Goal: Task Accomplishment & Management: Use online tool/utility

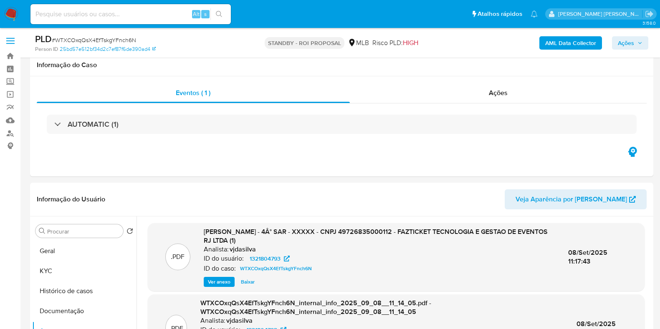
select select "10"
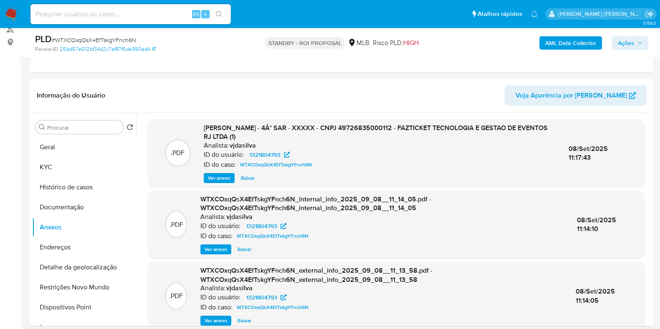
scroll to position [106, 0]
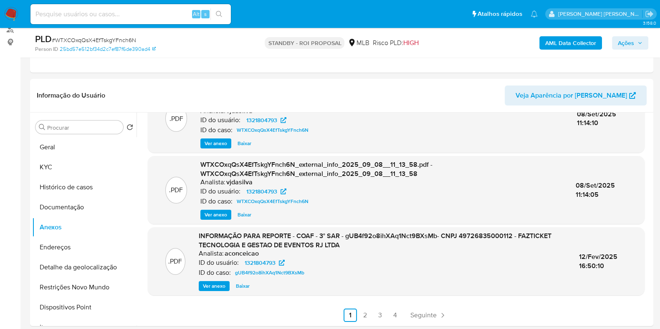
click at [58, 13] on input at bounding box center [130, 14] width 200 height 11
paste input "830587545"
click at [99, 17] on input "830587545" at bounding box center [130, 14] width 200 height 11
type input "830587545"
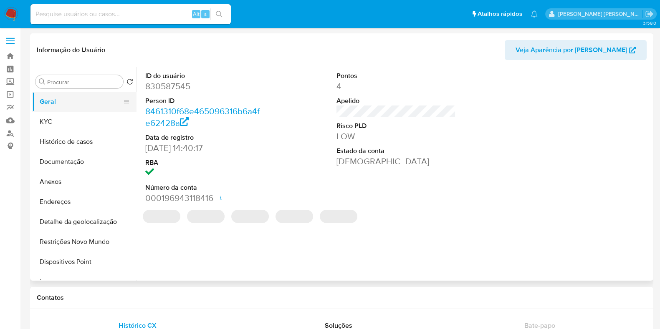
select select "10"
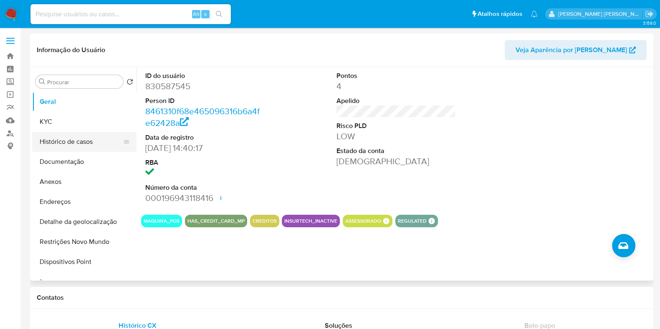
click at [67, 140] on button "Histórico de casos" at bounding box center [81, 142] width 98 height 20
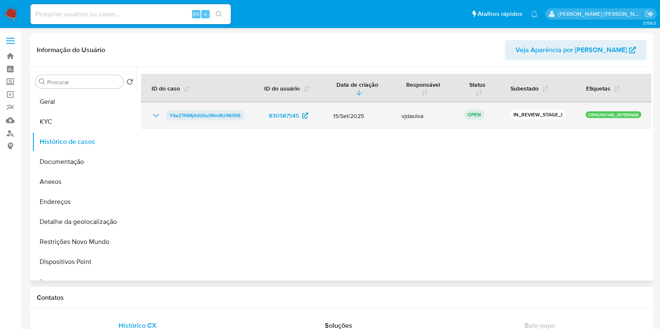
drag, startPoint x: 249, startPoint y: 114, endPoint x: 167, endPoint y: 111, distance: 81.5
click at [167, 111] on td "Y6eZ7NMjA0dSu0Nm8U4Ki5f8" at bounding box center [197, 115] width 113 height 27
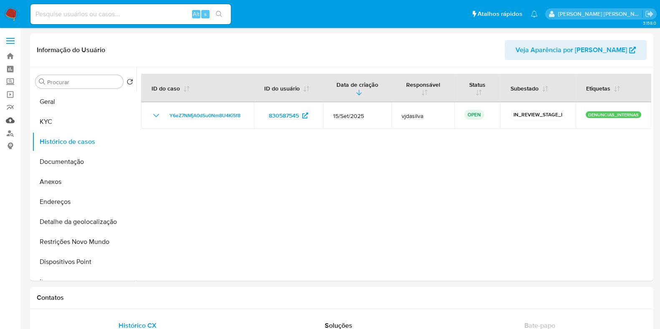
click at [11, 121] on link "Mulan" at bounding box center [49, 120] width 99 height 13
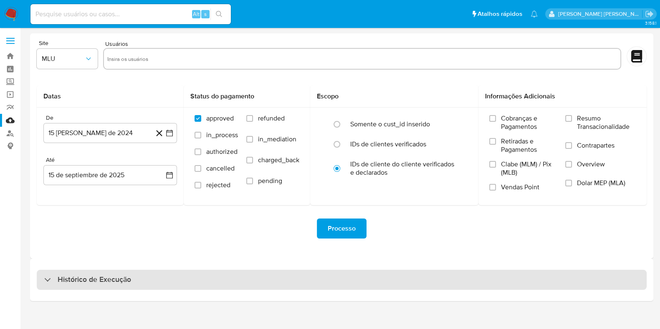
click at [221, 284] on div "Histórico de Execução" at bounding box center [342, 280] width 610 height 20
select select "10"
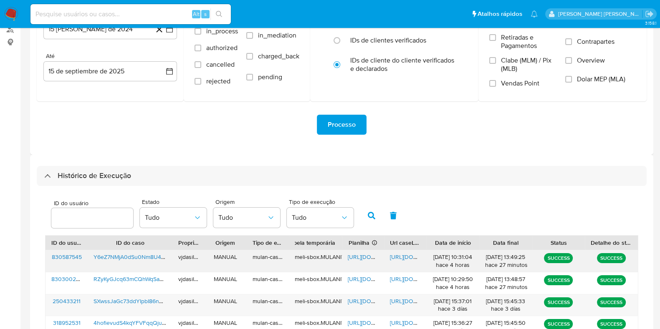
scroll to position [157, 0]
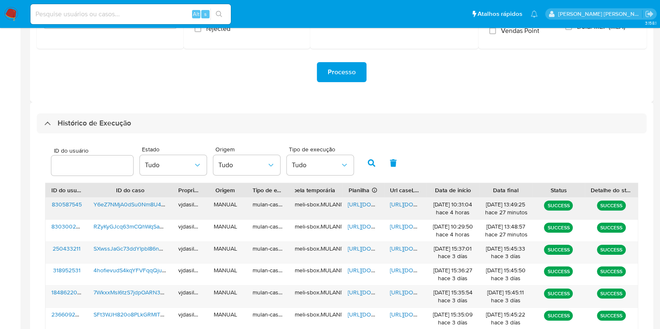
click at [400, 201] on span "https://docs.google.com/document/d/1knS_BaLkFisRzHp9Jiiz8uJ6D_qq1LZaRRcJfD415yk…" at bounding box center [419, 204] width 58 height 8
click at [127, 201] on span "Y6eZ7NMjA0dSu0Nm8U4Ki5f8" at bounding box center [134, 204] width 81 height 8
click at [361, 204] on span "[URL][DOMAIN_NAME]" at bounding box center [377, 204] width 58 height 8
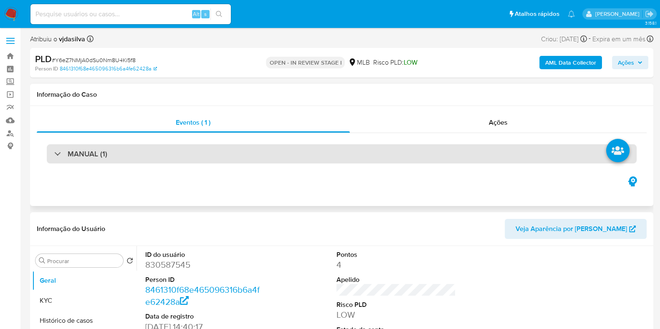
select select "10"
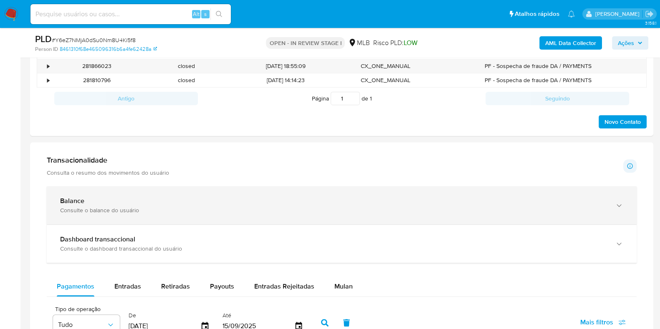
scroll to position [626, 0]
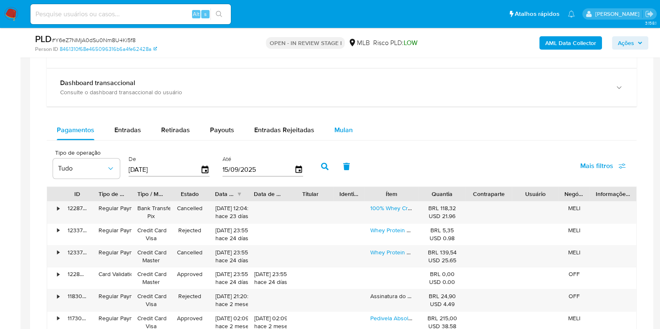
click at [348, 125] on span "Mulan" at bounding box center [343, 130] width 18 height 10
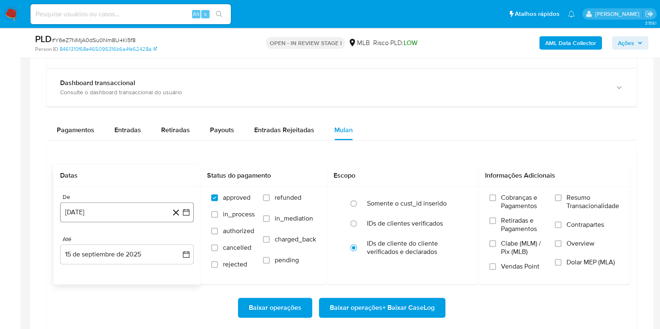
click at [111, 212] on button "15 de agosto de 2024" at bounding box center [127, 213] width 134 height 20
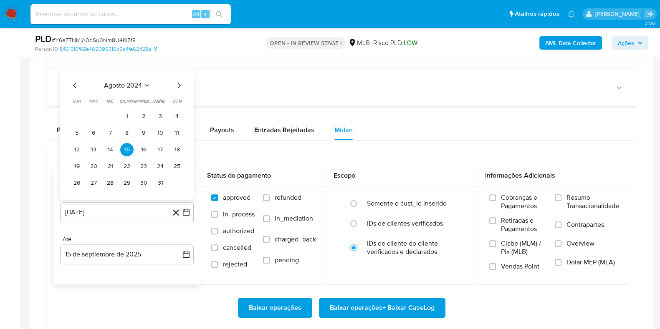
click at [105, 86] on span "agosto 2024" at bounding box center [123, 85] width 38 height 8
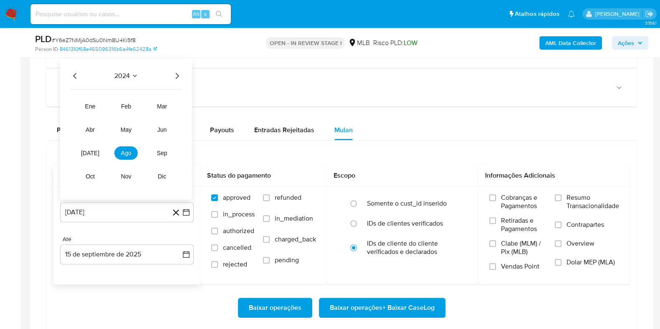
click at [173, 76] on icon "Año siguiente" at bounding box center [177, 76] width 10 height 10
click at [89, 105] on span "ene" at bounding box center [90, 106] width 10 height 7
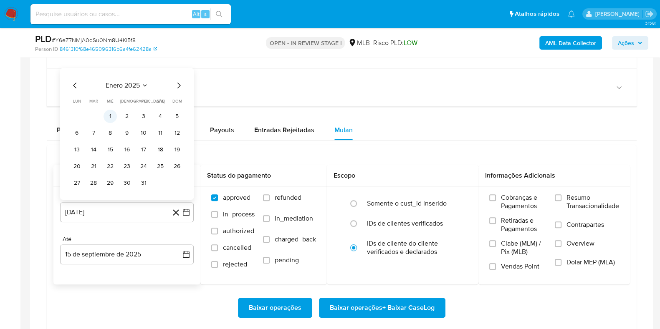
click at [111, 114] on button "1" at bounding box center [110, 116] width 13 height 13
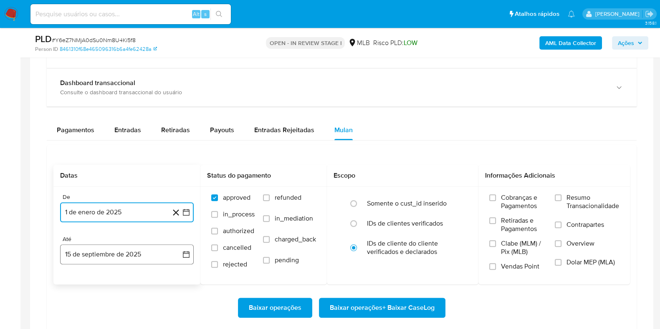
click at [106, 256] on button "15 de septiembre de 2025" at bounding box center [127, 255] width 134 height 20
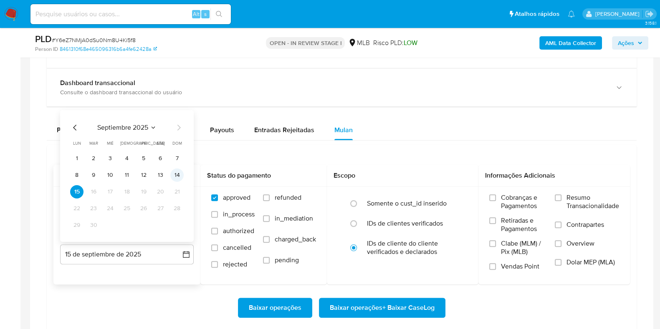
click at [177, 170] on button "14" at bounding box center [176, 175] width 13 height 13
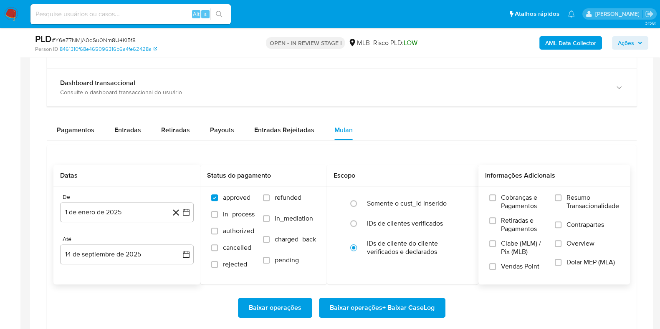
click at [587, 198] on span "Resumo Transacionalidade" at bounding box center [593, 202] width 53 height 17
click at [562, 198] on input "Resumo Transacionalidade" at bounding box center [558, 198] width 7 height 7
click at [568, 221] on span "Contrapartes" at bounding box center [586, 225] width 38 height 8
click at [562, 222] on input "Contrapartes" at bounding box center [558, 225] width 7 height 7
click at [392, 309] on span "Baixar operações + Baixar CaseLog" at bounding box center [382, 308] width 105 height 18
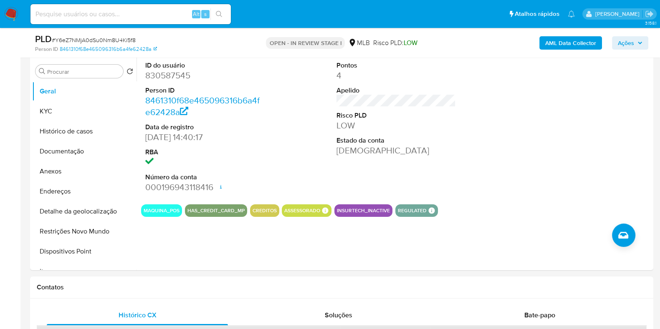
scroll to position [50, 0]
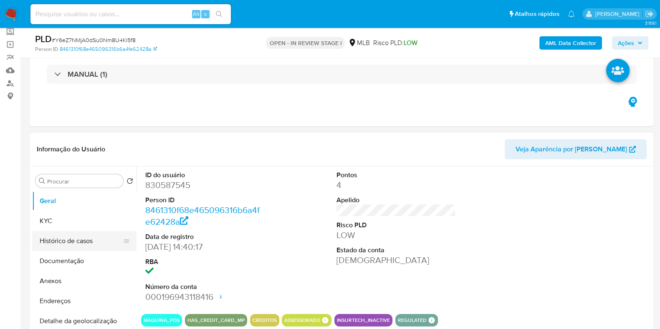
click at [74, 240] on button "Histórico de casos" at bounding box center [81, 241] width 98 height 20
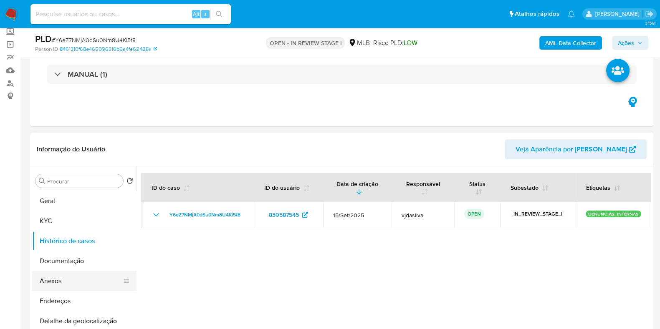
scroll to position [52, 0]
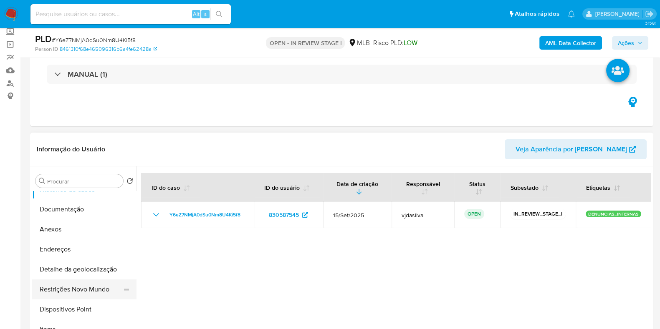
click at [71, 281] on button "Restrições Novo Mundo" at bounding box center [81, 290] width 98 height 20
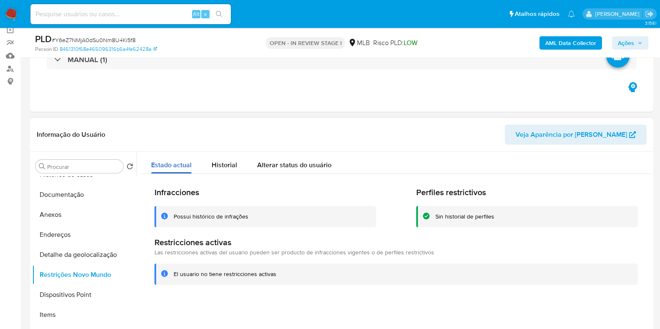
scroll to position [102, 0]
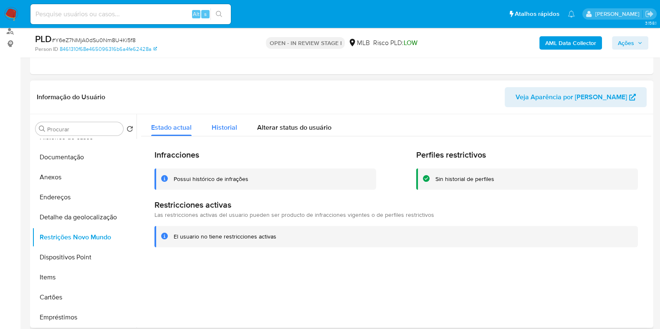
click at [222, 123] on span "Historial" at bounding box center [224, 128] width 25 height 10
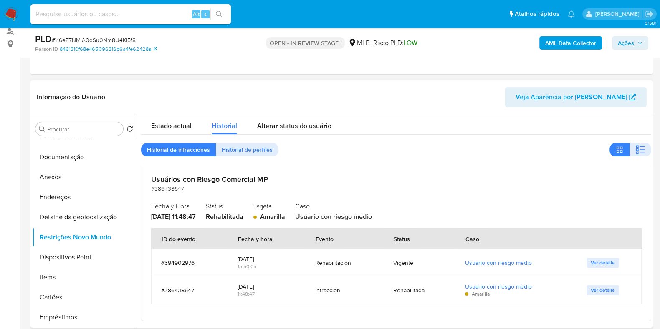
scroll to position [0, 0]
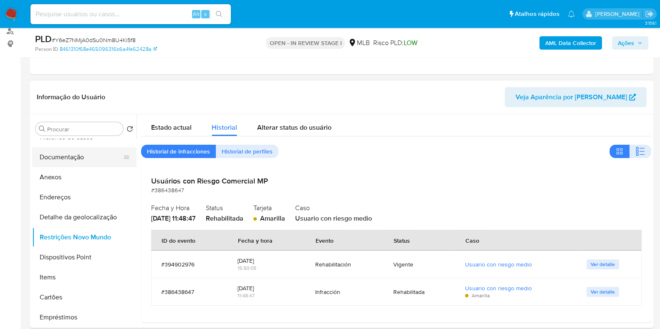
click at [70, 160] on button "Documentação" at bounding box center [81, 157] width 98 height 20
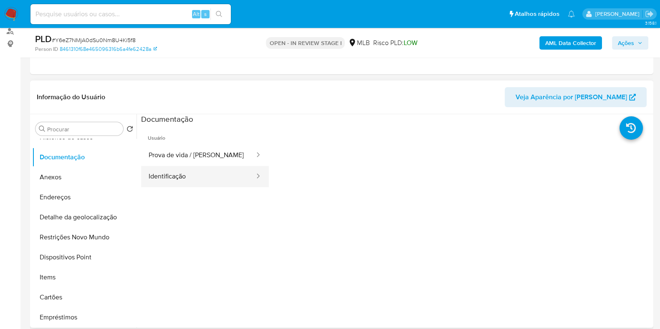
click at [182, 167] on button "Identificação" at bounding box center [198, 176] width 114 height 21
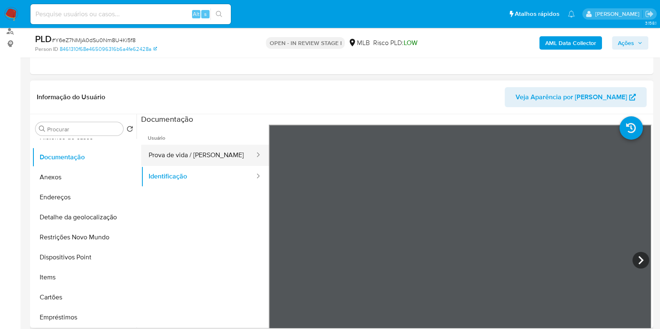
click at [195, 156] on button "Prova de vida / [PERSON_NAME]" at bounding box center [198, 155] width 114 height 21
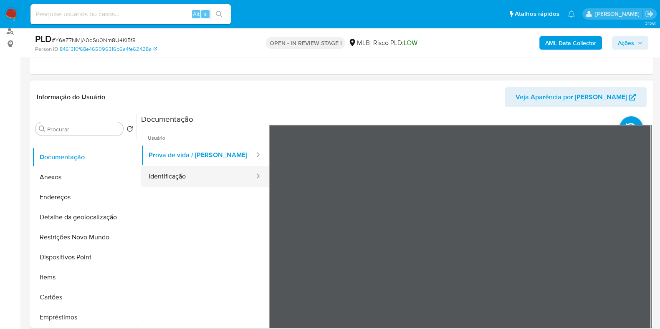
click at [175, 175] on button "Identificação" at bounding box center [198, 176] width 114 height 21
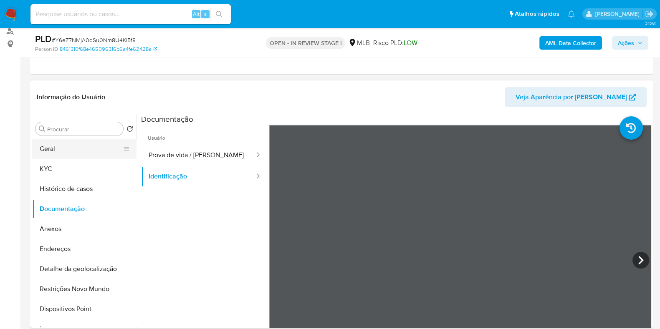
click at [78, 151] on button "Geral" at bounding box center [81, 149] width 98 height 20
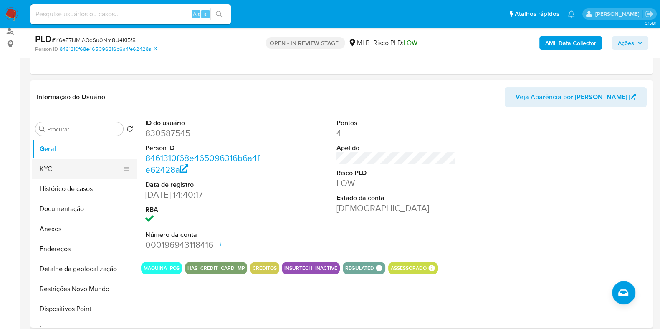
click at [72, 173] on button "KYC" at bounding box center [81, 169] width 98 height 20
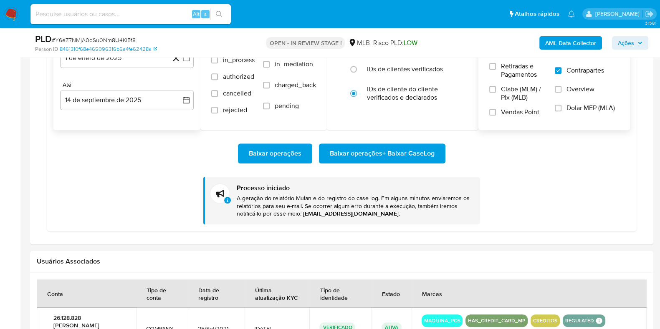
scroll to position [624, 0]
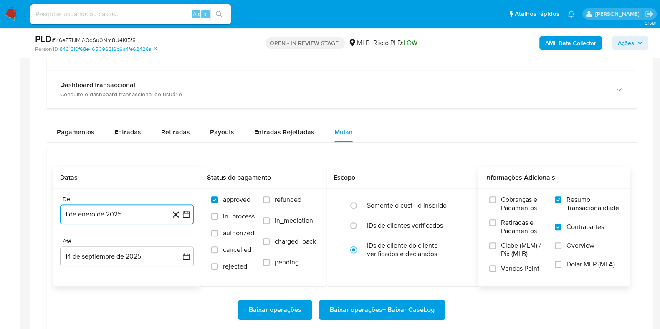
click at [95, 215] on button "1 de enero de 2025" at bounding box center [127, 215] width 134 height 20
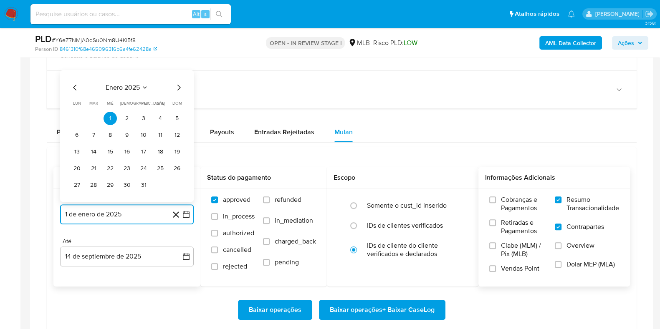
click at [71, 86] on icon "Mes anterior" at bounding box center [75, 88] width 10 height 10
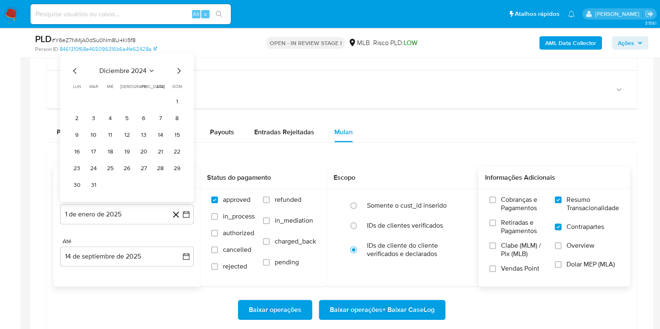
click at [72, 74] on div "diciembre 2024 diciembre 2024 lun lunes mar martes mié miércoles jue jueves vie…" at bounding box center [127, 129] width 114 height 126
click at [75, 70] on icon "Mes anterior" at bounding box center [75, 71] width 10 height 10
click at [75, 70] on div "noviembre 2024 noviembre 2024 lun lunes mar martes mié miércoles jue jueves vie…" at bounding box center [127, 136] width 134 height 132
click at [74, 81] on div "noviembre 2024 noviembre 2024 lun lunes mar martes mié miércoles jue jueves vie…" at bounding box center [127, 136] width 134 height 132
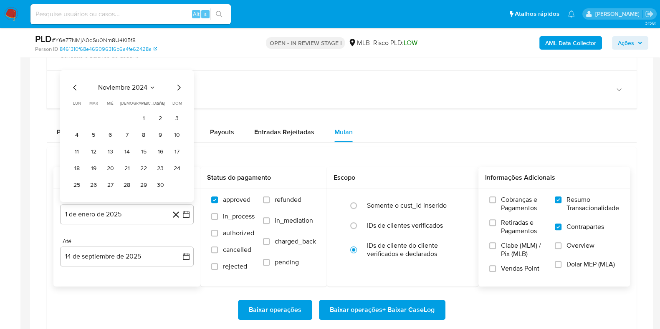
click at [74, 84] on icon "Mes anterior" at bounding box center [75, 88] width 10 height 10
click at [175, 100] on button "1" at bounding box center [176, 101] width 13 height 13
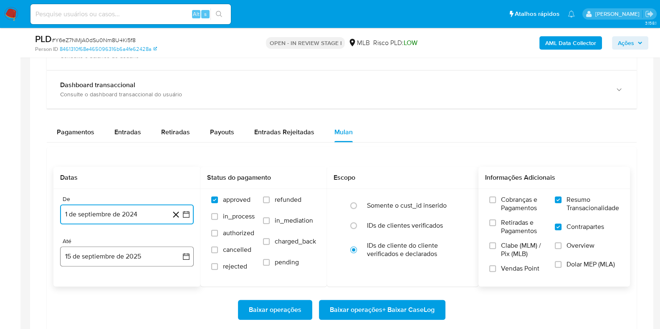
click at [106, 258] on button "15 de septiembre de 2025" at bounding box center [127, 257] width 134 height 20
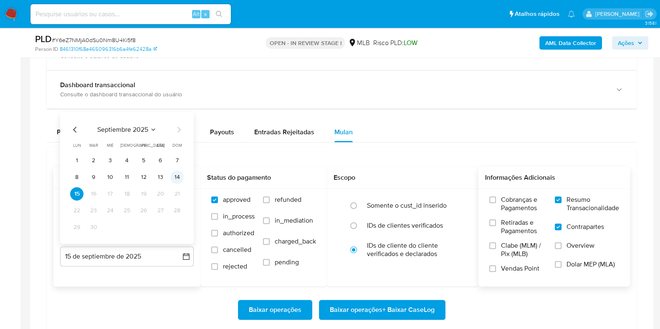
click at [174, 172] on button "14" at bounding box center [176, 177] width 13 height 13
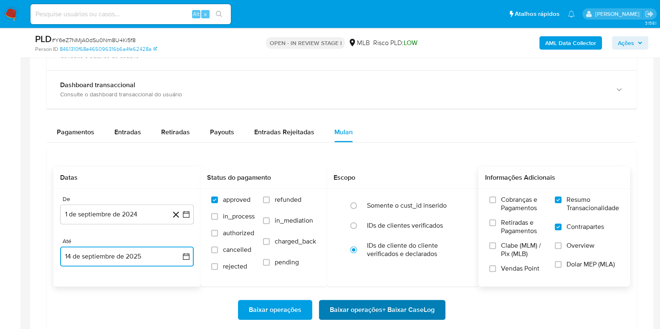
click at [395, 306] on span "Baixar operações + Baixar CaseLog" at bounding box center [382, 310] width 105 height 18
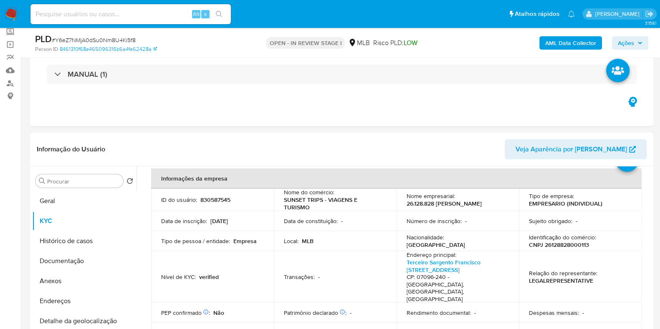
scroll to position [52, 0]
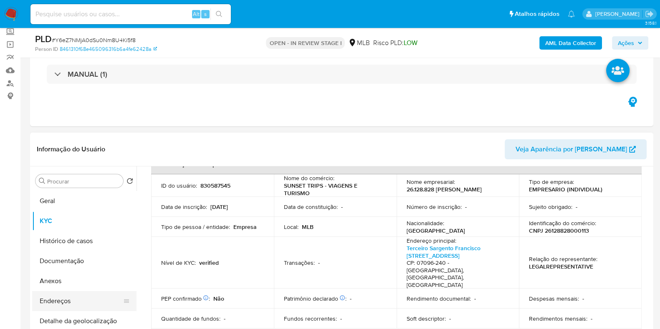
click at [63, 301] on button "Endereços" at bounding box center [81, 301] width 98 height 20
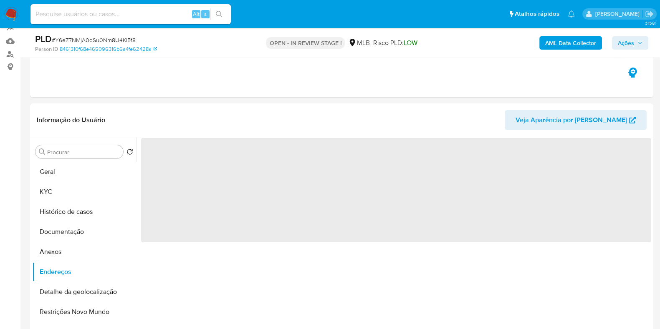
scroll to position [102, 0]
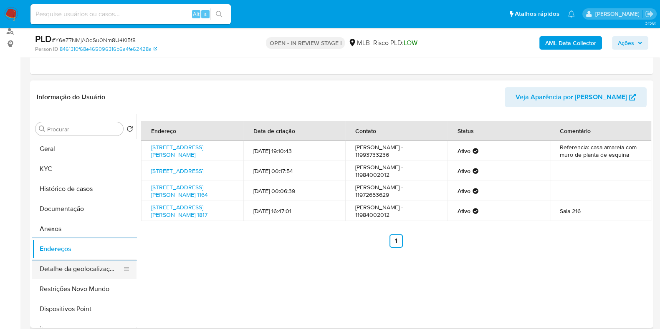
click at [63, 269] on button "Detalhe da geolocalização" at bounding box center [81, 269] width 98 height 20
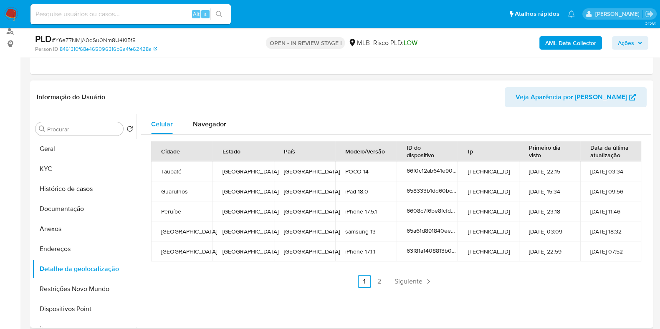
click at [223, 113] on div "Informação do Usuário Veja Aparência por Pessoa" at bounding box center [341, 98] width 623 height 34
click at [215, 130] on div "Navegador" at bounding box center [209, 124] width 33 height 20
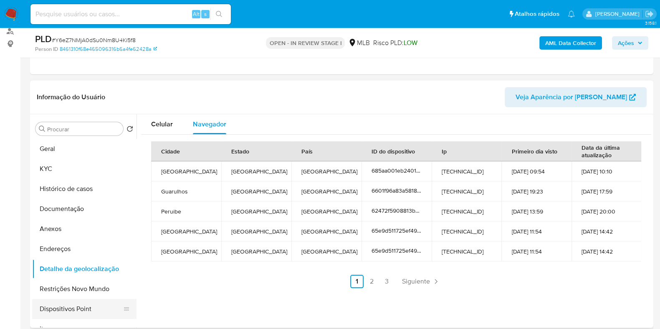
click at [81, 314] on button "Dispositivos Point" at bounding box center [81, 309] width 98 height 20
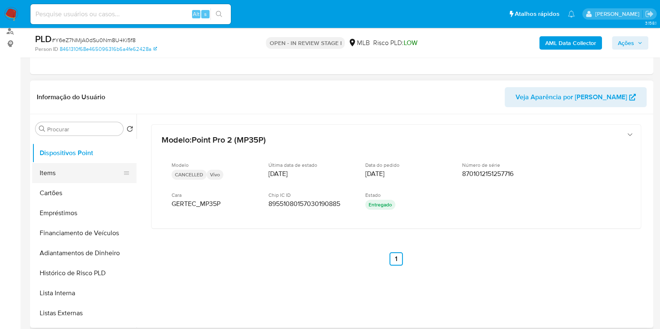
scroll to position [0, 0]
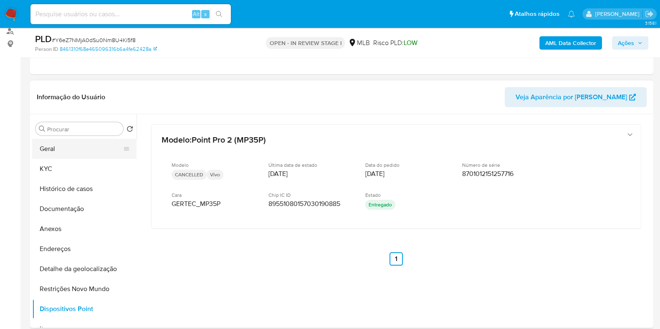
click at [95, 148] on button "Geral" at bounding box center [81, 149] width 98 height 20
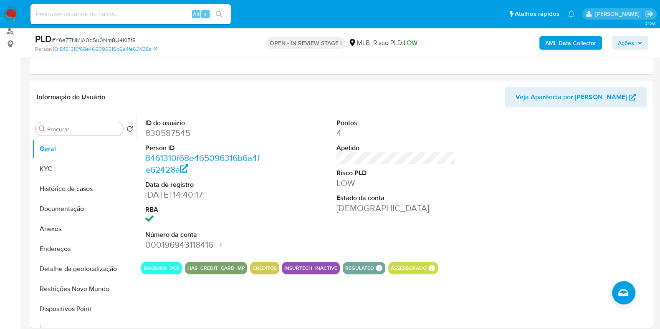
click at [177, 138] on dd "830587545" at bounding box center [204, 133] width 119 height 12
copy dd "830587545"
click at [62, 164] on button "KYC" at bounding box center [81, 169] width 98 height 20
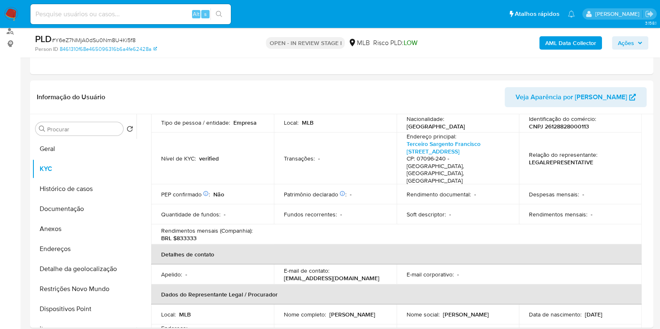
scroll to position [52, 0]
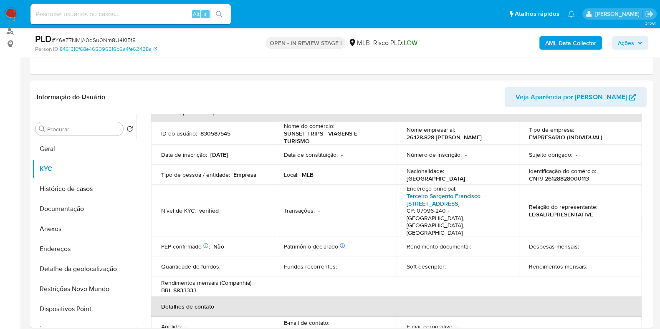
click at [446, 201] on link "Terceiro Sargento Francisco Luiz R Boening 87, Jardim Santa Mena" at bounding box center [444, 200] width 74 height 16
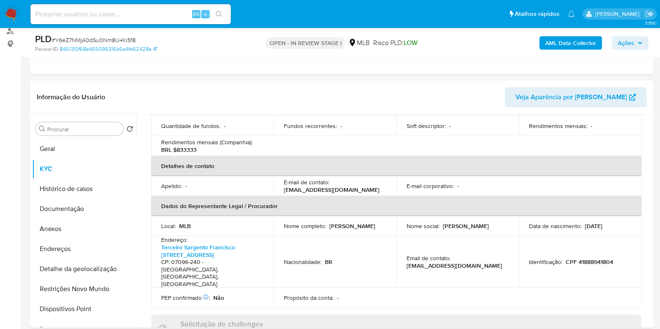
scroll to position [208, 0]
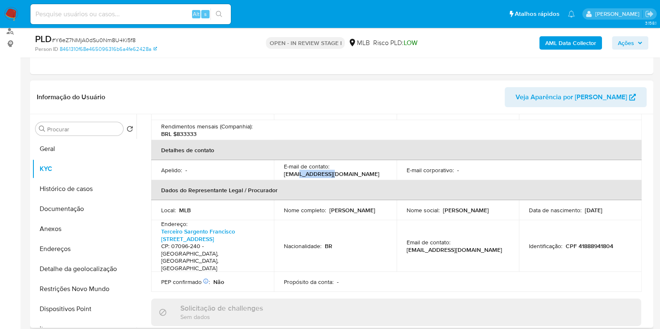
drag, startPoint x: 327, startPoint y: 157, endPoint x: 298, endPoint y: 159, distance: 28.4
click at [298, 170] on p "alec@sunsettrips.com.br" at bounding box center [332, 174] width 96 height 8
copy p "sunsettrips"
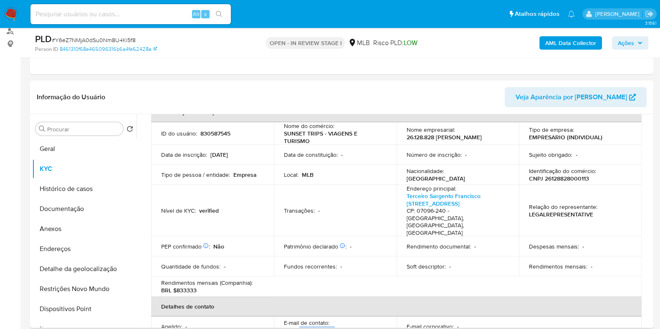
scroll to position [0, 0]
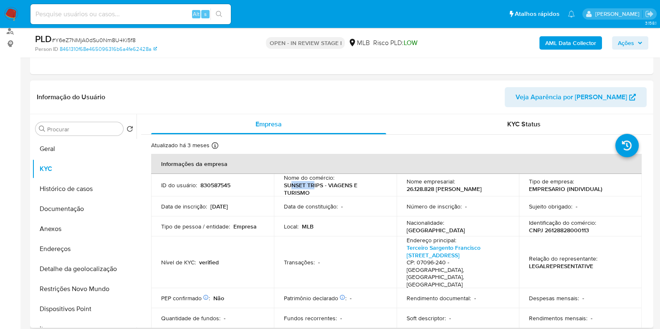
drag, startPoint x: 314, startPoint y: 188, endPoint x: 289, endPoint y: 189, distance: 25.1
click at [289, 189] on p "SUNSET TRIPS - VIAGENS E TURISMO" at bounding box center [333, 189] width 99 height 15
click at [306, 192] on p "SUNSET TRIPS - VIAGENS E TURISMO" at bounding box center [333, 189] width 99 height 15
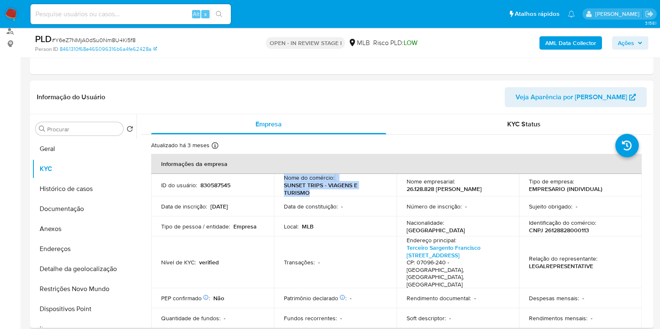
copy div "Nome do comércio : SUNSET TRIPS - VIAGENS E TURISMO"
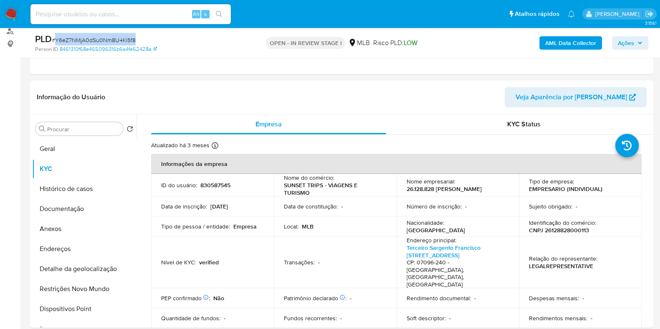
drag, startPoint x: 137, startPoint y: 38, endPoint x: 55, endPoint y: 39, distance: 82.3
click at [55, 39] on div "PLD # Y6eZ7NMjA0dSu0Nm8U4Ki5f8" at bounding box center [135, 39] width 201 height 13
copy span "Y6eZ7NMjA0dSu0Nm8U4Ki5f8"
click at [138, 38] on div "PLD # Y6eZ7NMjA0dSu0Nm8U4Ki5f8" at bounding box center [135, 39] width 201 height 13
click at [45, 147] on button "Geral" at bounding box center [81, 149] width 98 height 20
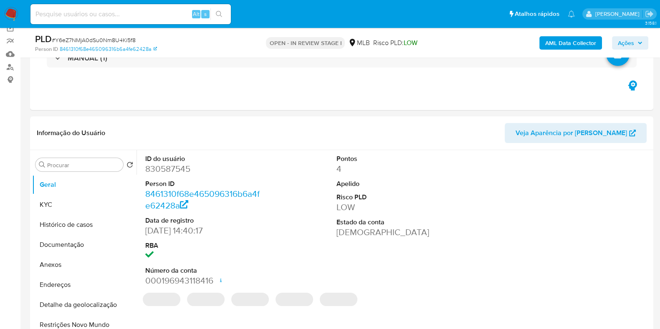
scroll to position [50, 0]
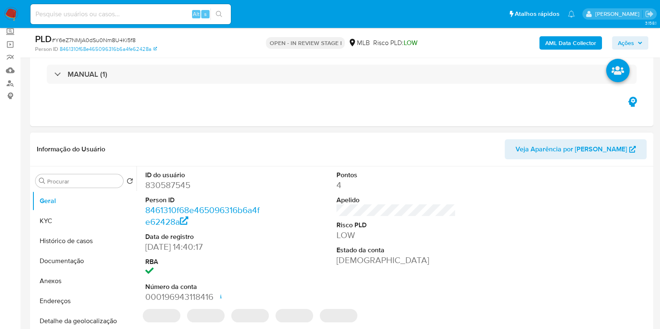
click at [186, 185] on dd "830587545" at bounding box center [204, 186] width 119 height 12
copy dd "830587545"
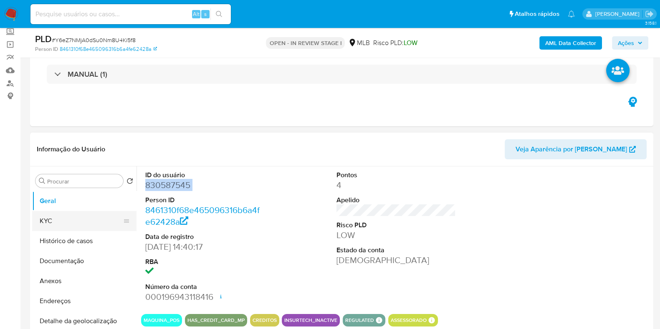
click at [67, 218] on button "KYC" at bounding box center [81, 221] width 98 height 20
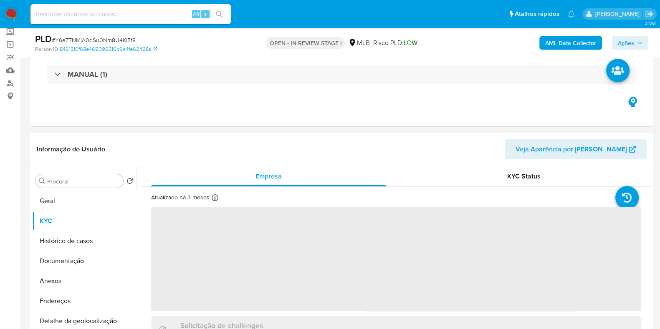
click at [562, 43] on b "AML Data Collector" at bounding box center [570, 42] width 51 height 13
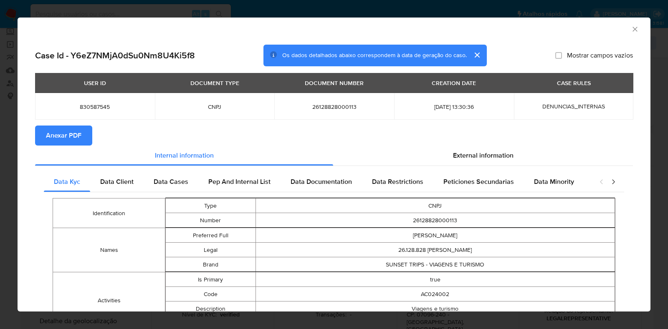
click at [73, 144] on span "Anexar PDF" at bounding box center [63, 136] width 35 height 18
click at [631, 29] on icon "Fechar a janela" at bounding box center [635, 29] width 8 height 8
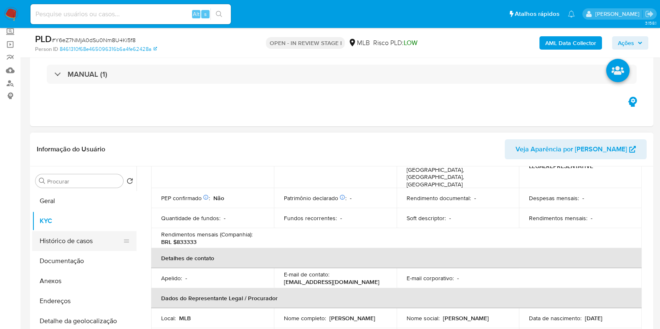
scroll to position [157, 0]
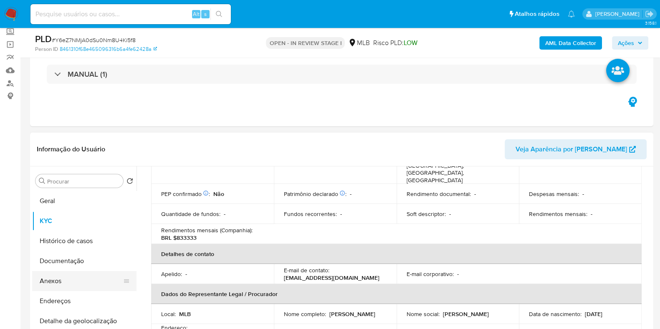
click at [61, 278] on button "Anexos" at bounding box center [81, 281] width 98 height 20
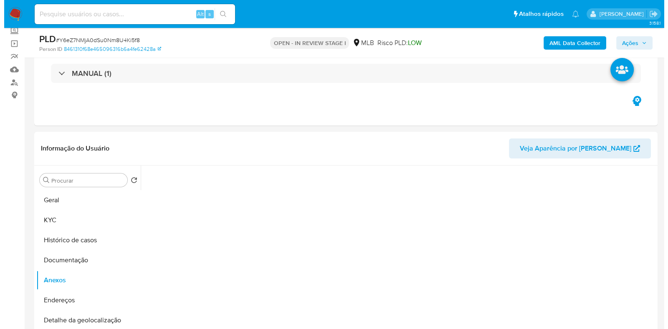
scroll to position [102, 0]
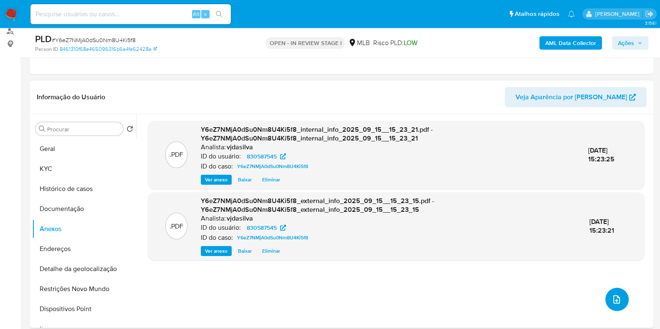
click at [615, 298] on icon "upload-file" at bounding box center [617, 300] width 10 height 10
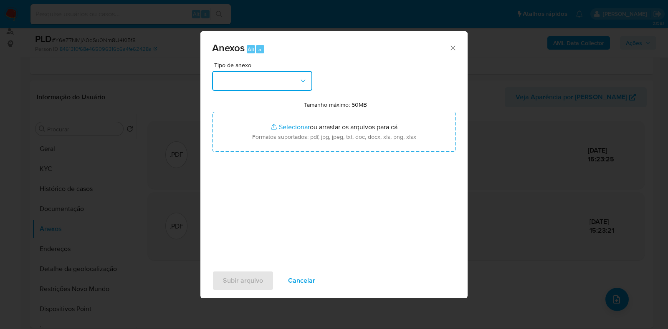
click at [294, 81] on button "button" at bounding box center [262, 81] width 100 height 20
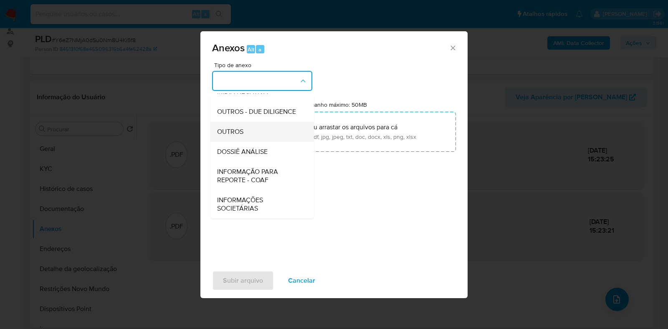
scroll to position [129, 0]
click at [273, 139] on div "OUTROS" at bounding box center [259, 132] width 85 height 20
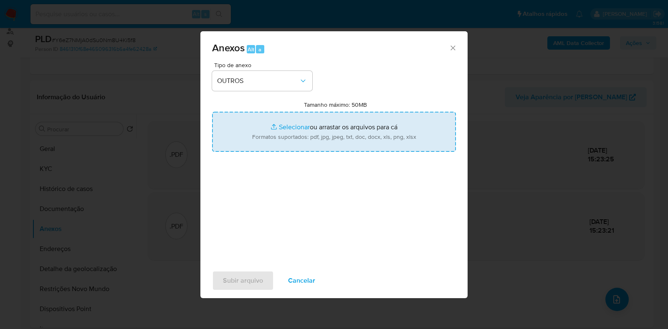
type input "C:\fakepath\Mulan - Y6eZ7NMjA0dSu0Nm8U4Ki5f8 - CNPJ 26128828000113 - LETICIA GU…"
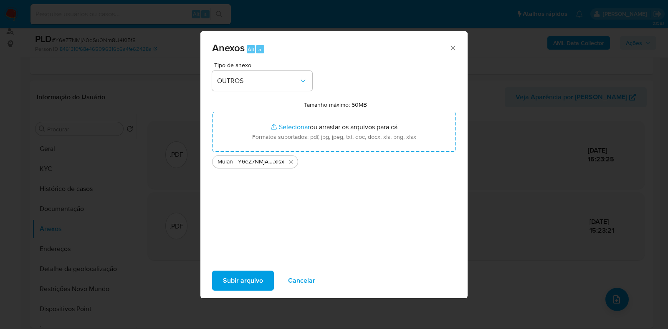
click at [234, 281] on span "Subir arquivo" at bounding box center [243, 281] width 40 height 18
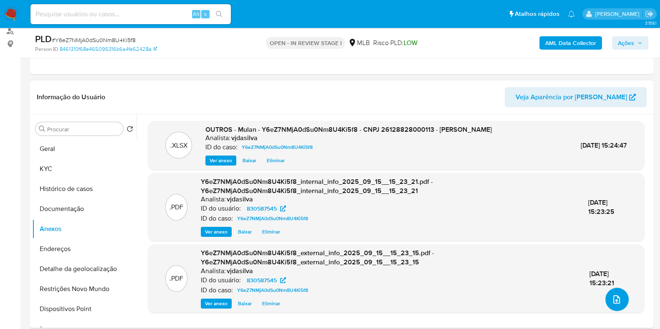
click at [612, 297] on icon "upload-file" at bounding box center [617, 300] width 10 height 10
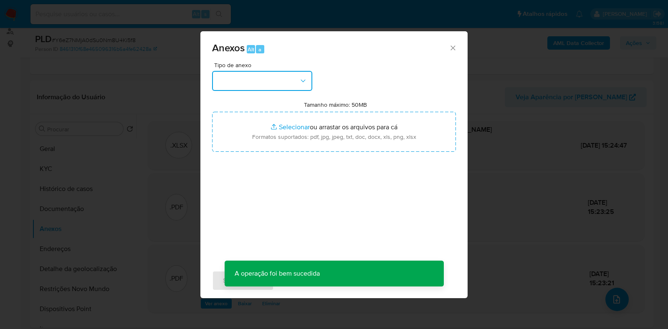
click at [288, 82] on button "button" at bounding box center [262, 81] width 100 height 20
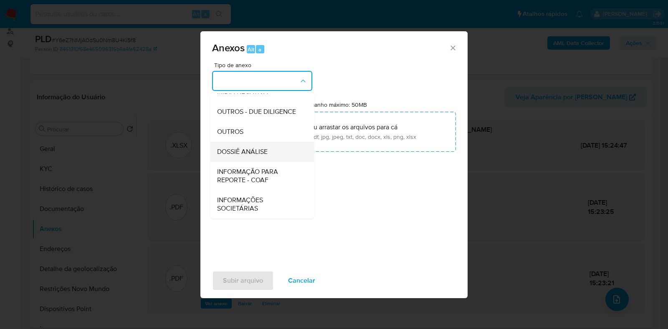
click at [268, 155] on div "DOSSIÊ ANÁLISE" at bounding box center [259, 152] width 85 height 20
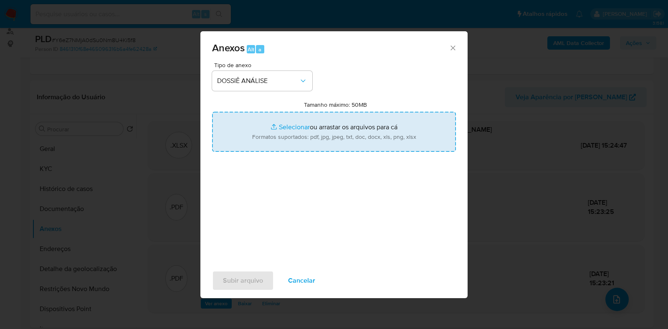
type input "C:\fakepath\DECLÍNIO - XXXX - CNPJ 26128828000113 - LETICIA GUBEREV DE SOUSA.pdf"
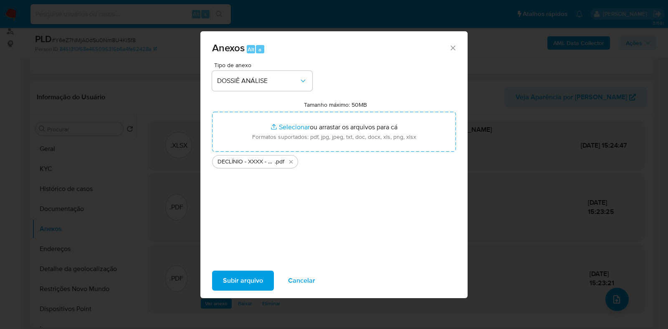
click at [249, 279] on span "Subir arquivo" at bounding box center [243, 281] width 40 height 18
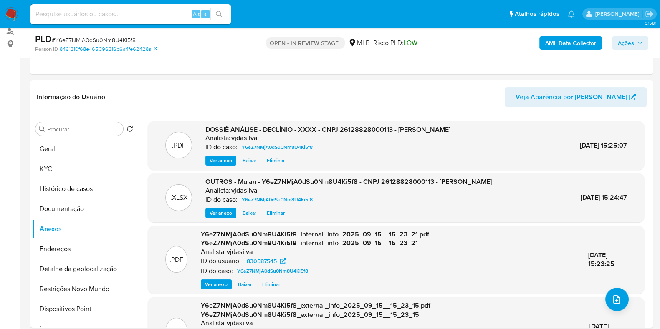
click at [615, 43] on button "Ações" at bounding box center [630, 42] width 36 height 13
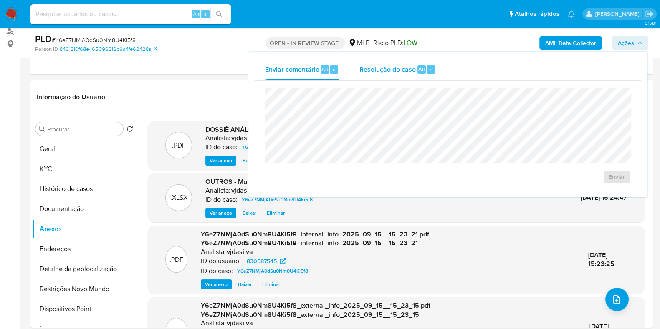
drag, startPoint x: 405, startPoint y: 71, endPoint x: 396, endPoint y: 79, distance: 12.4
click at [404, 71] on span "Resolução do caso" at bounding box center [388, 69] width 56 height 10
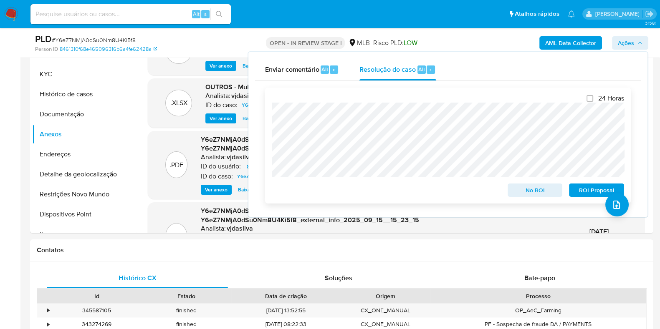
scroll to position [207, 0]
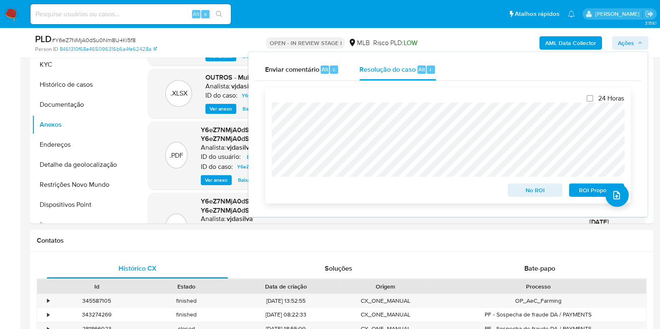
click at [585, 189] on span "ROI Proposal" at bounding box center [596, 191] width 43 height 12
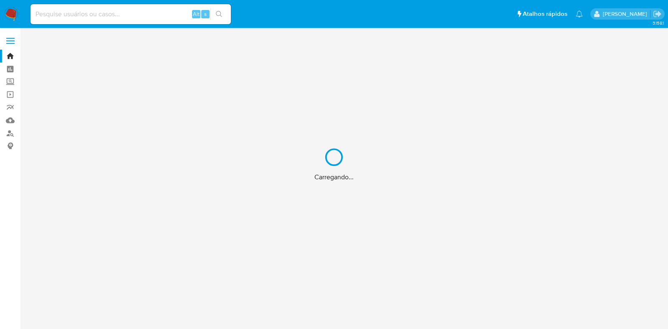
click at [74, 16] on div "Carregando..." at bounding box center [334, 164] width 668 height 329
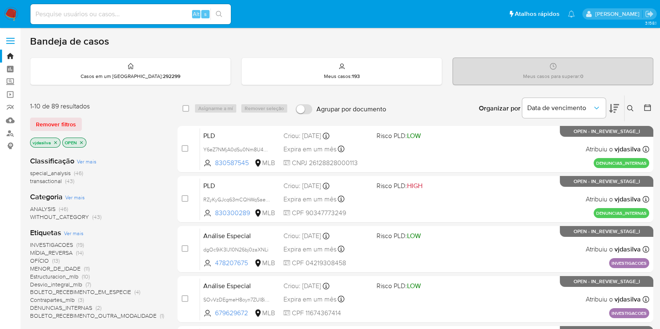
click at [74, 16] on input at bounding box center [130, 14] width 200 height 11
paste input "i9DNppemSJYrFyC7kJVYDigH"
type input "i9DNppemSJYrFyC7kJVYDigH"
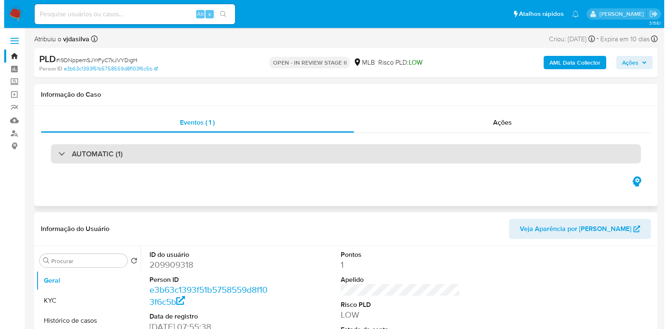
scroll to position [104, 0]
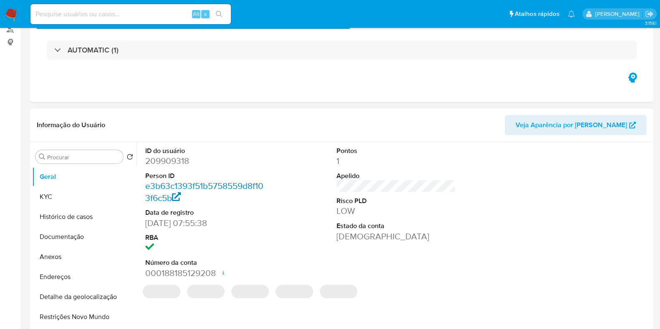
select select "10"
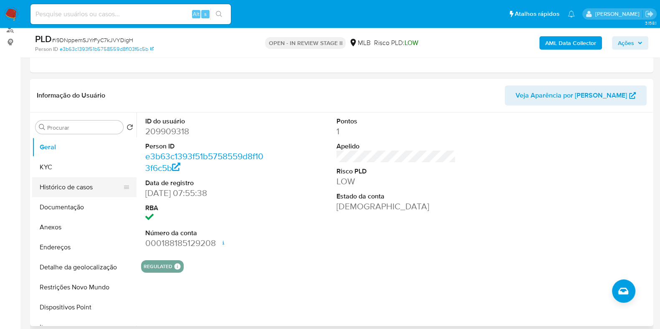
click at [86, 191] on button "Histórico de casos" at bounding box center [81, 187] width 98 height 20
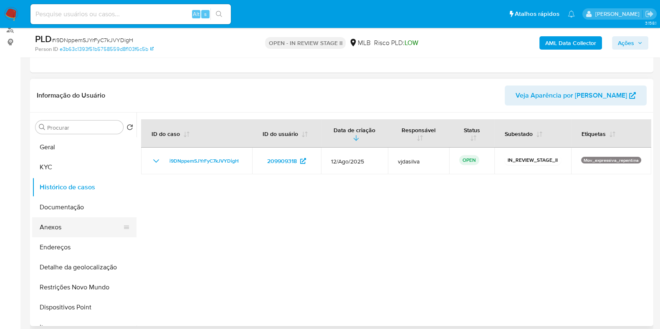
click at [71, 225] on button "Anexos" at bounding box center [81, 228] width 98 height 20
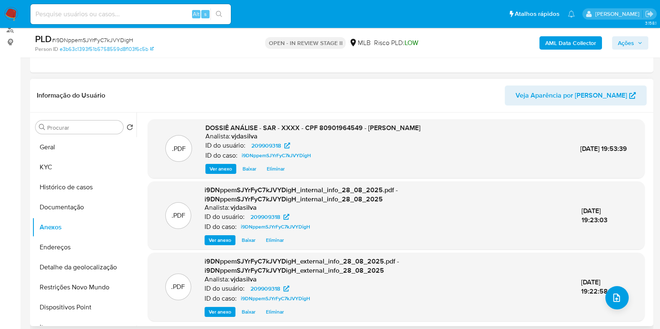
click at [265, 167] on button "Eliminar" at bounding box center [276, 169] width 26 height 10
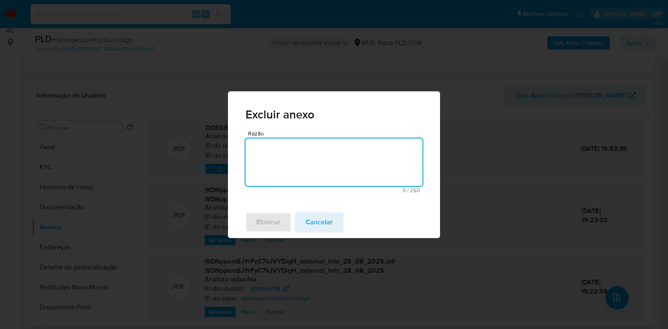
click at [265, 167] on textarea "Razão" at bounding box center [334, 163] width 177 height 48
drag, startPoint x: 280, startPoint y: 150, endPoint x: 180, endPoint y: 133, distance: 102.1
click at [180, 133] on div "Excluir anexo Razão Atualizar Sars 14 / 250 236 caracteres restantes Eliminar C…" at bounding box center [334, 164] width 668 height 329
click at [306, 154] on textarea "Incluir Sars" at bounding box center [334, 163] width 177 height 48
type textarea "Incluir Sars correto"
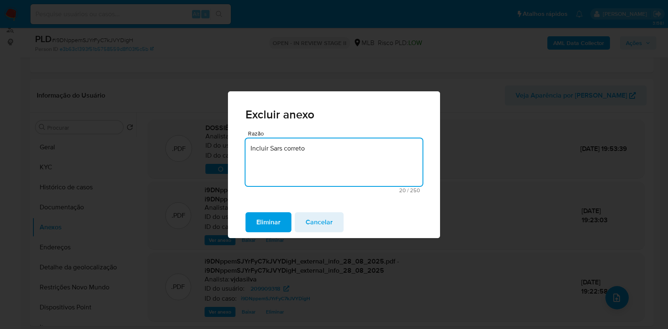
click at [280, 218] on span "Eliminar" at bounding box center [268, 222] width 24 height 18
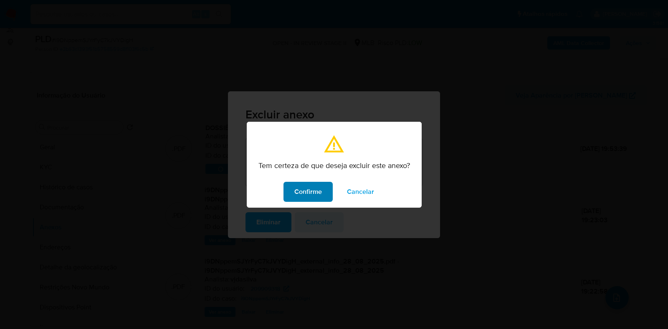
click at [291, 199] on button "Confirme" at bounding box center [308, 192] width 49 height 20
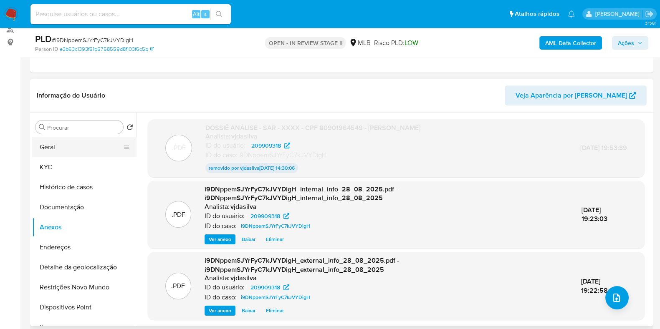
click at [69, 150] on button "Geral" at bounding box center [81, 147] width 98 height 20
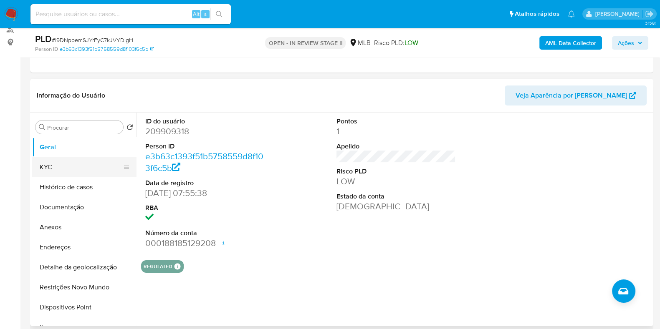
click at [89, 160] on button "KYC" at bounding box center [81, 167] width 98 height 20
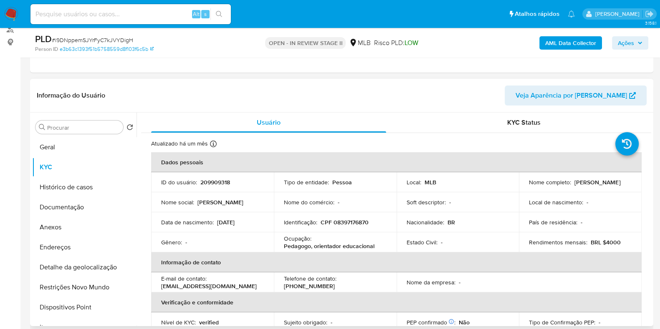
drag, startPoint x: 572, startPoint y: 184, endPoint x: 638, endPoint y: 177, distance: 65.4
click at [638, 177] on td "Nome completo : Julia Viana Varela" at bounding box center [580, 182] width 123 height 20
copy p "Julia Viana Varela"
click at [74, 220] on button "Anexos" at bounding box center [81, 228] width 98 height 20
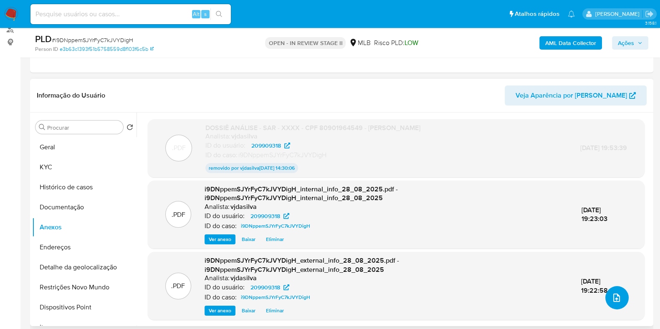
click at [615, 301] on icon "upload-file" at bounding box center [617, 298] width 10 height 10
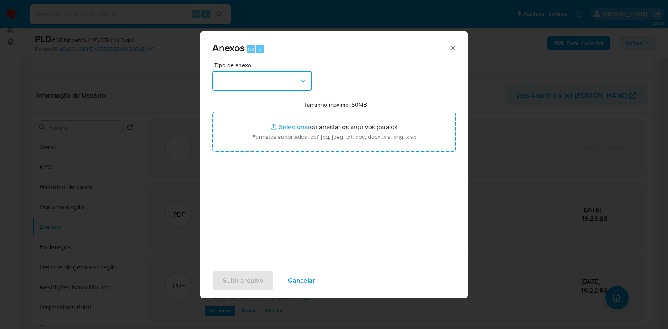
click at [283, 84] on button "button" at bounding box center [262, 81] width 100 height 20
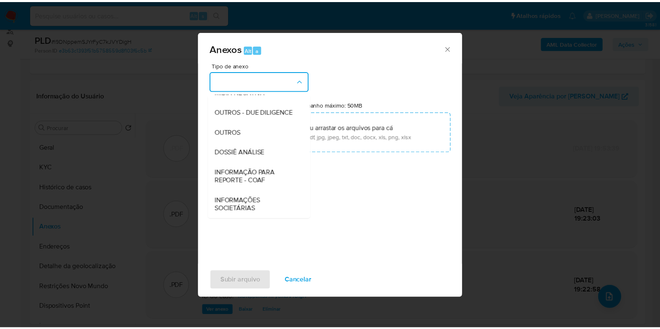
scroll to position [129, 0]
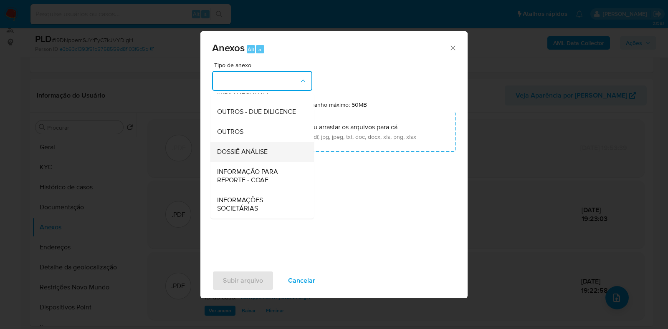
click at [272, 154] on div "DOSSIÊ ANÁLISE" at bounding box center [259, 152] width 85 height 20
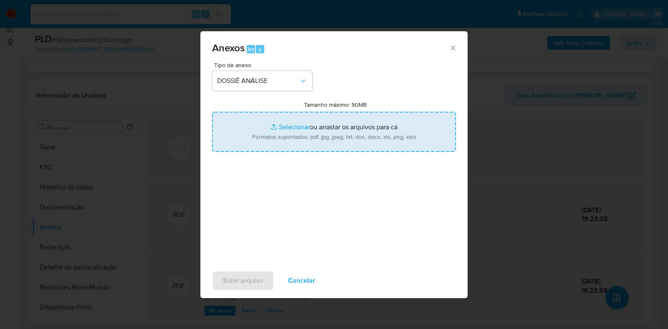
type input "C:\fakepath\DECLÍNIO -XXXX - CPF 08397176870 - JULIA VIANA VARELA.pdf"
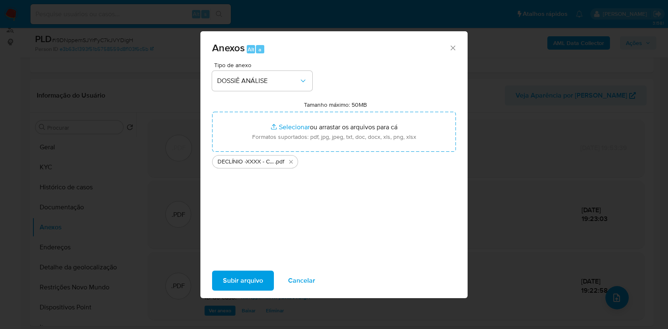
click at [240, 277] on span "Subir arquivo" at bounding box center [243, 281] width 40 height 18
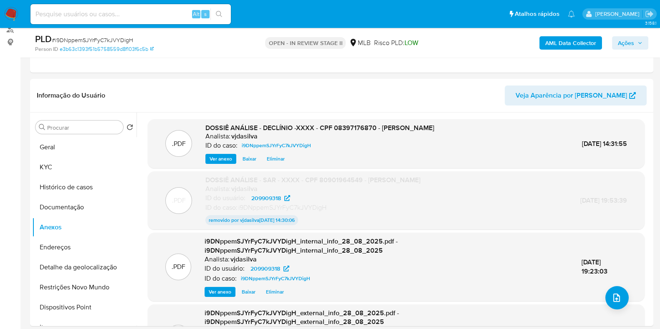
click at [624, 41] on span "Ações" at bounding box center [626, 42] width 16 height 13
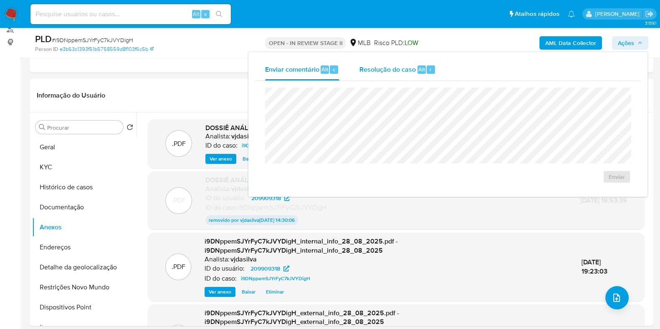
click at [373, 76] on div "Resolução do caso Alt r" at bounding box center [398, 70] width 76 height 22
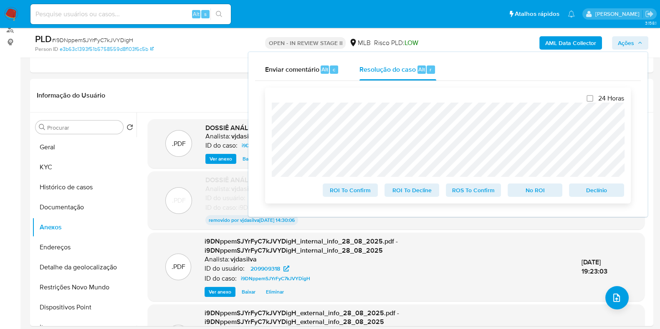
click at [524, 191] on span "No ROI" at bounding box center [535, 191] width 43 height 12
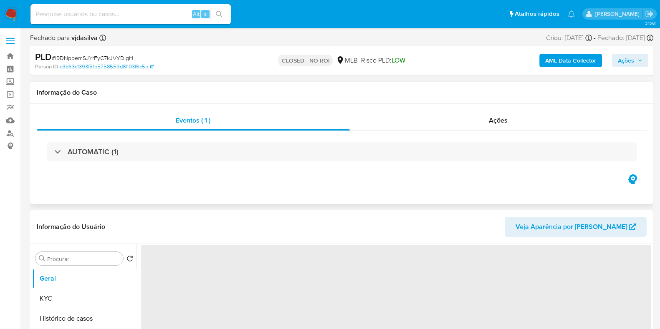
select select "10"
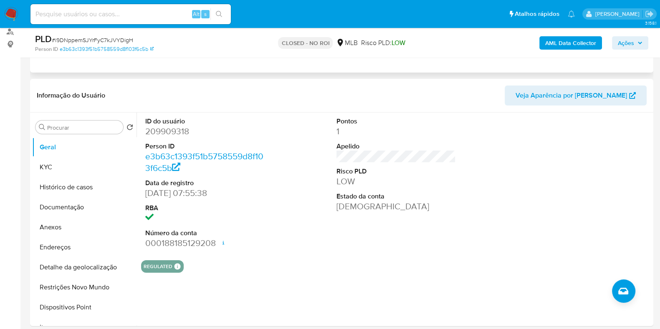
scroll to position [104, 0]
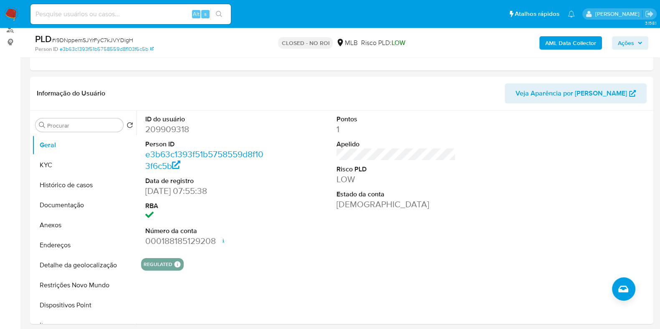
click at [147, 16] on input at bounding box center [130, 14] width 200 height 11
paste input "D2f8sBoSHwd0wvIABBjwkxTz"
type input "D2f8sBoSHwd0wvIABBjwkxTz"
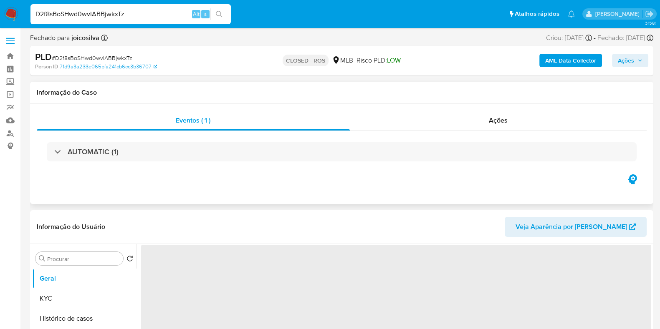
select select "10"
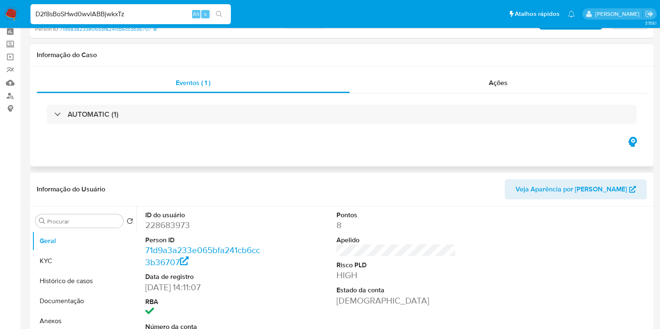
scroll to position [52, 0]
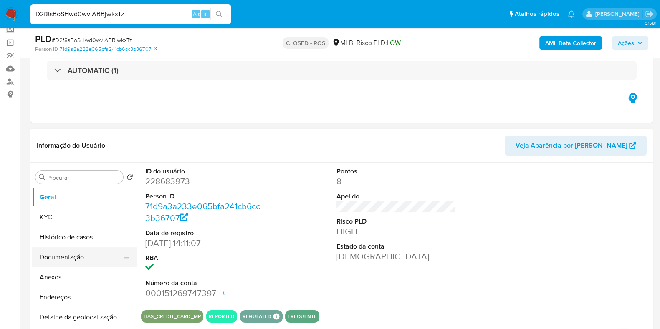
click at [66, 260] on button "Documentação" at bounding box center [81, 258] width 98 height 20
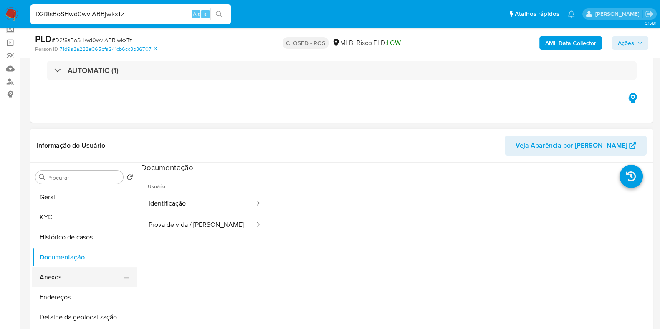
click at [101, 285] on button "Anexos" at bounding box center [81, 278] width 98 height 20
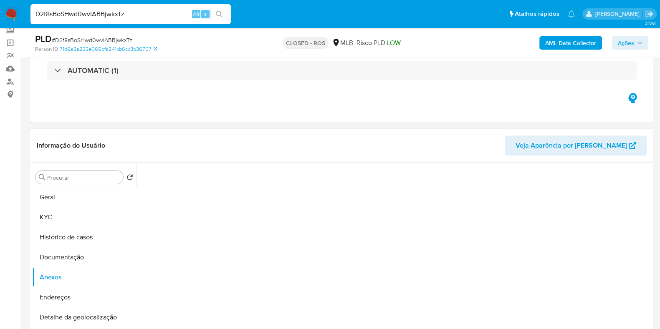
scroll to position [104, 0]
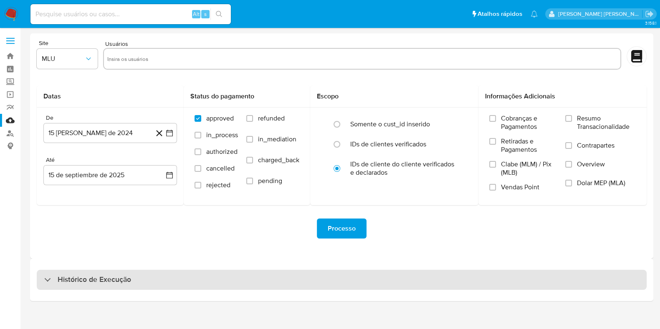
click at [65, 272] on div "Histórico de Execução" at bounding box center [342, 280] width 610 height 20
select select "10"
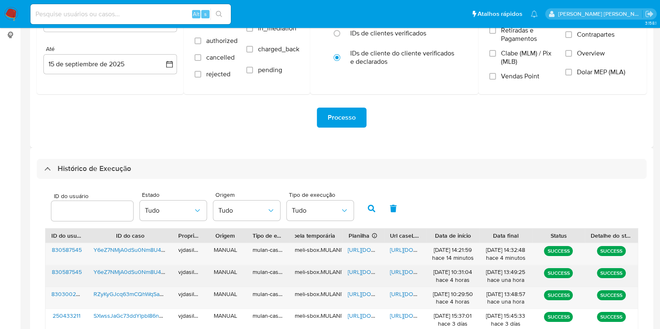
scroll to position [157, 0]
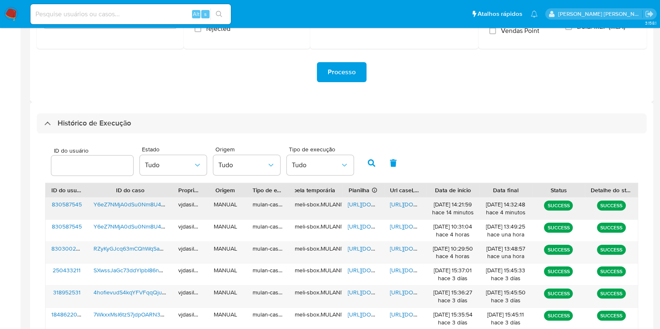
click at [405, 208] on div "[URL][DOMAIN_NAME]" at bounding box center [405, 209] width 42 height 22
click at [403, 201] on span "[URL][DOMAIN_NAME]" at bounding box center [419, 204] width 58 height 8
click at [404, 200] on span "[URL][DOMAIN_NAME]" at bounding box center [419, 204] width 58 height 8
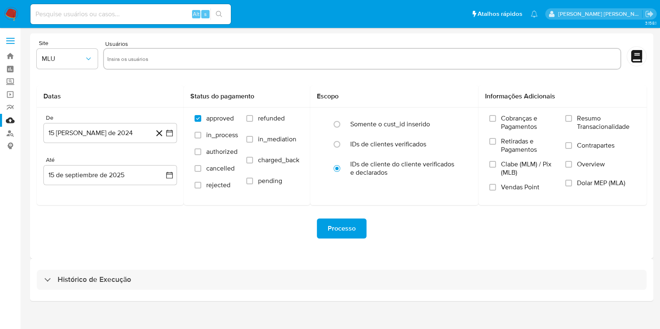
click at [98, 269] on div "Histórico de Execução" at bounding box center [341, 280] width 623 height 43
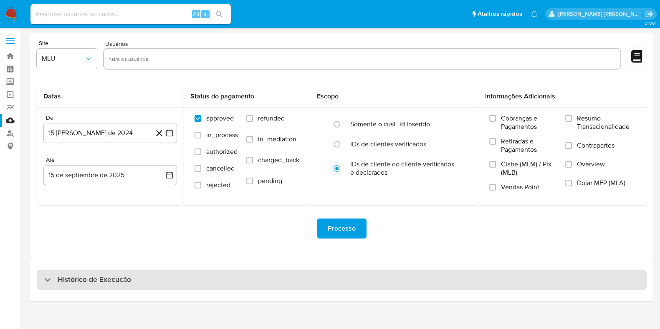
click at [97, 276] on h3 "Histórico de Execução" at bounding box center [94, 280] width 73 height 10
select select "10"
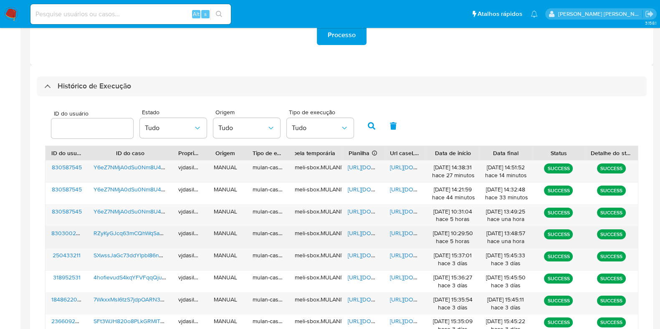
scroll to position [208, 0]
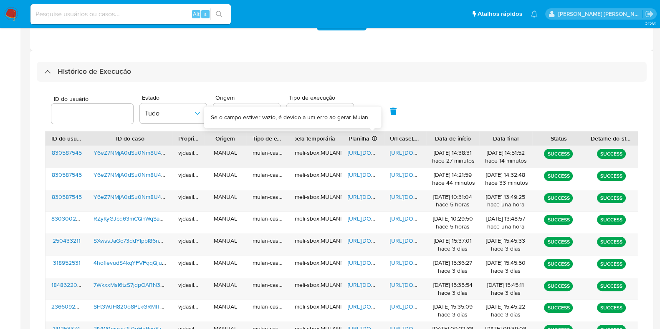
click at [401, 152] on span "https://docs.google.com/document/d/1dSNAayTi8EGJL5O768WQgZxVYOxfOIgB9NmspkAHpLQ…" at bounding box center [419, 153] width 58 height 8
click at [351, 152] on span "https://docs.google.com/spreadsheets/d/1PA8eW-NDxC-5ZJV0cXoA5CZkeSssK3V-kSD401R…" at bounding box center [377, 153] width 58 height 8
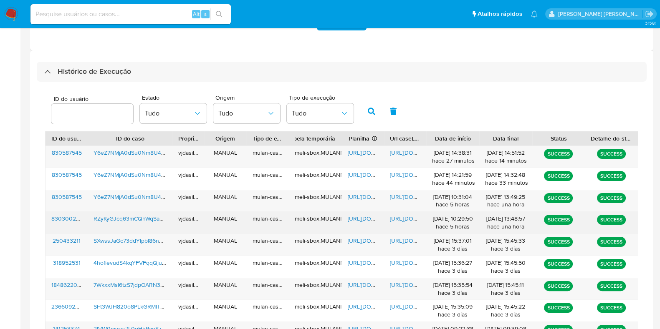
click at [402, 218] on span "https://docs.google.com/document/d/1Ayl4shnRD12Hv6PwIF-MNVcjpobHdNar0E05KjQ7XjU…" at bounding box center [419, 219] width 58 height 8
click at [357, 219] on span "https://docs.google.com/spreadsheets/d/1bT5xo6UWGYwoHfxa2GBuNrO7LDyG9ByjAGIu9p7…" at bounding box center [377, 219] width 58 height 8
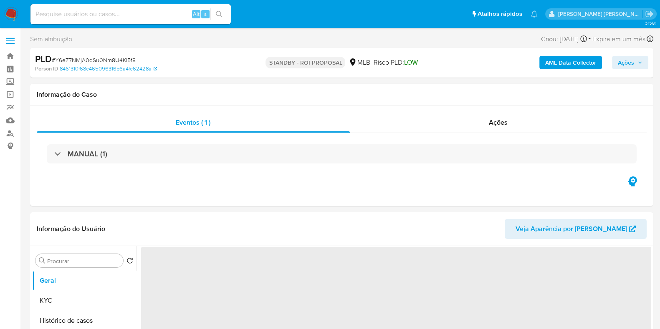
select select "10"
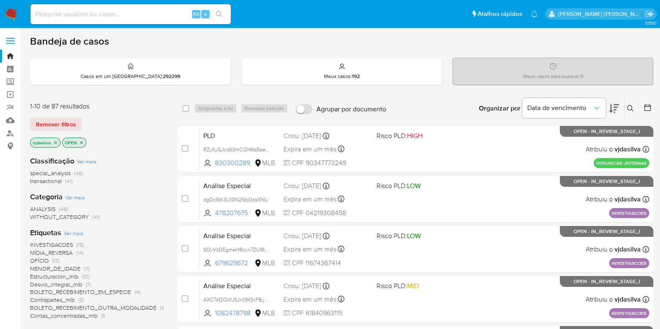
click at [87, 18] on input at bounding box center [130, 14] width 200 height 11
paste input "830300289"
type input "830300289"
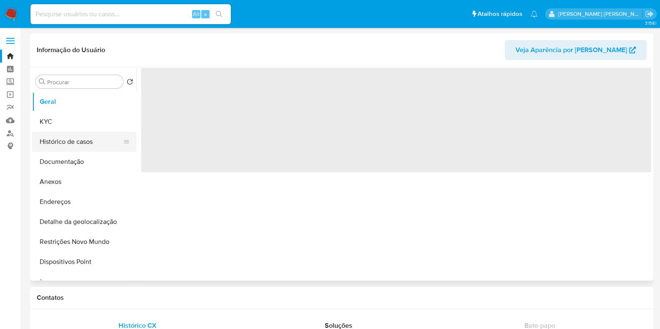
select select "10"
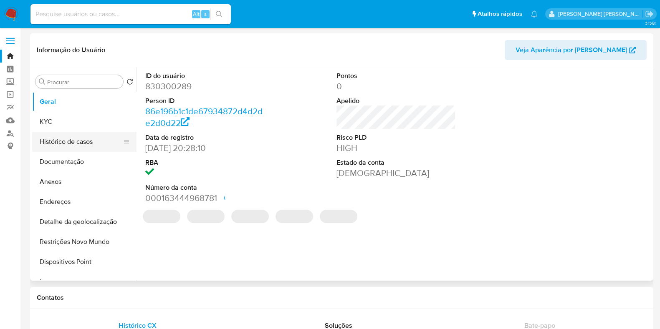
click at [76, 143] on button "Histórico de casos" at bounding box center [81, 142] width 98 height 20
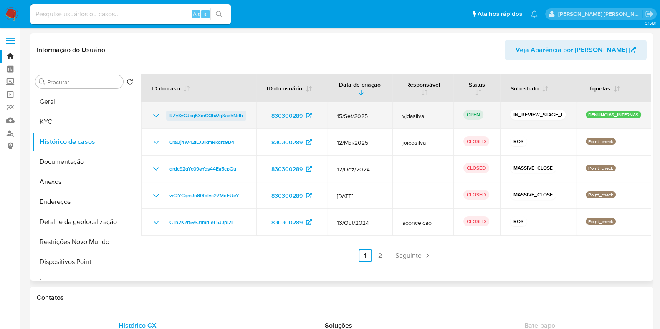
click at [195, 116] on span "RZyKyGJcq63mCQhWqSae5Ndh" at bounding box center [206, 116] width 73 height 10
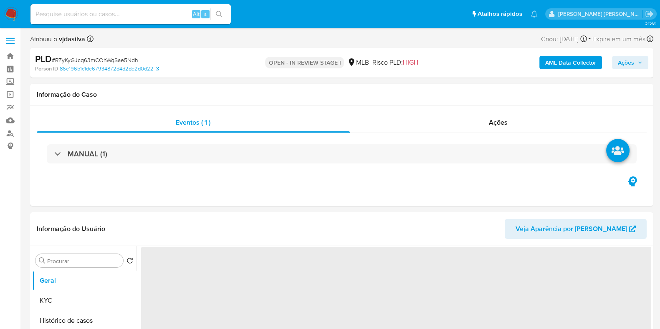
select select "10"
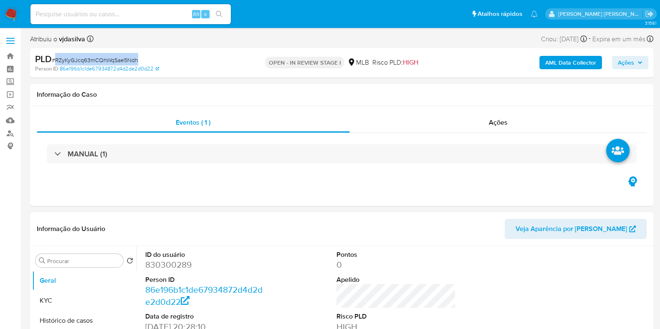
drag, startPoint x: 138, startPoint y: 60, endPoint x: 55, endPoint y: 60, distance: 83.1
click at [55, 60] on div "PLD # RZyKyGJcq63mCQhWqSae5Ndh" at bounding box center [135, 59] width 201 height 13
copy span "RZyKyGJcq63mCQhWqSae5Ndh"
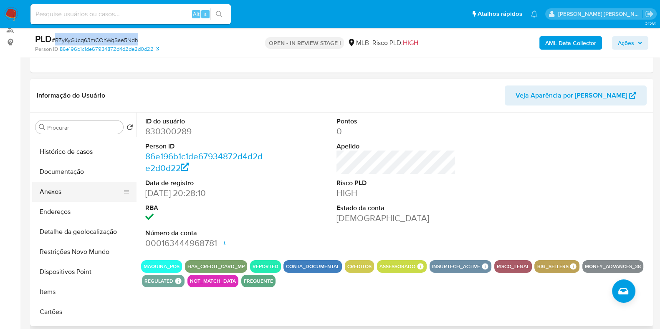
scroll to position [52, 0]
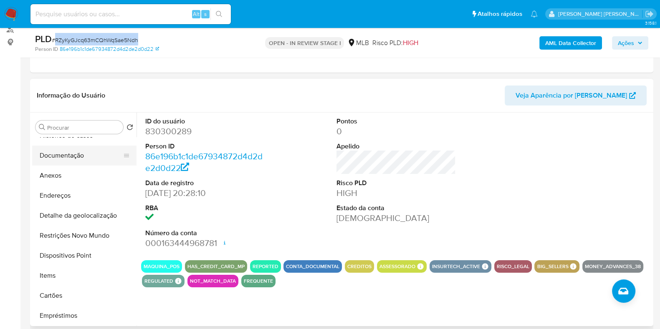
click at [77, 155] on button "Documentação" at bounding box center [81, 156] width 98 height 20
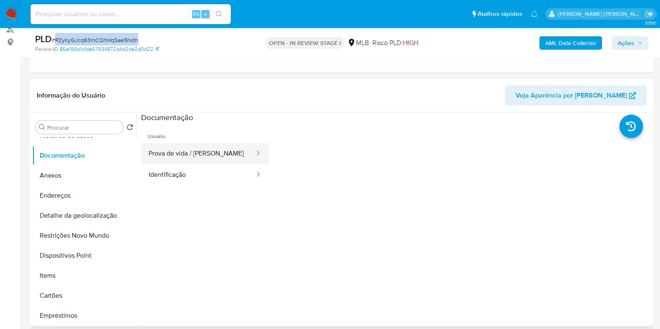
click at [180, 149] on button "Prova de vida / [PERSON_NAME]" at bounding box center [198, 153] width 114 height 21
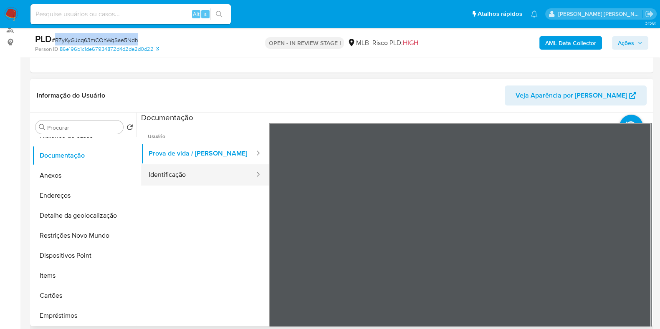
click at [171, 175] on button "Identificação" at bounding box center [198, 175] width 114 height 21
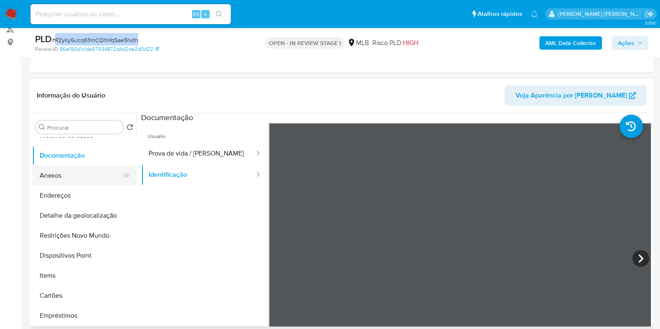
scroll to position [0, 0]
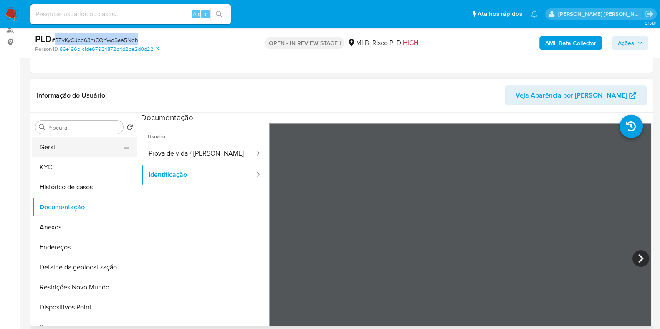
click at [65, 149] on button "Geral" at bounding box center [81, 147] width 98 height 20
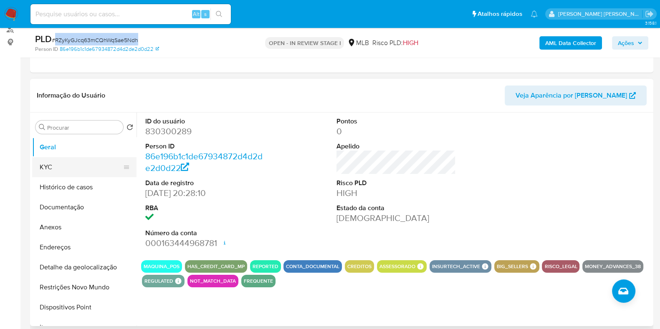
click at [71, 162] on button "KYC" at bounding box center [81, 167] width 98 height 20
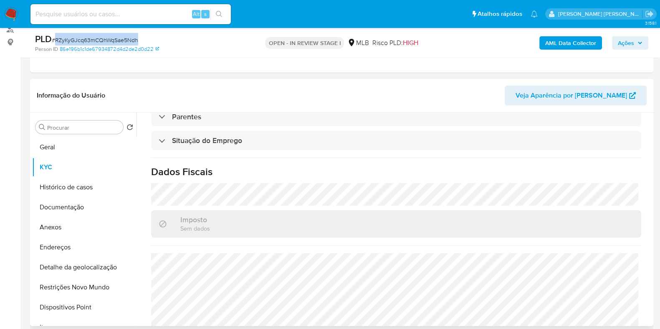
scroll to position [363, 0]
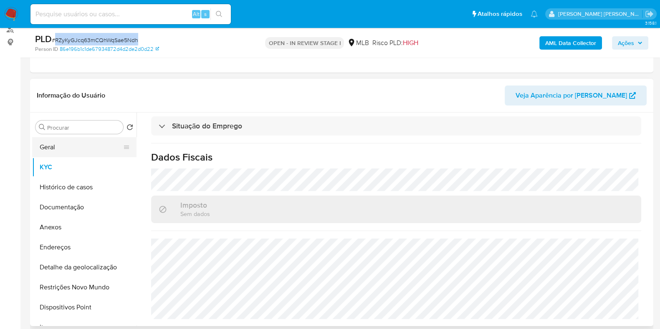
click at [42, 143] on button "Geral" at bounding box center [81, 147] width 98 height 20
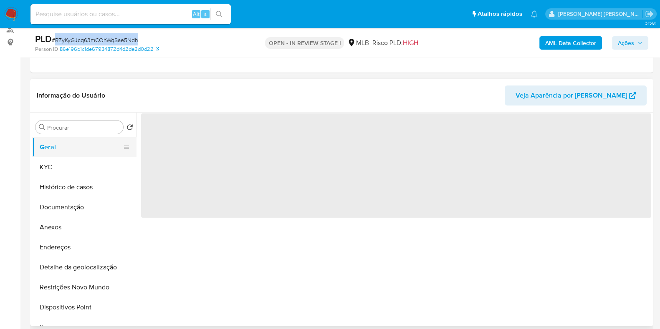
scroll to position [0, 0]
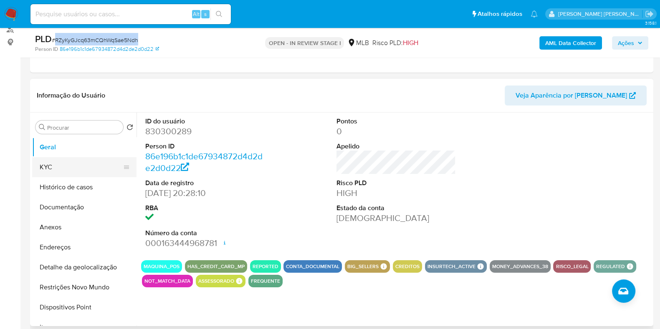
click at [84, 163] on button "KYC" at bounding box center [81, 167] width 98 height 20
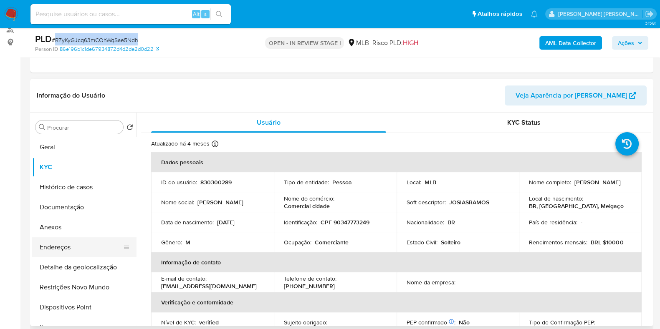
click at [71, 253] on button "Endereços" at bounding box center [81, 248] width 98 height 20
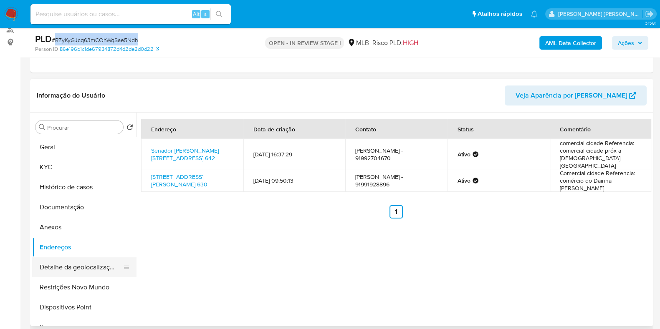
click at [51, 268] on button "Detalhe da geolocalização" at bounding box center [81, 268] width 98 height 20
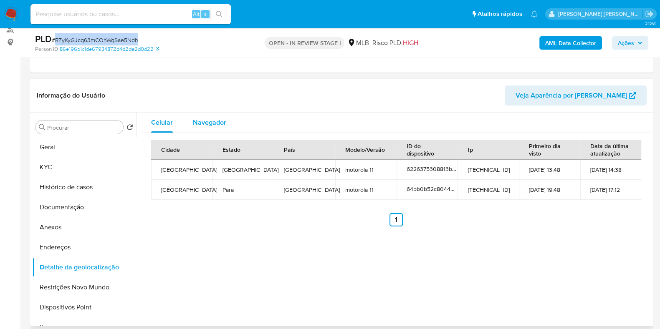
click at [217, 130] on div "Navegador" at bounding box center [209, 123] width 33 height 20
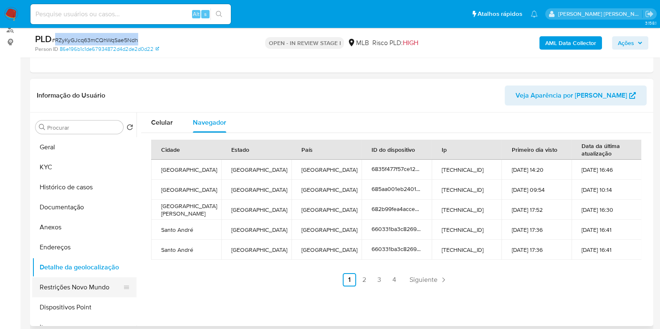
click at [83, 284] on button "Restrições Novo Mundo" at bounding box center [81, 288] width 98 height 20
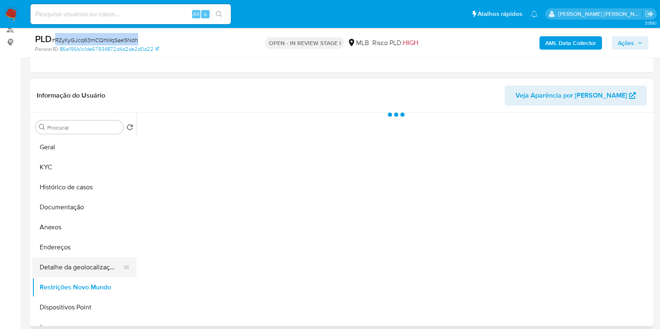
scroll to position [104, 0]
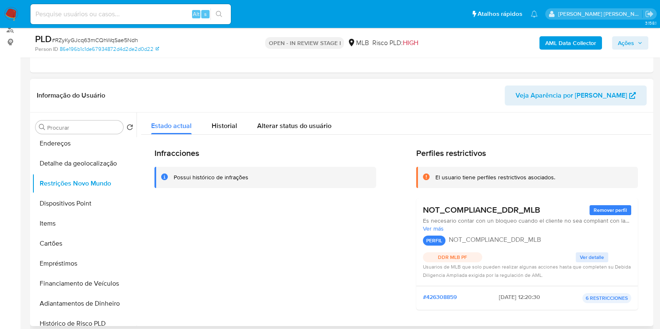
drag, startPoint x: 437, startPoint y: 175, endPoint x: 541, endPoint y: 205, distance: 108.0
click at [541, 205] on div "Perfiles restrictivos El usuario tiene perfiles restrictivos asociados. NOT_COM…" at bounding box center [527, 232] width 222 height 169
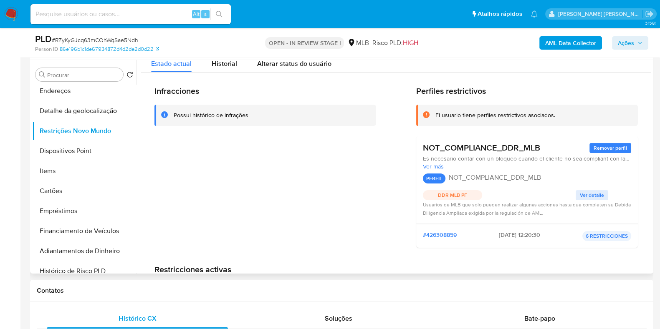
scroll to position [0, 0]
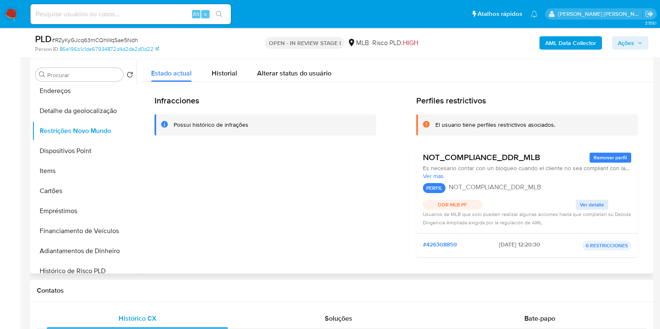
click at [582, 201] on span "Ver detalle" at bounding box center [592, 205] width 24 height 8
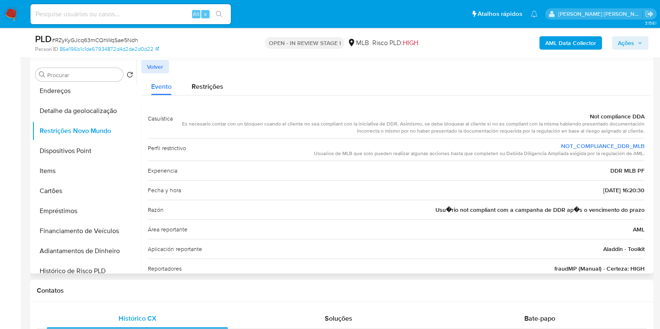
drag, startPoint x: 584, startPoint y: 113, endPoint x: 645, endPoint y: 132, distance: 63.5
click at [645, 132] on div "Casuística Not compliance DDA Es necesario contar con un bloqueo cuando el clie…" at bounding box center [396, 193] width 510 height 182
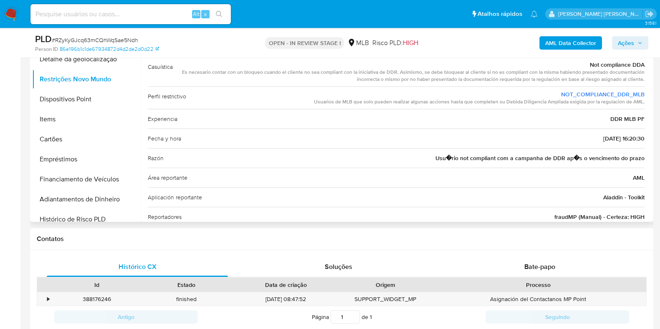
scroll to position [157, 0]
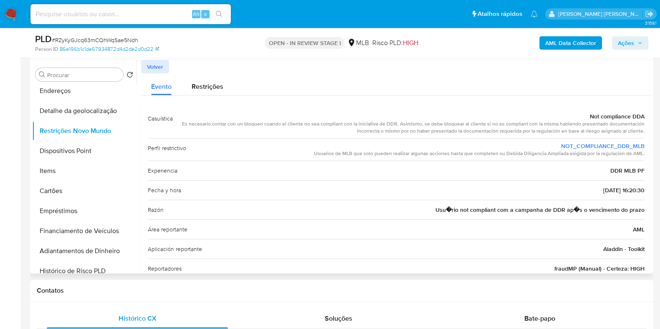
click at [338, 183] on div "Fecha y hora 2025-09-03 - 16:20:30" at bounding box center [396, 190] width 497 height 20
click at [201, 89] on span "Restrições" at bounding box center [208, 87] width 32 height 10
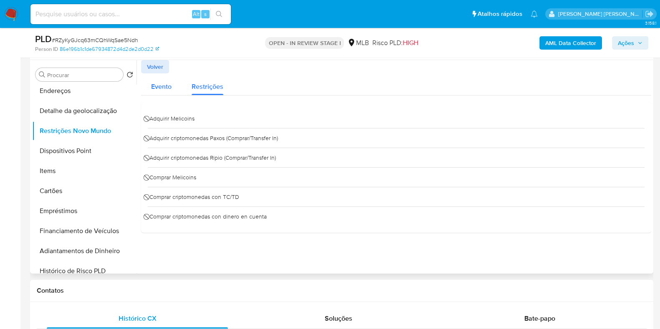
click at [169, 85] on span "Evento" at bounding box center [161, 87] width 20 height 10
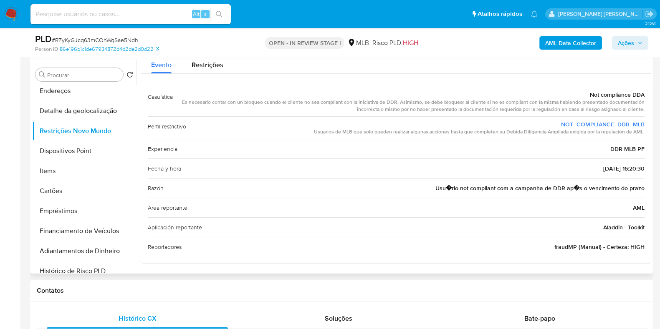
scroll to position [0, 0]
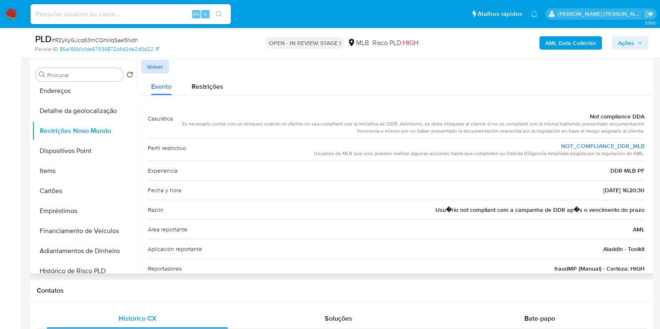
click at [150, 66] on span "Volver" at bounding box center [155, 67] width 16 height 12
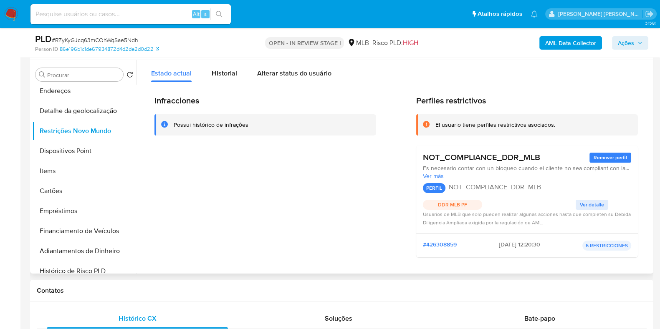
scroll to position [52, 0]
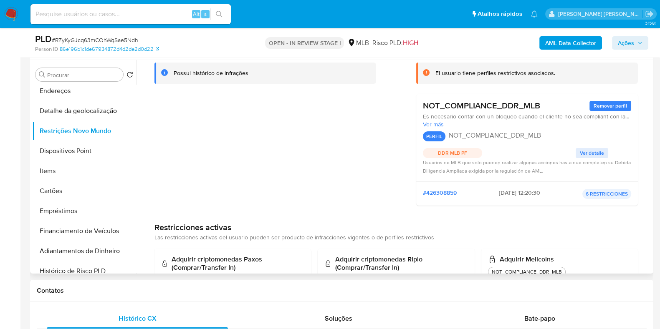
click at [457, 192] on div "#426308859 2025-09-03 - 12:20:30 6 RESTRICCIONES" at bounding box center [527, 194] width 208 height 10
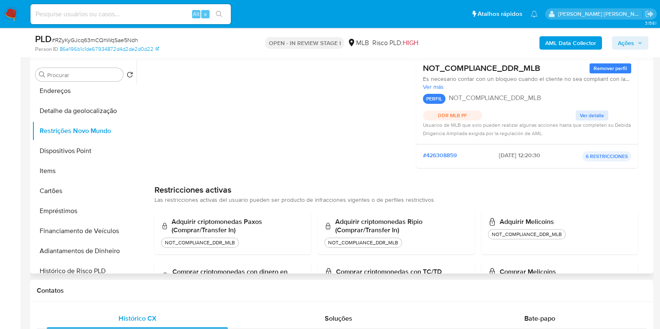
scroll to position [104, 0]
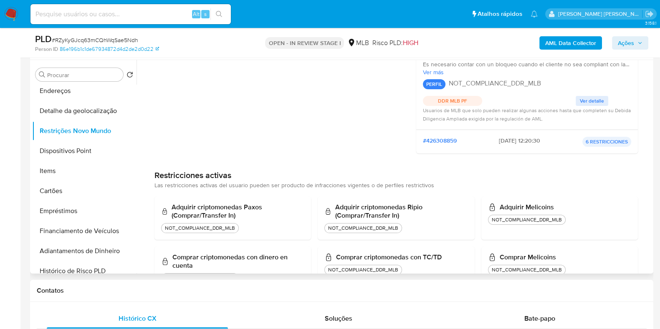
click at [444, 141] on span "#426308859" at bounding box center [440, 142] width 34 height 10
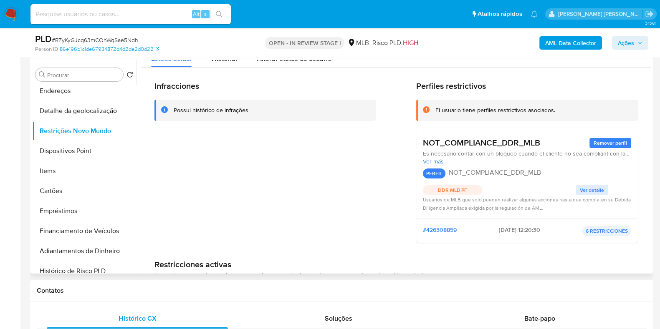
scroll to position [0, 0]
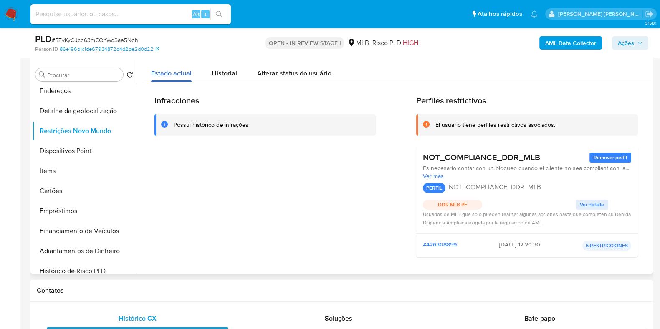
click at [199, 76] on button "Estado actual" at bounding box center [171, 71] width 61 height 22
click at [214, 71] on span "Historial" at bounding box center [224, 73] width 25 height 10
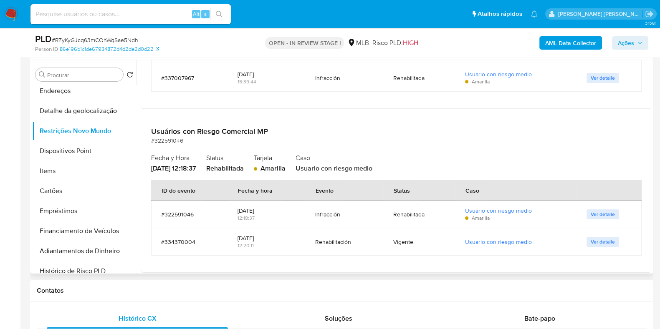
scroll to position [170, 0]
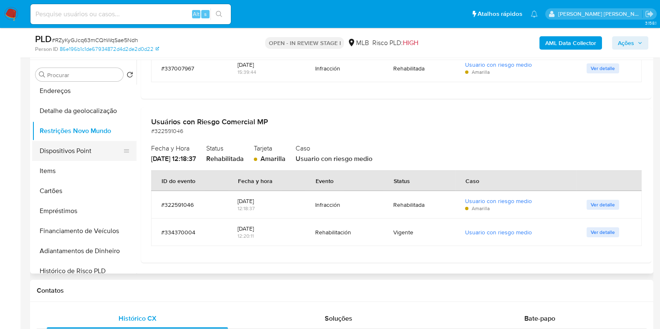
click at [82, 151] on button "Dispositivos Point" at bounding box center [81, 151] width 98 height 20
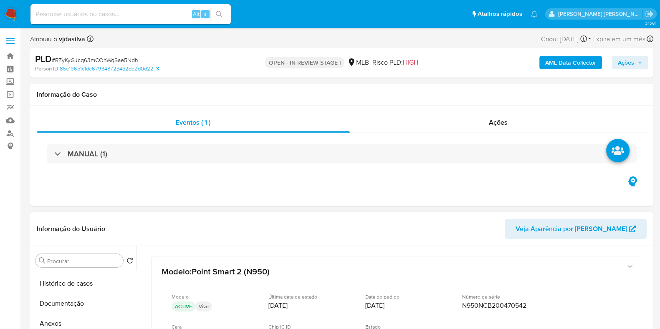
scroll to position [0, 0]
click at [87, 286] on button "Geral" at bounding box center [81, 281] width 98 height 20
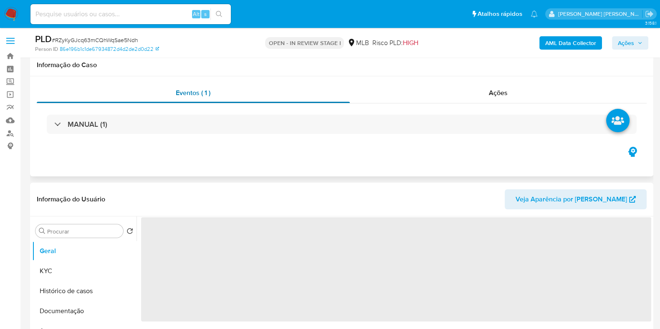
scroll to position [104, 0]
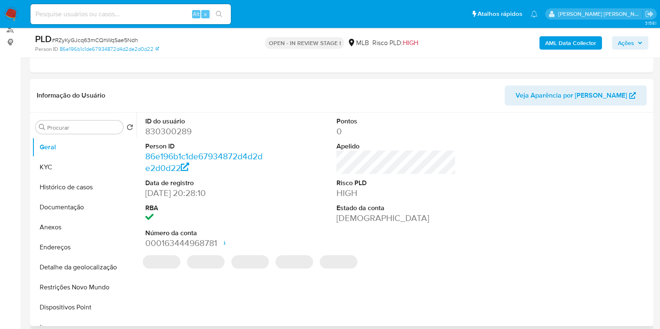
click at [185, 133] on dd "830300289" at bounding box center [204, 132] width 119 height 12
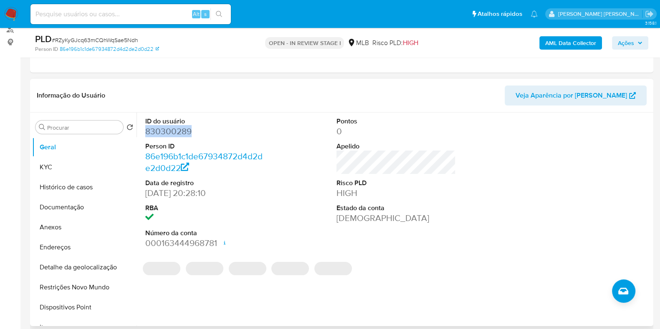
click at [185, 133] on dd "830300289" at bounding box center [204, 132] width 119 height 12
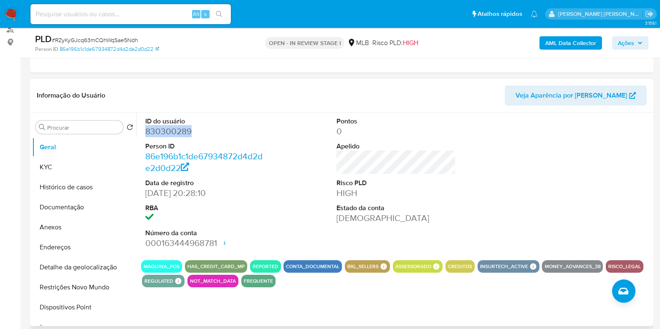
copy dd "830300289"
click at [70, 162] on button "KYC" at bounding box center [81, 167] width 98 height 20
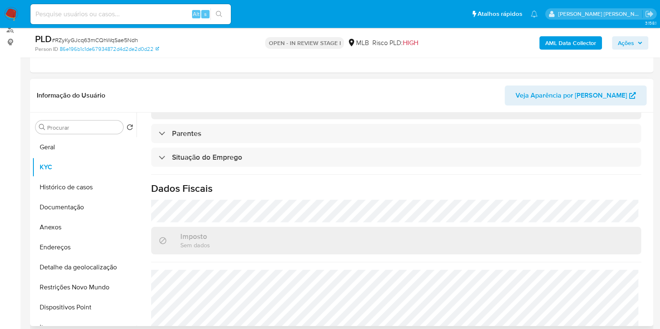
scroll to position [363, 0]
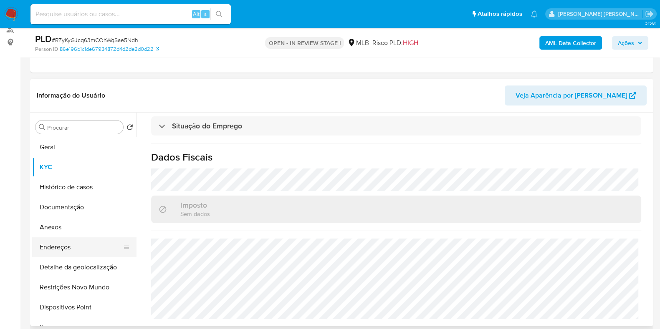
click at [76, 247] on button "Endereços" at bounding box center [81, 248] width 98 height 20
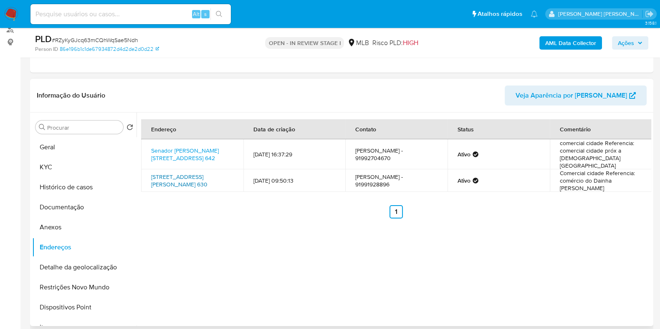
click at [204, 173] on link "Senador Lemos 630, Melgaço, Pará, 68490000, Brasil 630" at bounding box center [179, 181] width 56 height 16
click at [213, 149] on link "Senador Lemos 642, Melgaço, Pará, 68490000, Brasil 642" at bounding box center [185, 155] width 68 height 16
drag, startPoint x: 146, startPoint y: 145, endPoint x: 228, endPoint y: 157, distance: 83.1
click at [228, 157] on td "Senador Lemos 642, Melgaço, Pará, 68490000, Brasil 642" at bounding box center [192, 154] width 102 height 30
copy link "Senador Lemos 642, Melgaço, Pará, 68490000, Brasil 642"
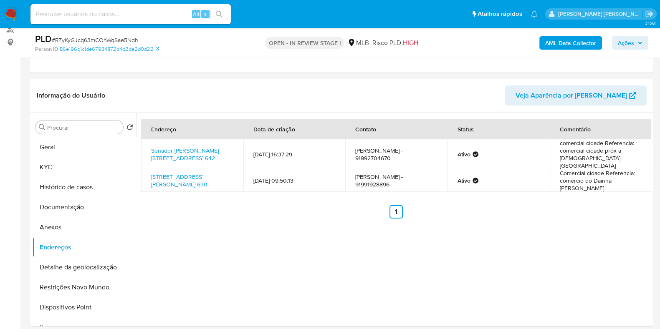
click at [582, 42] on b "AML Data Collector" at bounding box center [570, 42] width 51 height 13
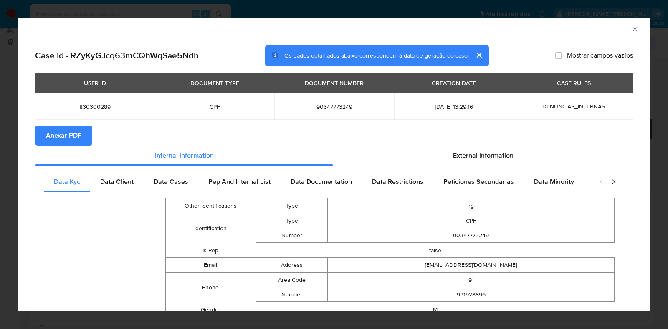
click at [78, 137] on span "Anexar PDF" at bounding box center [63, 136] width 35 height 18
click at [631, 31] on icon "Fechar a janela" at bounding box center [635, 29] width 8 height 8
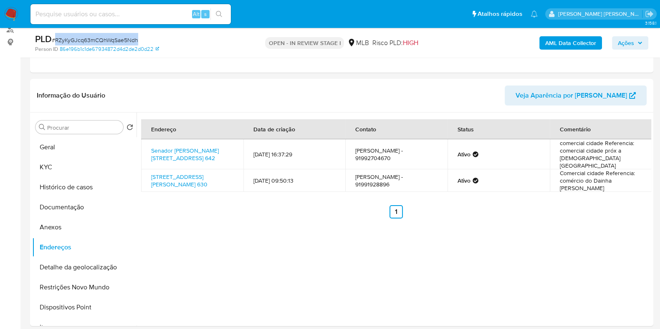
drag, startPoint x: 140, startPoint y: 39, endPoint x: 56, endPoint y: 44, distance: 84.5
click at [56, 44] on div "PLD # RZyKyGJcq63mCQhWqSae5Ndh" at bounding box center [135, 39] width 201 height 13
copy span "RZyKyGJcq63mCQhWqSae5Ndh"
click at [53, 167] on button "KYC" at bounding box center [81, 167] width 98 height 20
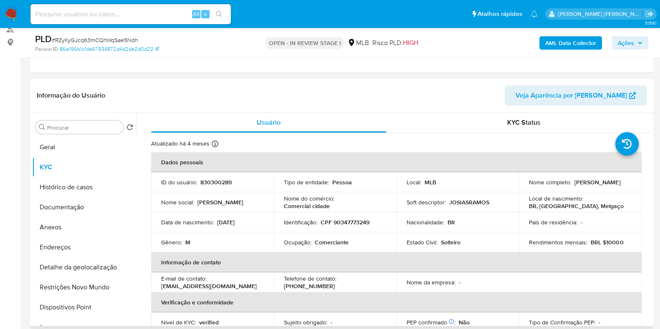
click at [299, 240] on p "Ocupação :" at bounding box center [298, 243] width 28 height 8
copy div "Ocupação : Comerciante"
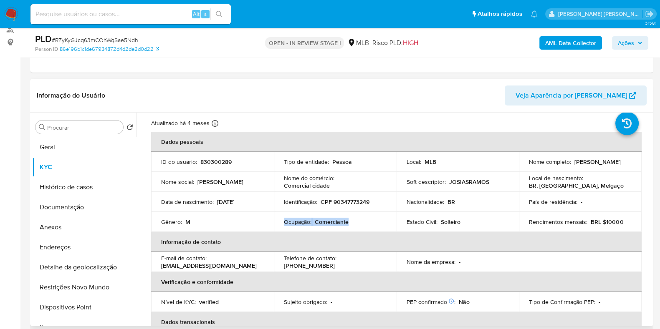
scroll to position [52, 0]
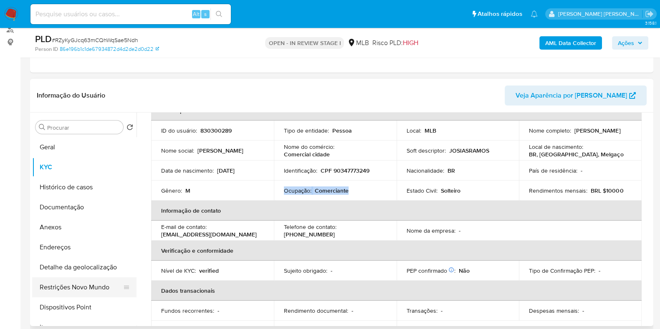
click at [79, 283] on button "Restrições Novo Mundo" at bounding box center [81, 288] width 98 height 20
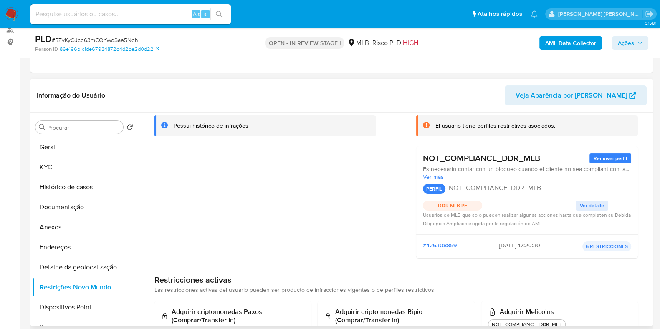
click at [461, 205] on p "DDR MLB PF" at bounding box center [452, 206] width 59 height 10
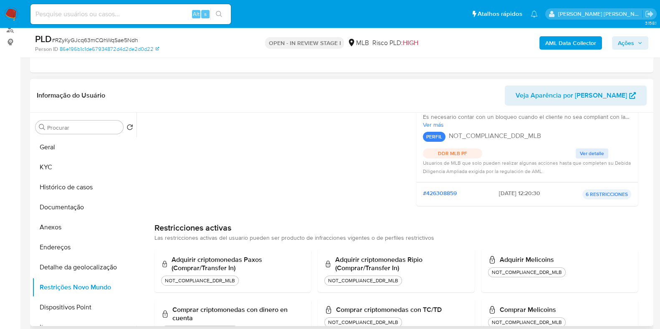
click at [522, 190] on span "2025-09-03 - 12:20:30" at bounding box center [519, 195] width 41 height 10
click at [585, 190] on p "6 RESTRICCIONES" at bounding box center [606, 195] width 49 height 10
click at [590, 196] on p "6 RESTRICCIONES" at bounding box center [606, 195] width 49 height 10
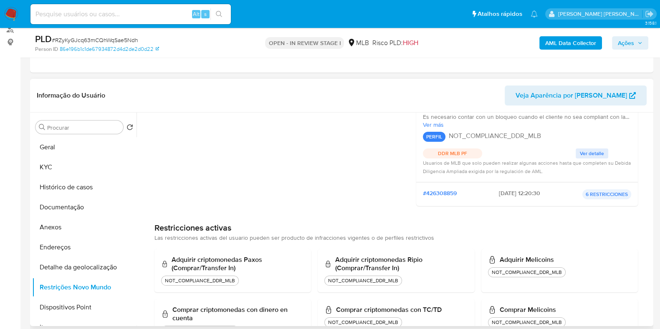
click at [590, 196] on p "6 RESTRICCIONES" at bounding box center [606, 195] width 49 height 10
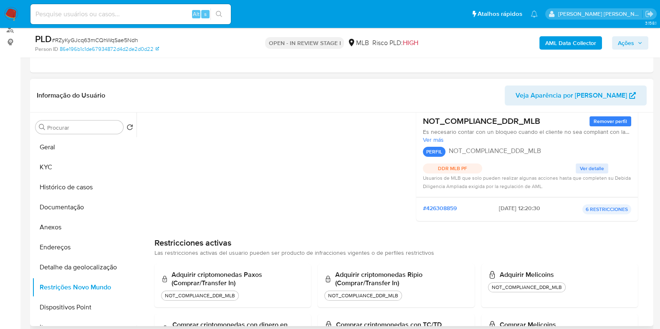
scroll to position [33, 0]
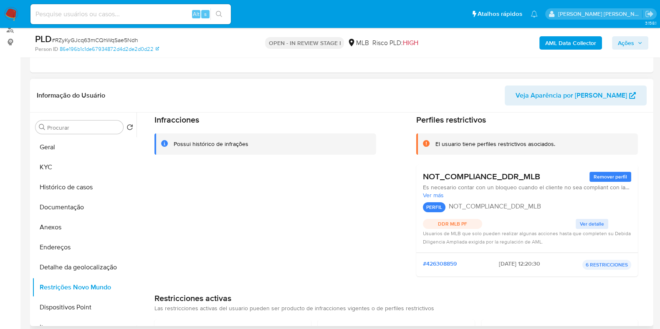
click at [592, 220] on span "Ver detalle" at bounding box center [592, 224] width 24 height 8
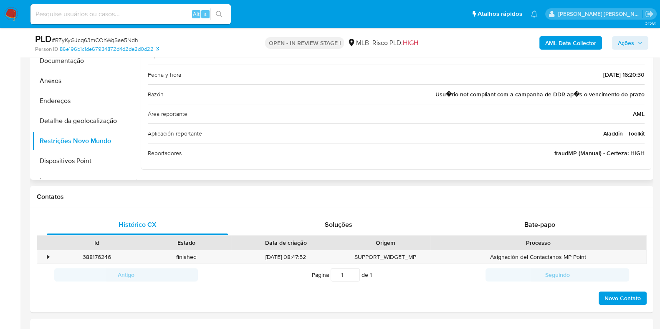
scroll to position [261, 0]
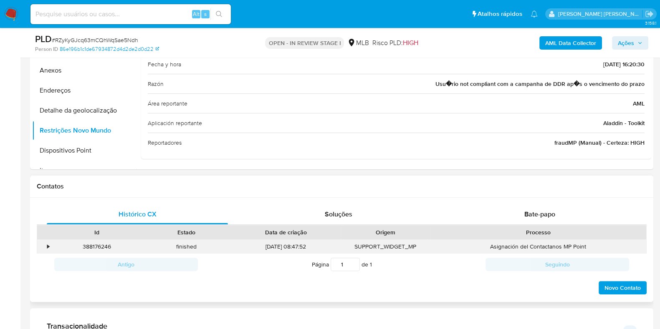
click at [54, 246] on div "388176246" at bounding box center [97, 247] width 90 height 14
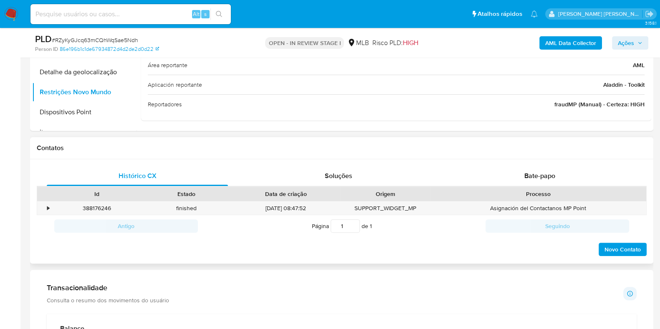
scroll to position [313, 0]
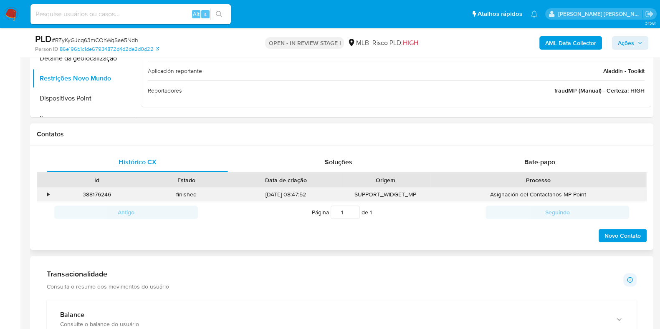
click at [44, 194] on div "•" at bounding box center [44, 195] width 15 height 14
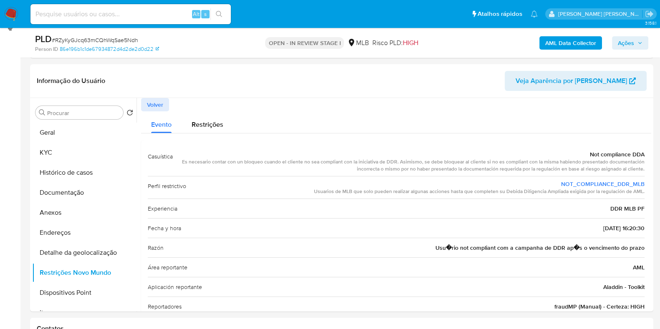
scroll to position [104, 0]
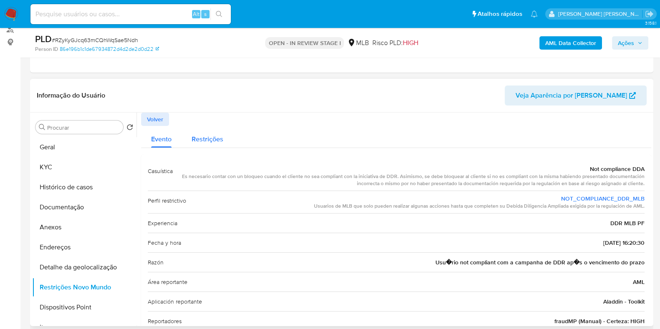
click at [210, 143] on div "Restrições" at bounding box center [208, 137] width 32 height 22
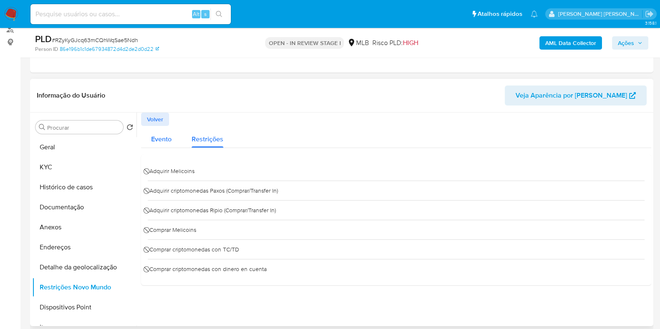
click at [169, 137] on span "Evento" at bounding box center [161, 139] width 20 height 10
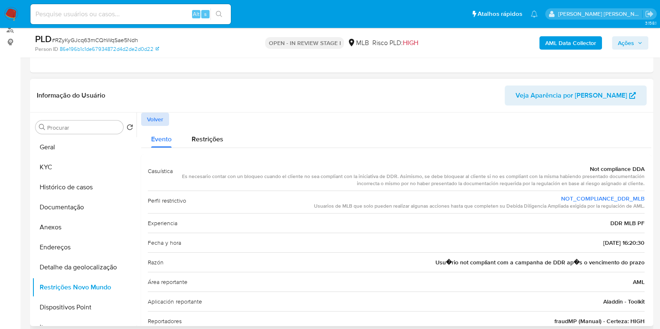
click at [155, 120] on span "Volver" at bounding box center [155, 120] width 16 height 12
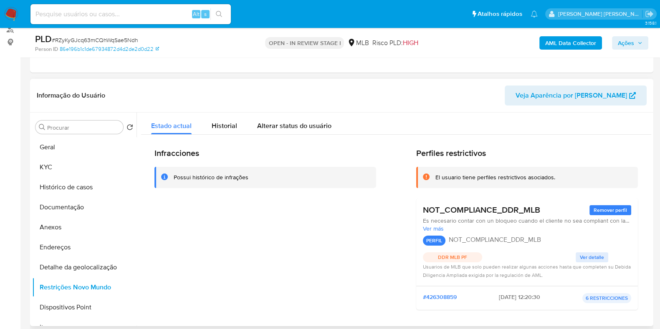
scroll to position [52, 0]
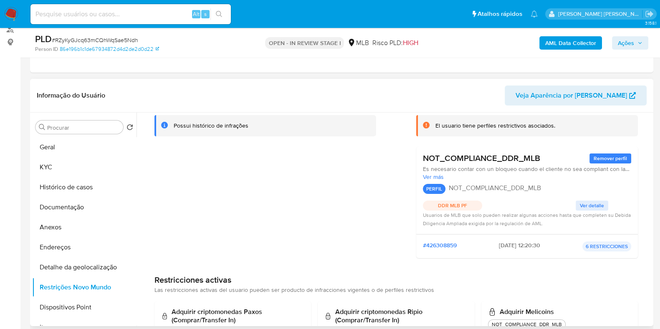
click at [459, 205] on p "DDR MLB PF" at bounding box center [452, 206] width 59 height 10
click at [458, 185] on p "NOT_COMPLIANCE_DDR_MLB" at bounding box center [495, 188] width 92 height 8
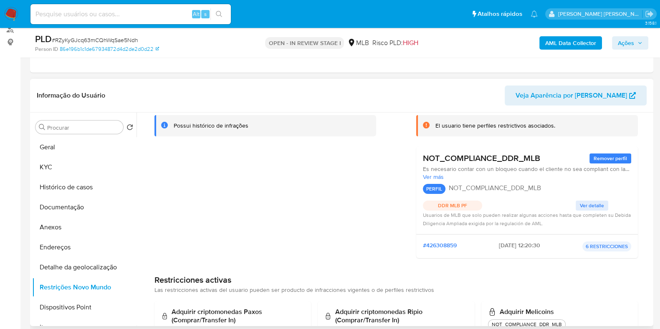
click at [458, 185] on p "NOT_COMPLIANCE_DDR_MLB" at bounding box center [495, 188] width 92 height 8
click at [100, 151] on button "Geral" at bounding box center [81, 147] width 98 height 20
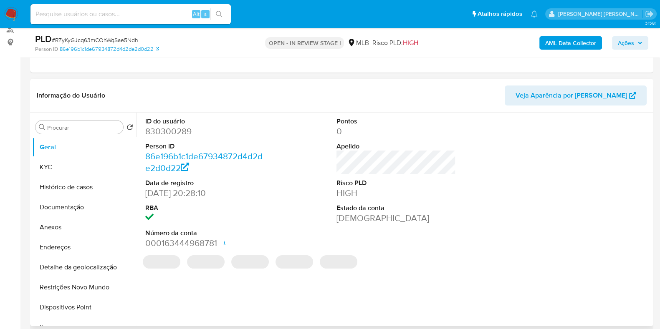
click at [180, 134] on dd "830300289" at bounding box center [204, 132] width 119 height 12
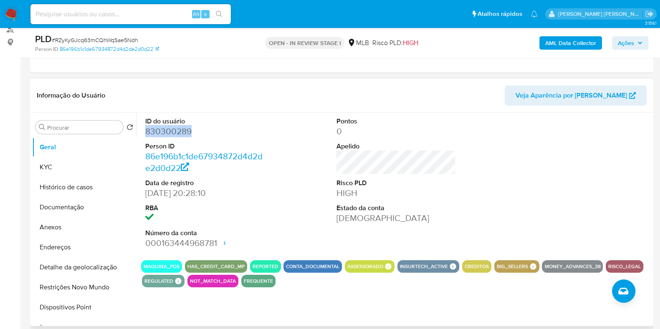
copy dd "830300289"
click at [80, 289] on button "Restrições Novo Mundo" at bounding box center [81, 288] width 98 height 20
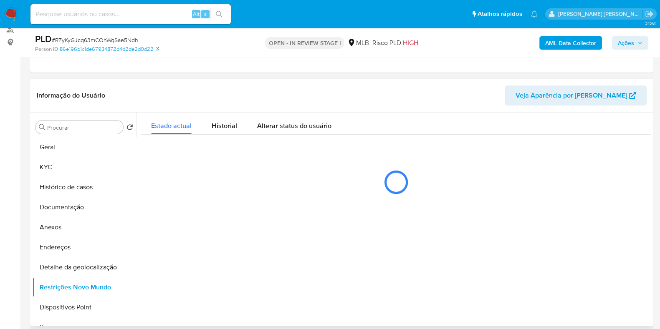
scroll to position [157, 0]
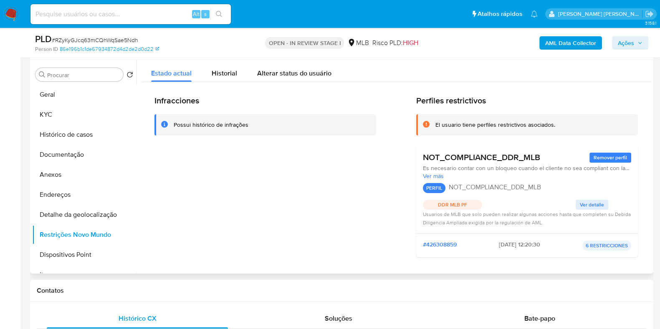
click at [259, 207] on div "Infracciones Possui histórico de infrações" at bounding box center [265, 180] width 222 height 169
click at [58, 172] on button "Anexos" at bounding box center [81, 175] width 98 height 20
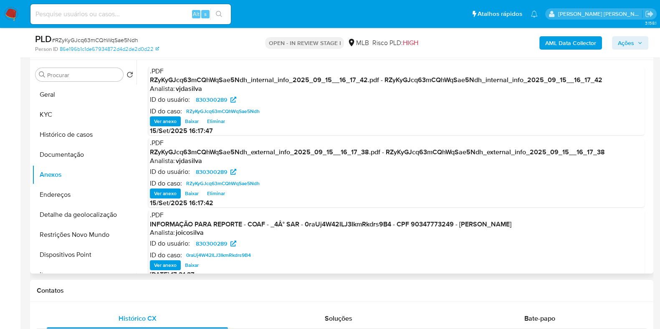
scroll to position [52, 0]
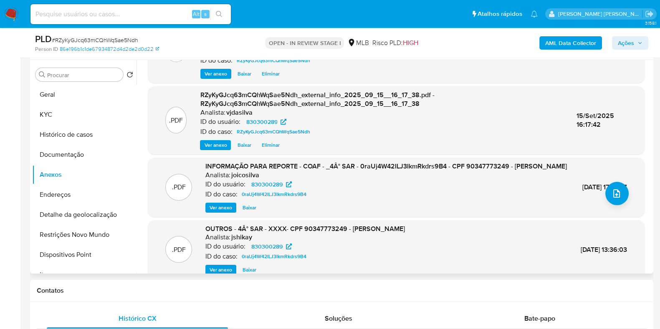
click at [218, 212] on span "Ver anexo" at bounding box center [221, 208] width 23 height 8
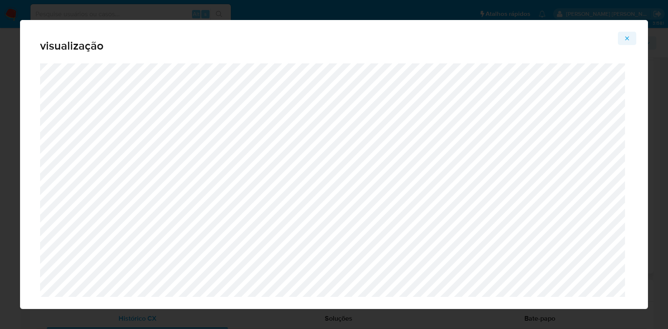
click at [630, 36] on icon "Attachment preview" at bounding box center [627, 38] width 7 height 7
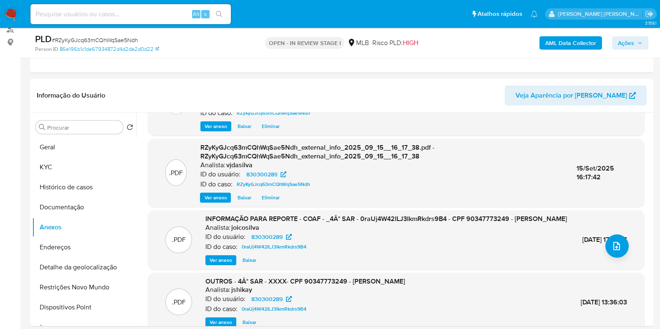
click at [582, 236] on span "12/Jun/2025 17:21:37" at bounding box center [604, 240] width 45 height 10
drag, startPoint x: 569, startPoint y: 239, endPoint x: 604, endPoint y: 237, distance: 35.1
click at [604, 237] on div "12/Jun/2025 17:21:37" at bounding box center [604, 239] width 45 height 9
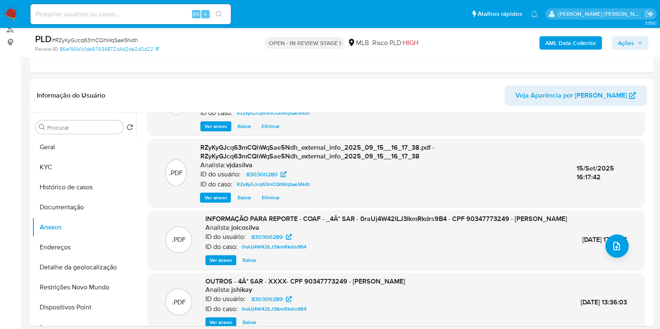
click at [582, 245] on span "12/Jun/2025 17:21:37" at bounding box center [604, 240] width 45 height 10
drag, startPoint x: 566, startPoint y: 241, endPoint x: 603, endPoint y: 230, distance: 38.6
click at [603, 230] on div ".PDF INFORMAÇÃO PARA REPORTE - COAF - _4Â° SAR - 0raUj4W42ILJ3IkmRkdrs9B4 - CPF…" at bounding box center [396, 240] width 489 height 51
copy span "12/Jun/2025"
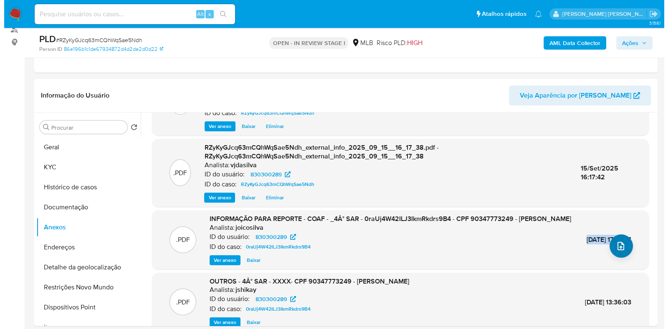
scroll to position [0, 0]
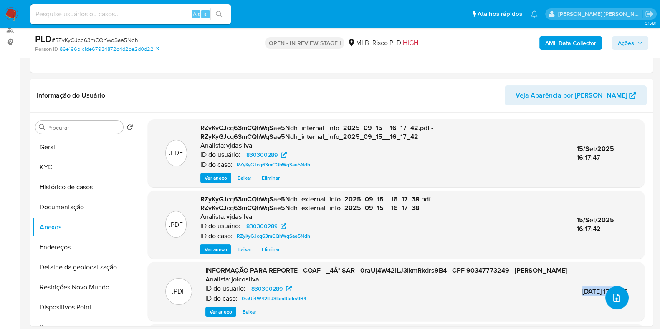
click at [613, 293] on icon "upload-file" at bounding box center [617, 298] width 10 height 10
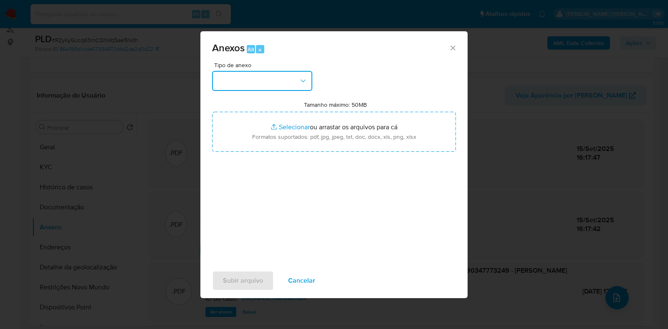
click at [303, 82] on icon "button" at bounding box center [303, 81] width 8 height 8
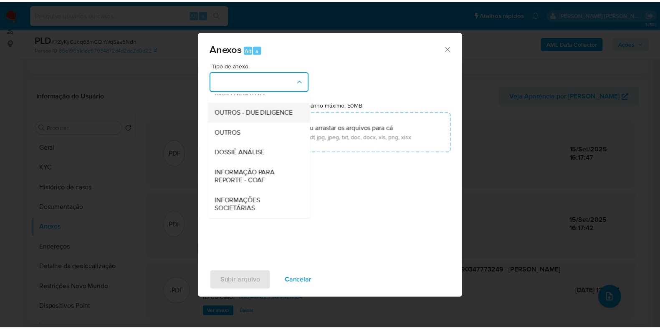
scroll to position [129, 0]
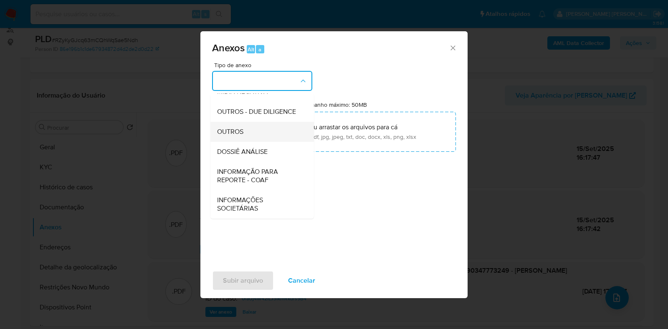
click at [269, 136] on div "OUTROS" at bounding box center [259, 132] width 85 height 20
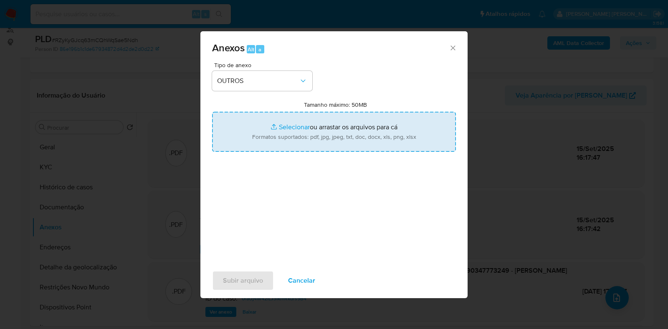
type input "C:\fakepath\Mulan - RZyKyGJcq63mCQhWqSae5Ndh - CPF 90347773249 - JOSIAS SOUZA R…"
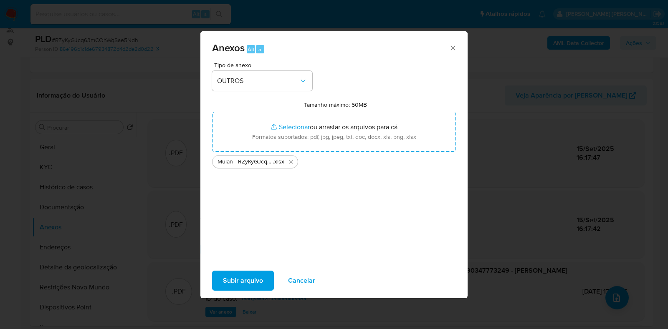
click at [240, 280] on span "Subir arquivo" at bounding box center [243, 281] width 40 height 18
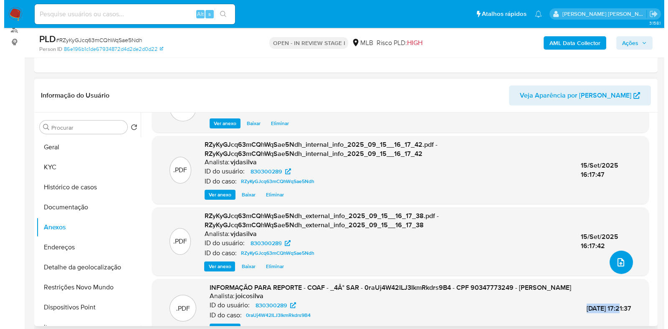
scroll to position [52, 0]
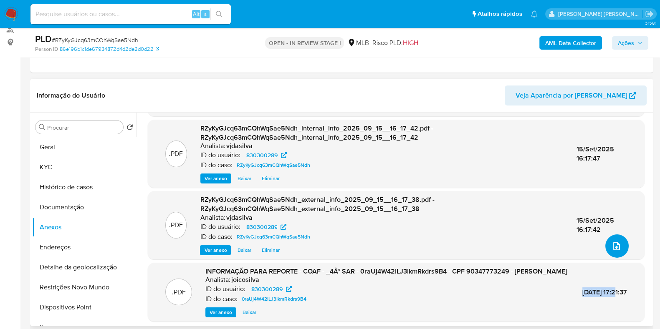
click at [612, 250] on span "upload-file" at bounding box center [616, 246] width 9 height 10
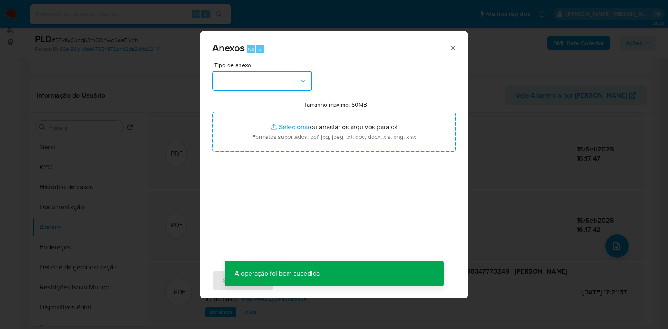
click at [303, 82] on icon "button" at bounding box center [303, 81] width 5 height 3
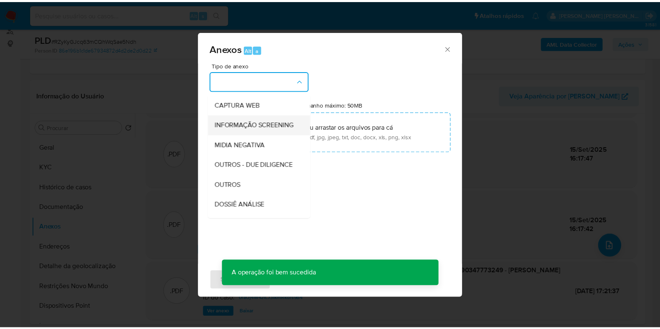
scroll to position [129, 0]
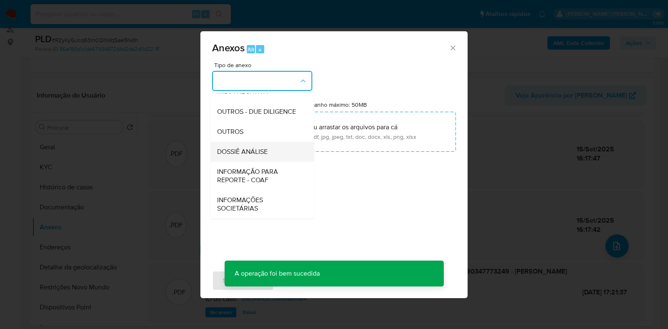
click at [263, 153] on span "DOSSIÊ ANÁLISE" at bounding box center [242, 152] width 51 height 8
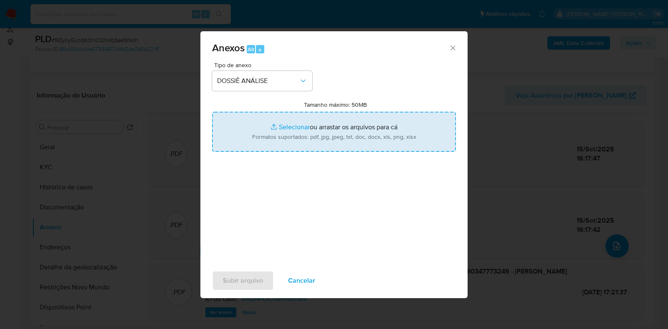
type input "C:\fakepath\DECLÍNIO - XXXX - CPF 90347773249 - JOSIAS SOUZA RAMOS.pdf"
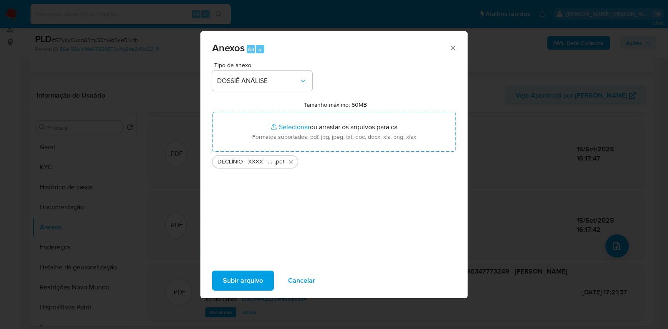
click at [243, 277] on span "Subir arquivo" at bounding box center [243, 281] width 40 height 18
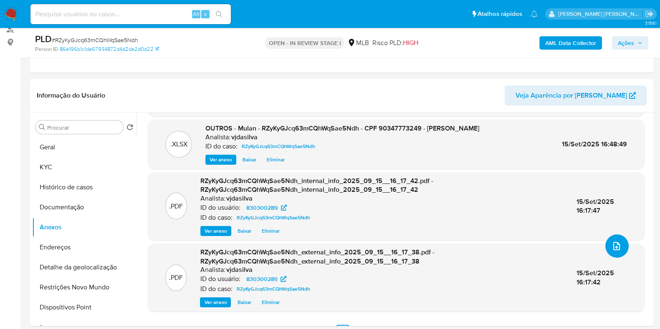
scroll to position [68, 0]
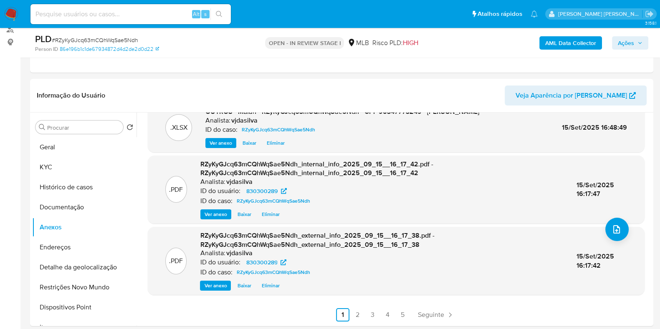
click at [626, 46] on span "Ações" at bounding box center [626, 42] width 16 height 13
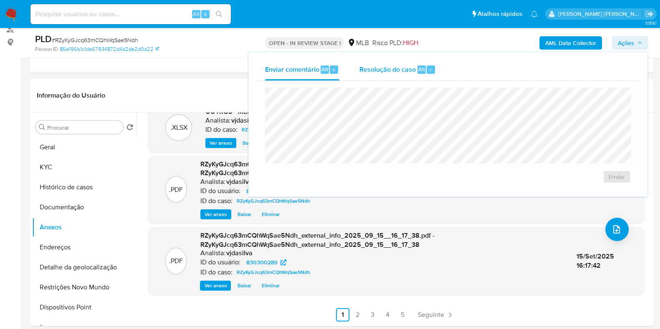
click at [382, 71] on span "Resolução do caso" at bounding box center [388, 69] width 56 height 10
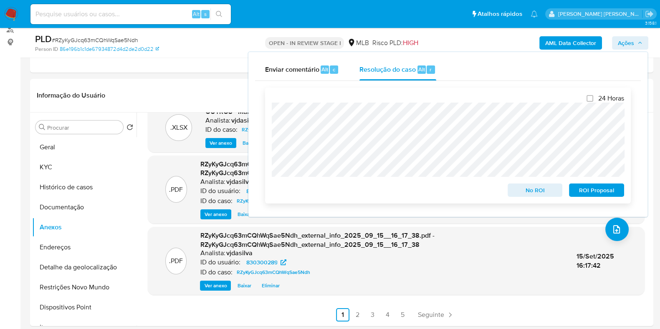
click at [598, 191] on span "ROI Proposal" at bounding box center [596, 191] width 43 height 12
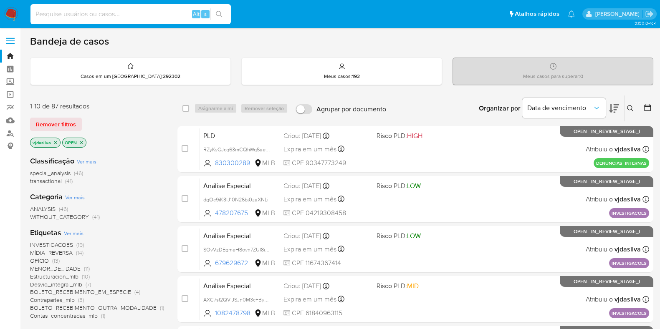
click at [89, 17] on input at bounding box center [130, 14] width 200 height 11
click at [89, 16] on input at bounding box center [130, 14] width 200 height 11
paste input "426308859"
type input "426308859"
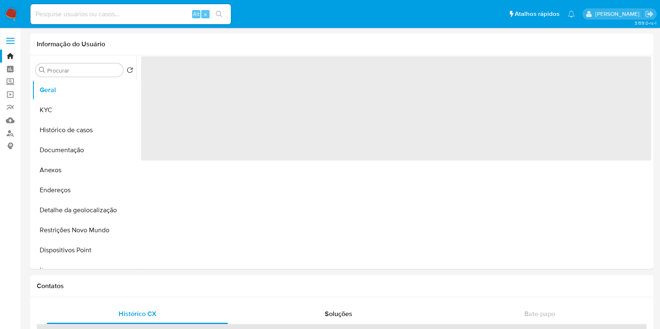
select select "10"
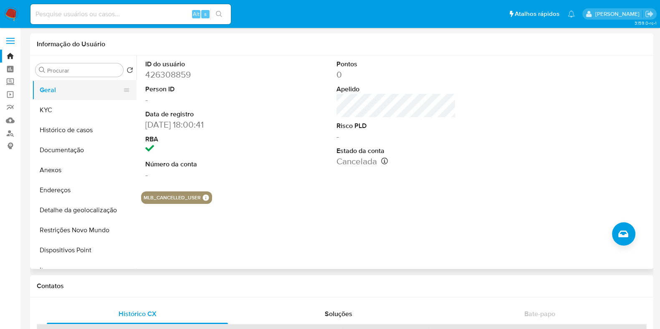
click at [88, 95] on button "Geral" at bounding box center [81, 90] width 98 height 20
click at [88, 102] on button "KYC" at bounding box center [81, 110] width 98 height 20
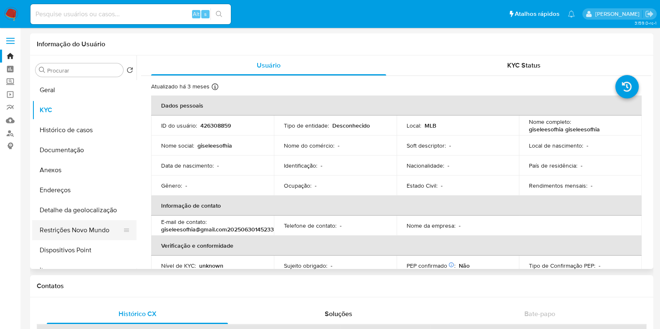
click at [76, 236] on button "Restrições Novo Mundo" at bounding box center [81, 230] width 98 height 20
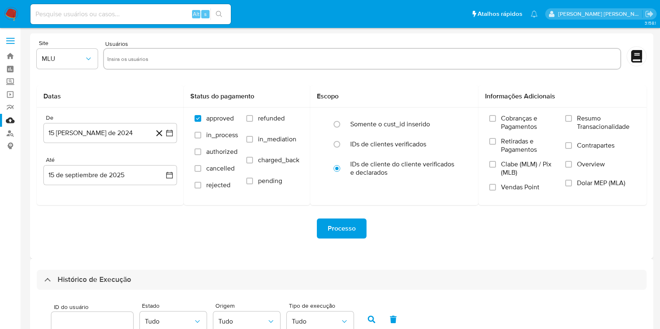
select select "10"
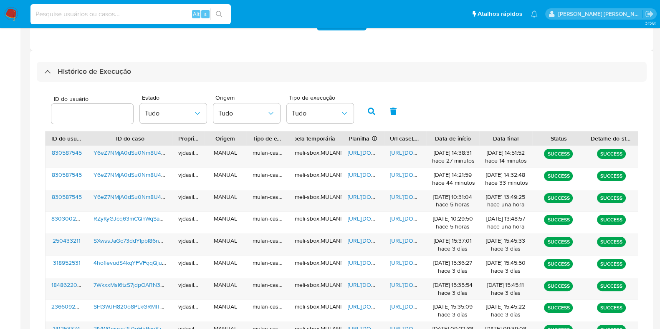
click at [162, 18] on input at bounding box center [130, 14] width 200 height 11
paste input "830300289"
type input "830300289"
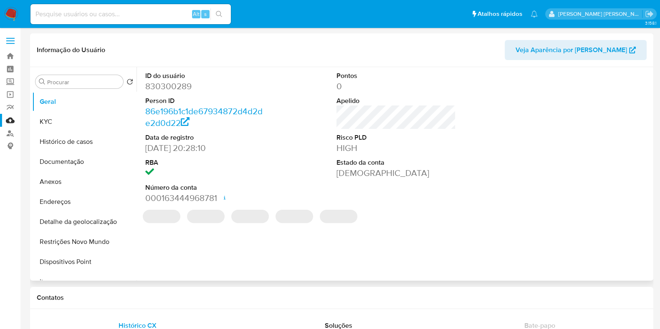
select select "10"
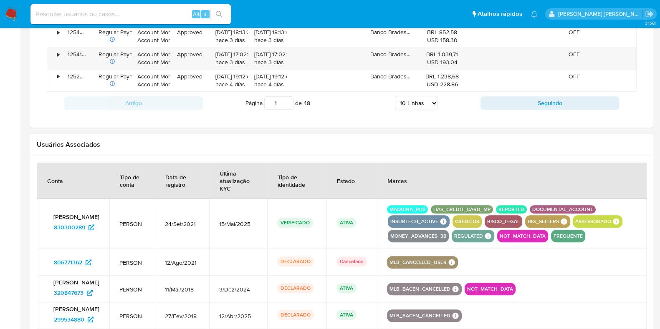
scroll to position [821, 0]
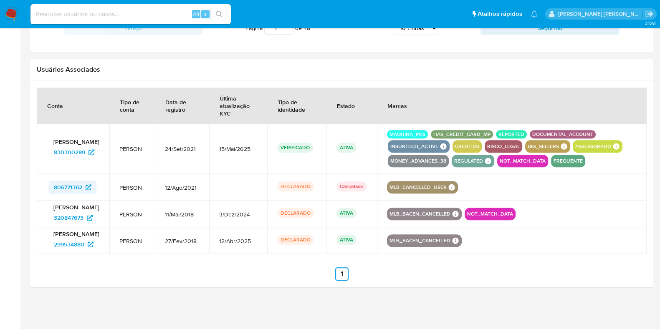
click at [64, 185] on span "806771362" at bounding box center [68, 187] width 28 height 13
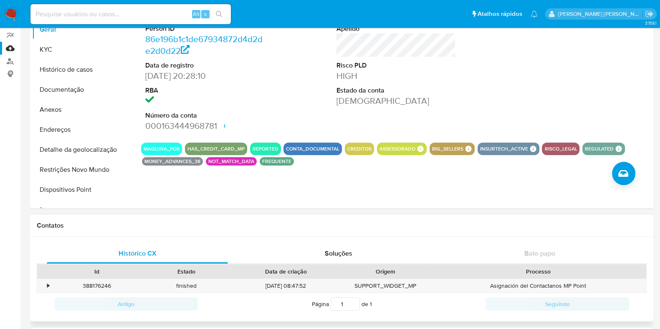
scroll to position [0, 0]
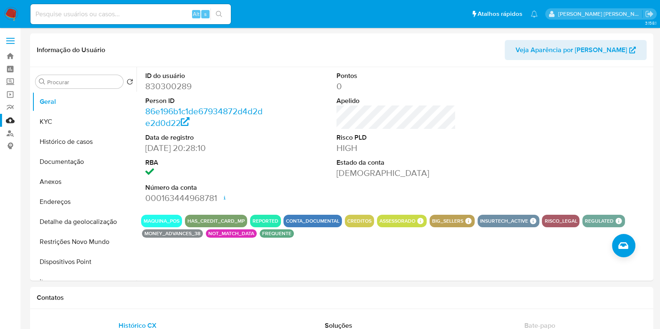
click at [10, 116] on link "Mulan" at bounding box center [49, 120] width 99 height 13
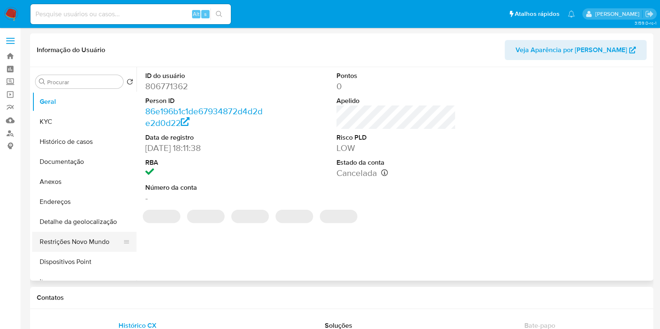
select select "10"
click at [73, 239] on button "Restrições Novo Mundo" at bounding box center [81, 242] width 98 height 20
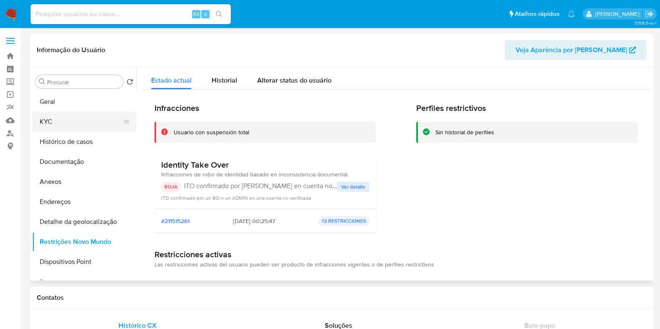
click at [70, 118] on button "KYC" at bounding box center [81, 122] width 98 height 20
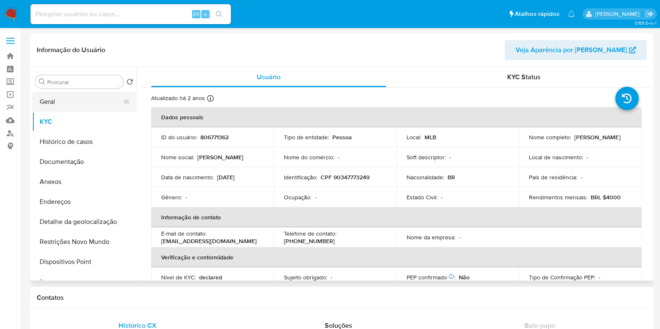
click at [88, 102] on button "Geral" at bounding box center [81, 102] width 98 height 20
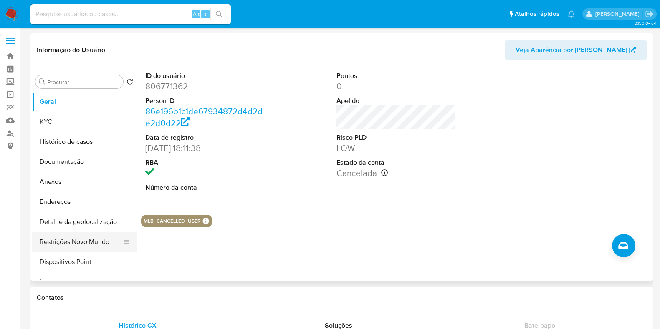
click at [76, 243] on button "Restrições Novo Mundo" at bounding box center [81, 242] width 98 height 20
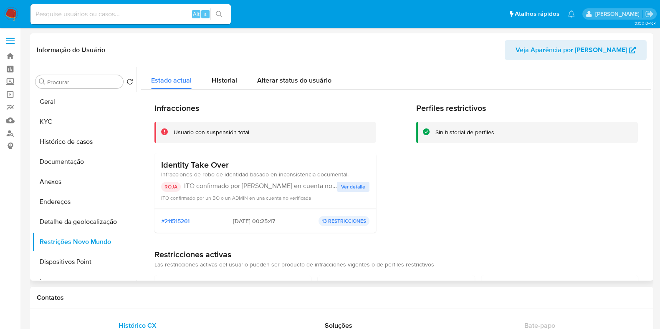
drag, startPoint x: 158, startPoint y: 166, endPoint x: 325, endPoint y: 187, distance: 168.8
click at [325, 187] on div "Identity Take Over Infracciones de robo de identidad basado en inconsistencia d…" at bounding box center [265, 181] width 222 height 56
click at [84, 174] on button "Anexos" at bounding box center [81, 182] width 98 height 20
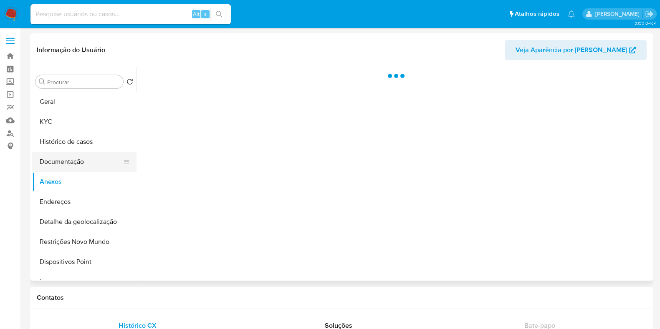
click at [85, 165] on button "Documentação" at bounding box center [81, 162] width 98 height 20
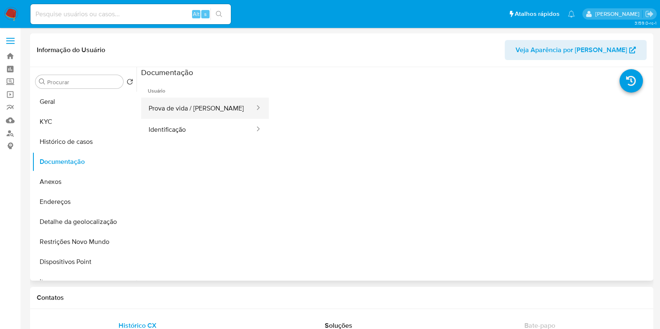
click at [182, 106] on button "Prova de vida / [PERSON_NAME]" at bounding box center [198, 108] width 114 height 21
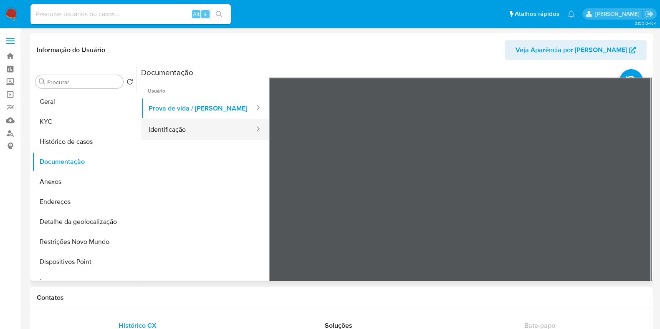
click at [188, 133] on button "Identificação" at bounding box center [198, 129] width 114 height 21
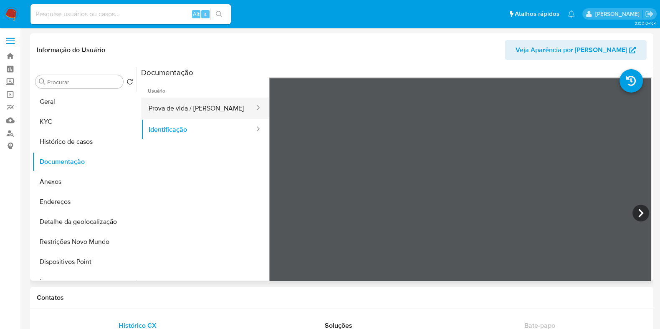
click at [178, 108] on button "Prova de vida / [PERSON_NAME]" at bounding box center [198, 108] width 114 height 21
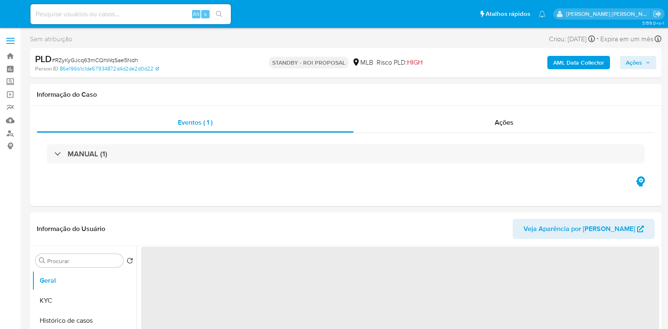
select select "10"
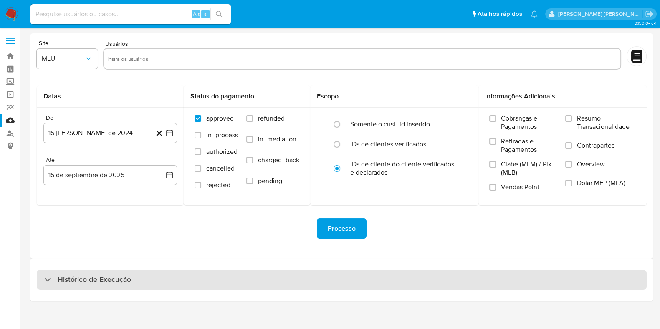
click at [152, 276] on div "Histórico de Execução" at bounding box center [342, 280] width 610 height 20
select select "10"
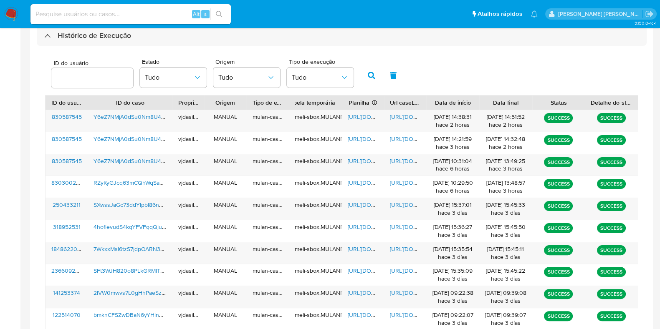
scroll to position [261, 0]
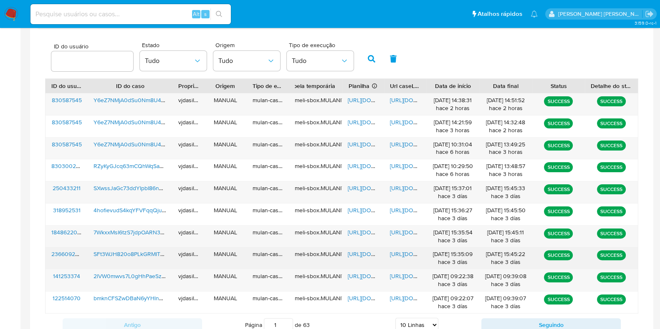
click at [400, 250] on span "[URL][DOMAIN_NAME]" at bounding box center [419, 254] width 58 height 8
click at [125, 253] on span "SFt3WJH820o8PLkGRMIT2pdF" at bounding box center [134, 254] width 80 height 8
click at [361, 255] on span "[URL][DOMAIN_NAME]" at bounding box center [377, 254] width 58 height 8
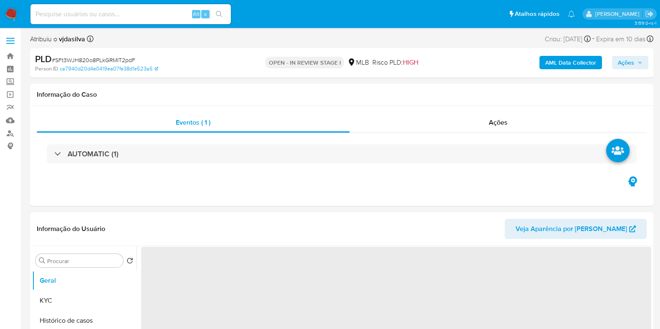
select select "10"
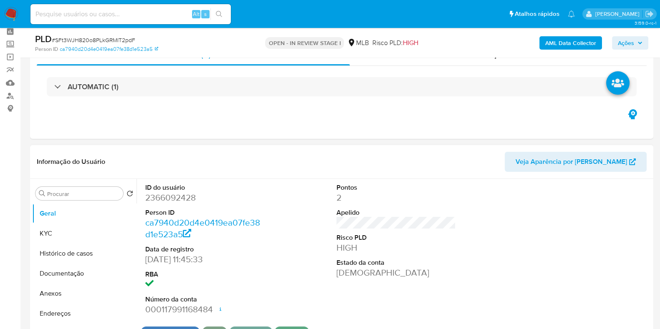
scroll to position [104, 0]
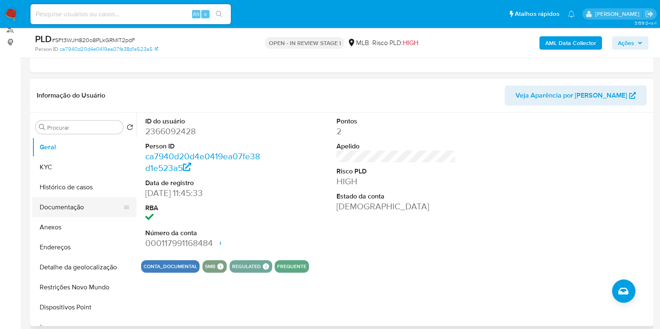
click at [59, 208] on button "Documentação" at bounding box center [81, 207] width 98 height 20
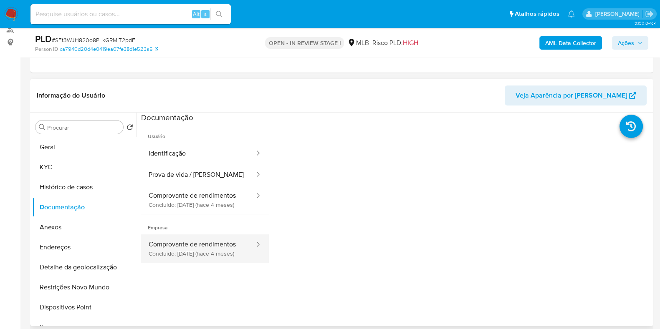
click at [211, 255] on button "Comprovante de rendimentos Concluído: [DATE] (hace 4 meses)" at bounding box center [198, 249] width 114 height 28
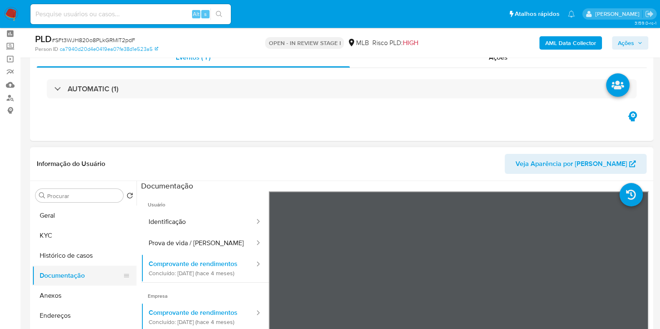
scroll to position [52, 0]
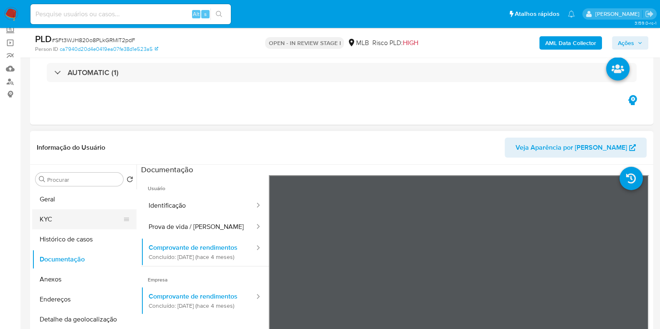
click at [71, 222] on button "KYC" at bounding box center [81, 220] width 98 height 20
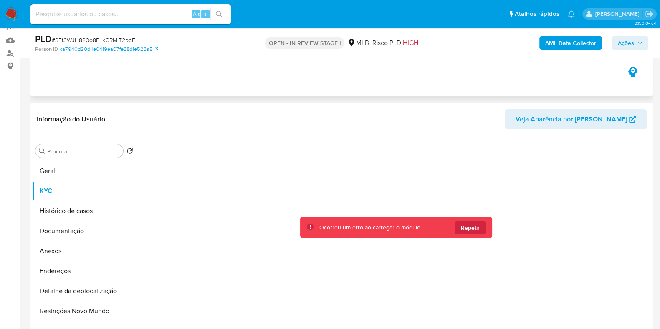
scroll to position [104, 0]
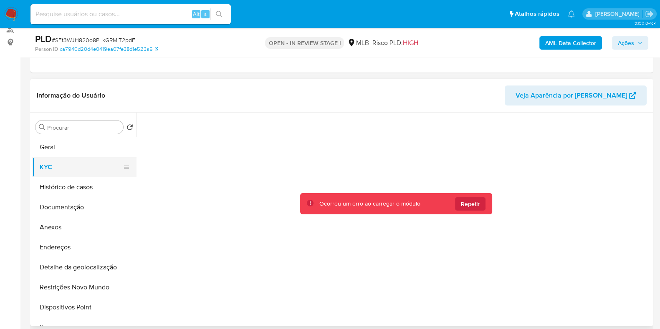
click at [58, 169] on button "KYC" at bounding box center [81, 167] width 98 height 20
click at [58, 182] on button "Histórico de casos" at bounding box center [81, 187] width 98 height 20
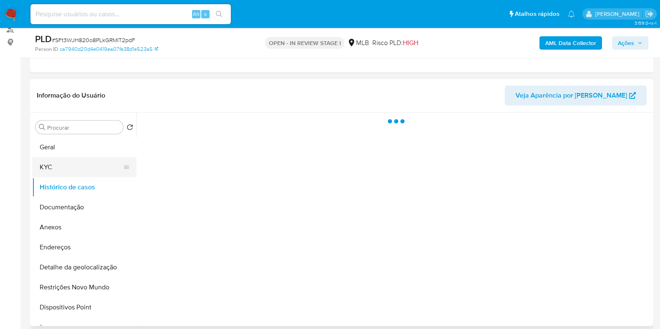
click at [63, 169] on button "KYC" at bounding box center [81, 167] width 98 height 20
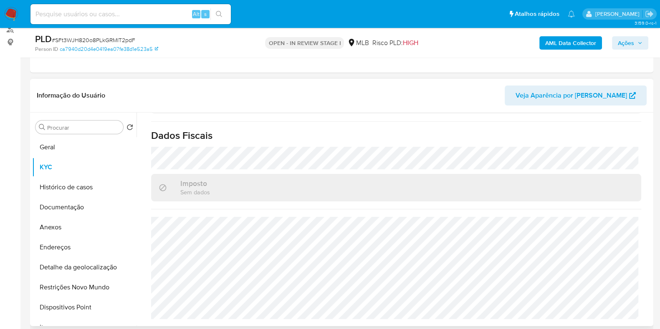
scroll to position [502, 0]
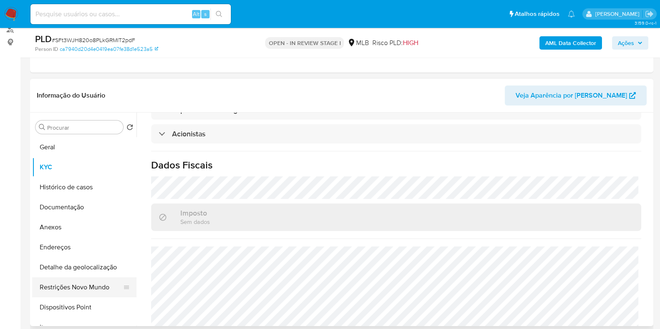
click at [103, 283] on button "Restrições Novo Mundo" at bounding box center [81, 288] width 98 height 20
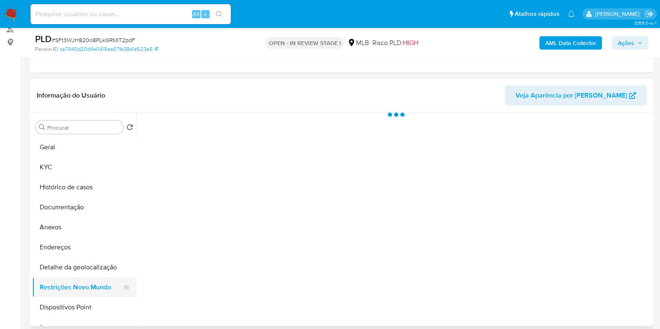
scroll to position [0, 0]
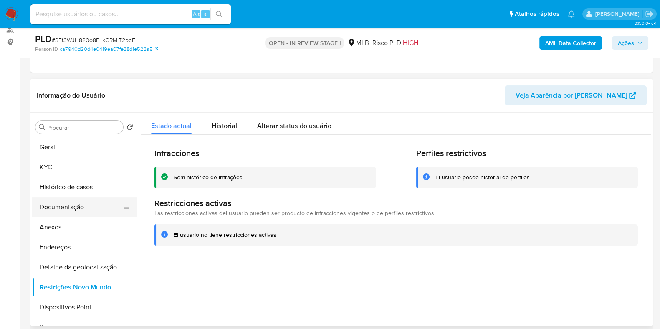
click at [88, 203] on button "Documentação" at bounding box center [81, 207] width 98 height 20
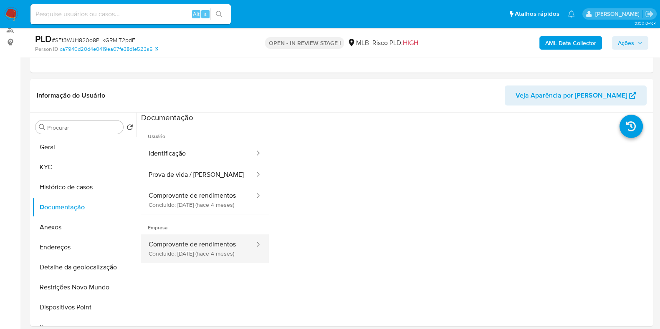
click at [190, 247] on button "Comprovante de rendimentos Concluído: [DATE] (hace 4 meses)" at bounding box center [198, 249] width 114 height 28
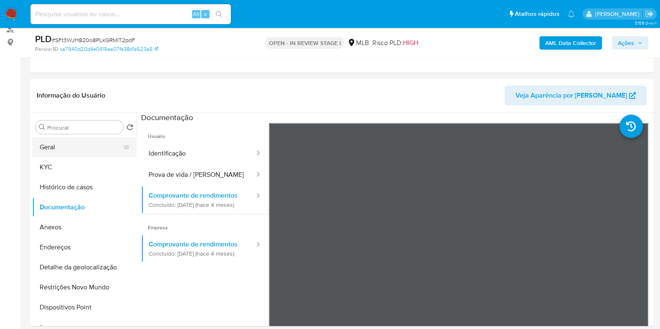
click at [83, 151] on button "Geral" at bounding box center [81, 147] width 98 height 20
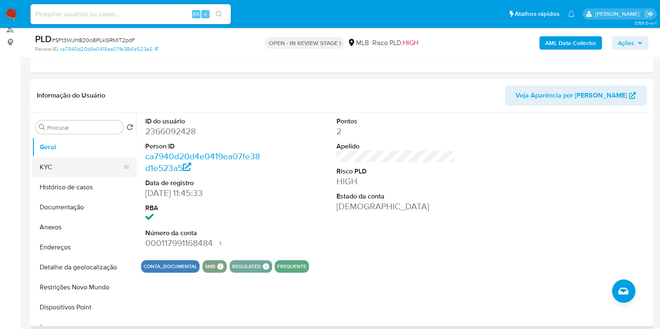
click at [68, 173] on button "KYC" at bounding box center [81, 167] width 98 height 20
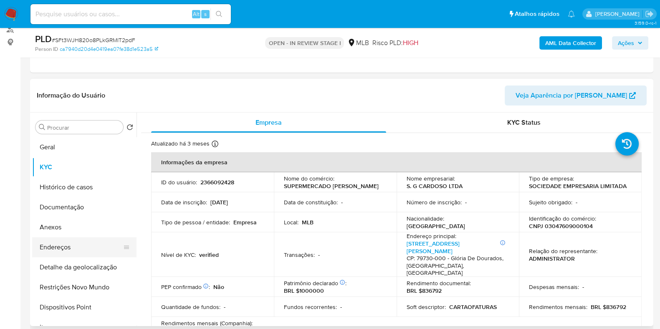
click at [51, 246] on button "Endereços" at bounding box center [81, 248] width 98 height 20
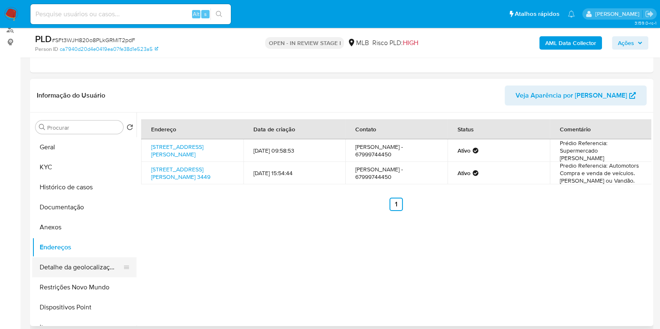
click at [89, 263] on button "Detalhe da geolocalização" at bounding box center [81, 268] width 98 height 20
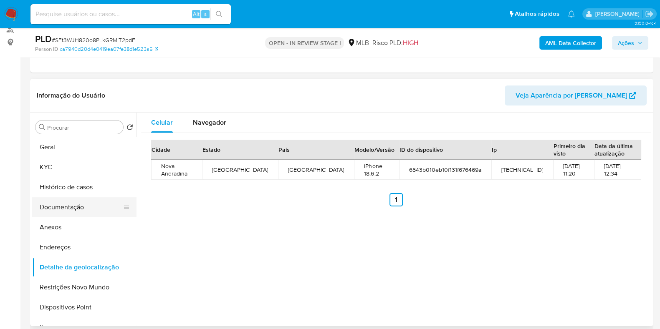
scroll to position [52, 0]
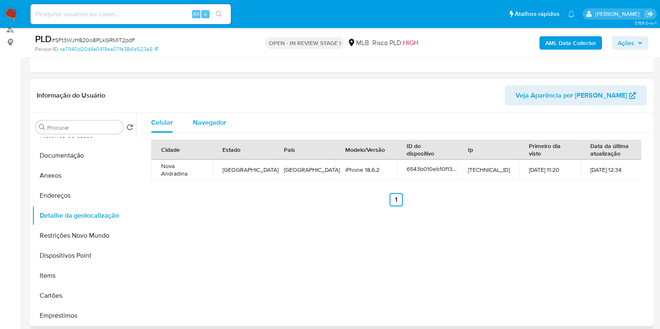
click at [200, 125] on span "Navegador" at bounding box center [209, 123] width 33 height 10
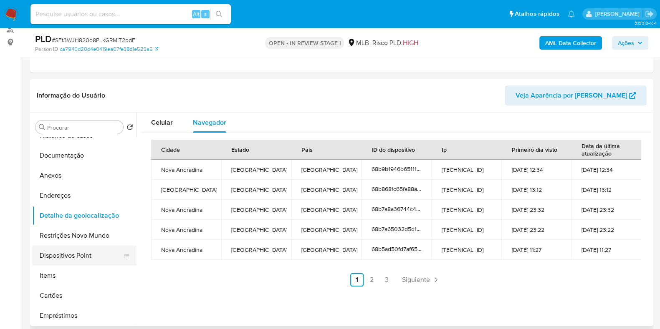
click at [94, 255] on button "Dispositivos Point" at bounding box center [81, 256] width 98 height 20
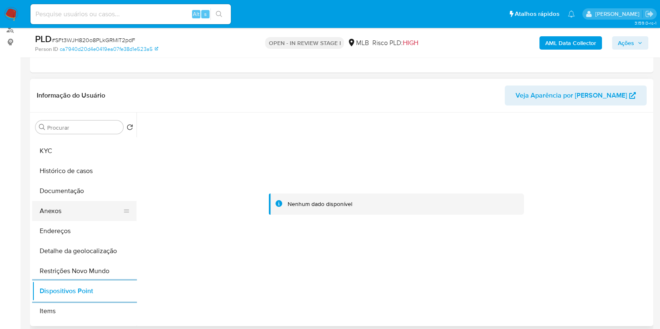
scroll to position [0, 0]
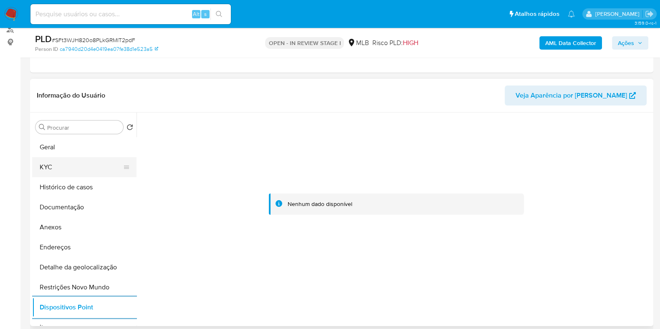
click at [55, 162] on button "KYC" at bounding box center [81, 167] width 98 height 20
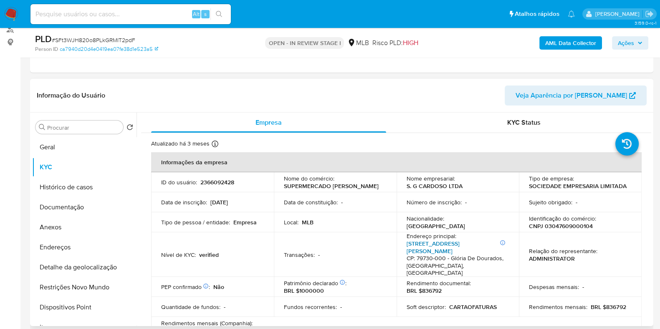
click at [455, 240] on link "[STREET_ADDRESS][PERSON_NAME]" at bounding box center [433, 248] width 53 height 16
drag, startPoint x: 502, startPoint y: 257, endPoint x: 405, endPoint y: 246, distance: 98.4
click at [407, 246] on p "Informações Adicionais: Predio [STREET_ADDRESS][PERSON_NAME] - Glória De Dourad…" at bounding box center [456, 258] width 99 height 37
copy p "[STREET_ADDRESS][PERSON_NAME]"
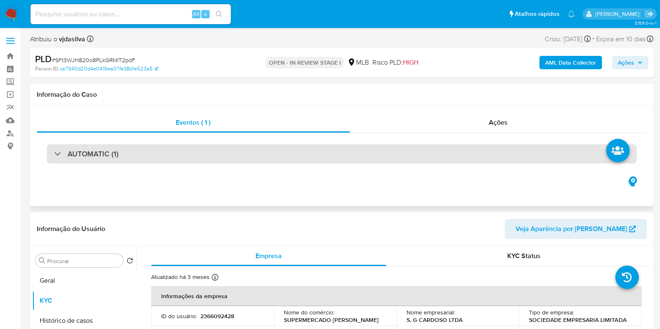
click at [158, 153] on div "AUTOMATIC (1)" at bounding box center [342, 153] width 590 height 19
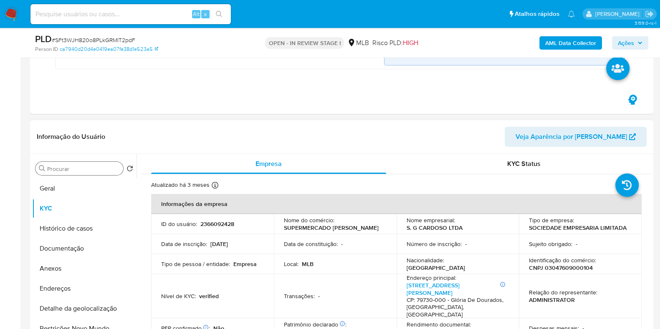
scroll to position [365, 0]
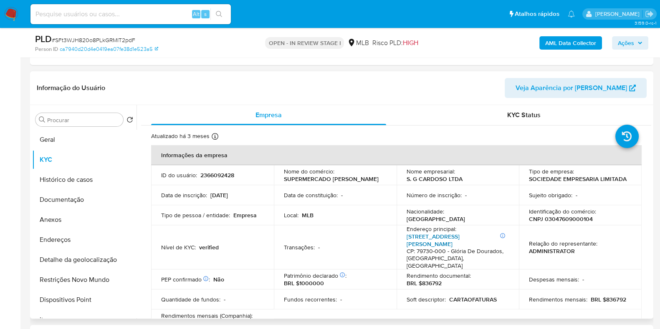
click at [455, 237] on link "[STREET_ADDRESS][PERSON_NAME]" at bounding box center [433, 241] width 53 height 16
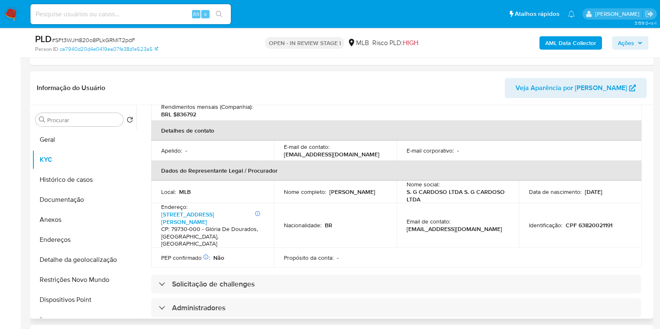
scroll to position [208, 0]
click at [207, 211] on link "[STREET_ADDRESS][PERSON_NAME]" at bounding box center [187, 219] width 53 height 16
click at [549, 38] on b "AML Data Collector" at bounding box center [570, 42] width 51 height 13
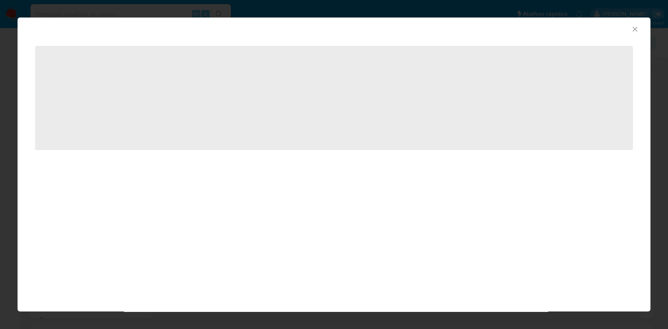
click at [637, 26] on icon "Fechar a janela" at bounding box center [635, 29] width 8 height 8
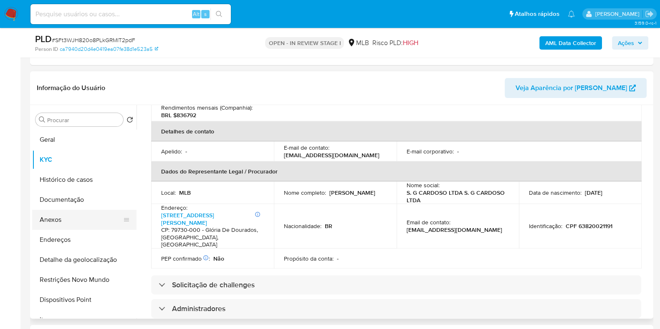
click at [75, 220] on button "Anexos" at bounding box center [81, 220] width 98 height 20
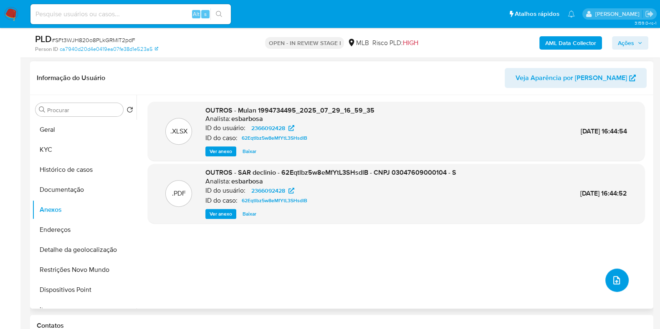
click at [612, 276] on icon "upload-file" at bounding box center [617, 281] width 10 height 10
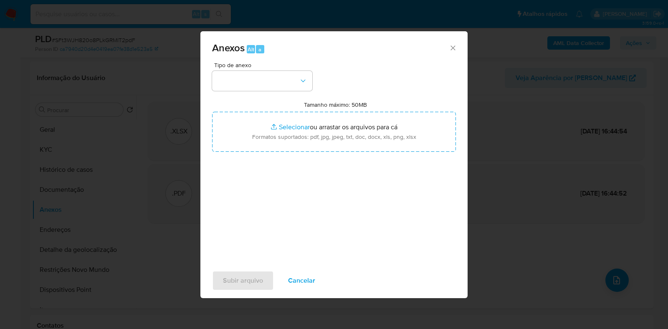
click at [543, 219] on div "Anexos Alt a Tipo de anexo Tamanho máximo: 50MB Selecionar arquivos Selecionar …" at bounding box center [334, 164] width 668 height 329
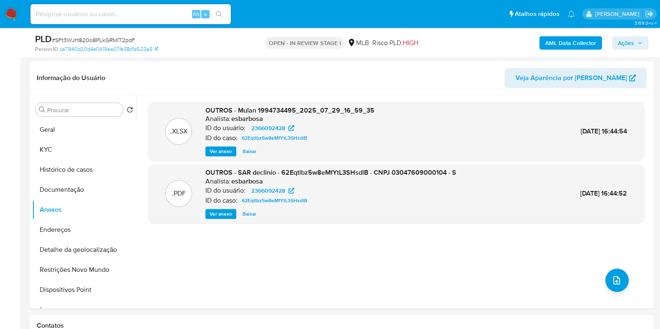
click at [561, 45] on b "AML Data Collector" at bounding box center [570, 42] width 51 height 13
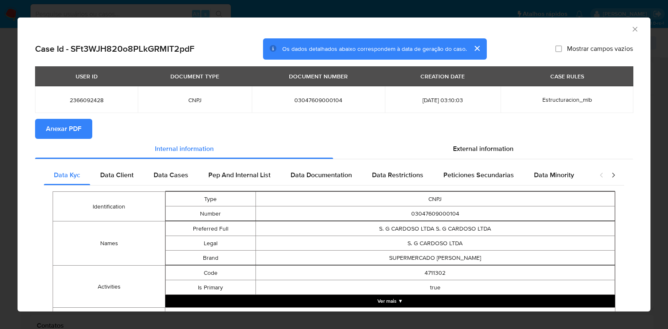
click at [42, 128] on button "Anexar PDF" at bounding box center [63, 129] width 57 height 20
click at [631, 26] on icon "Fechar a janela" at bounding box center [635, 29] width 8 height 8
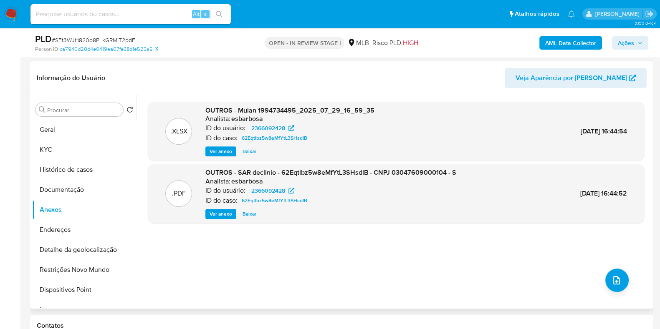
click at [213, 214] on span "Ver anexo" at bounding box center [221, 214] width 23 height 8
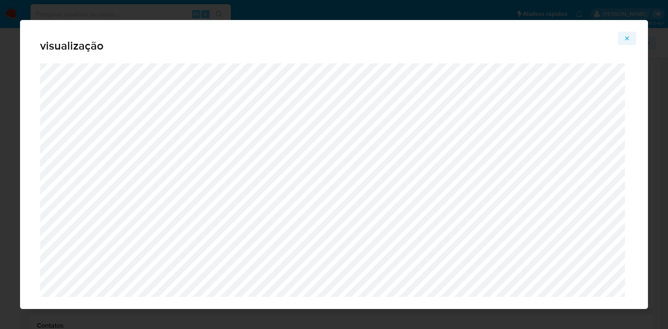
click at [629, 41] on icon "Attachment preview" at bounding box center [627, 38] width 7 height 7
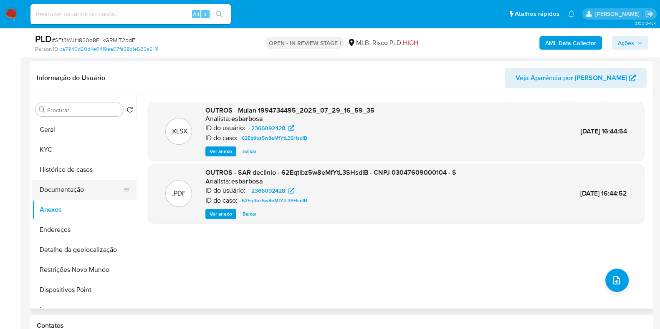
click at [61, 193] on button "Documentação" at bounding box center [81, 190] width 98 height 20
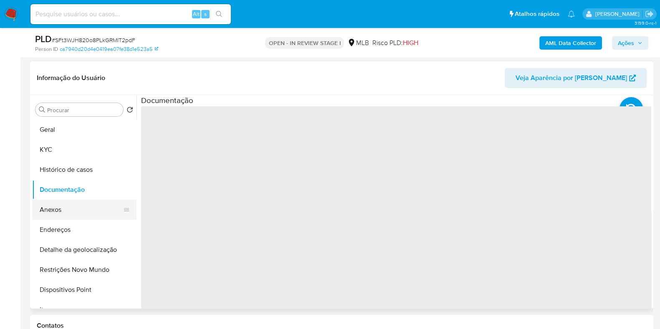
click at [61, 203] on button "Anexos" at bounding box center [81, 210] width 98 height 20
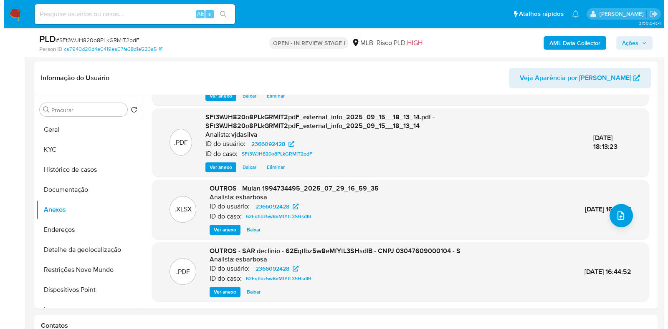
scroll to position [65, 0]
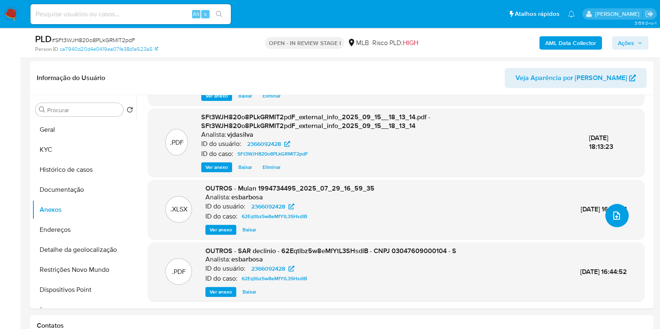
click at [612, 213] on icon "upload-file" at bounding box center [617, 216] width 10 height 10
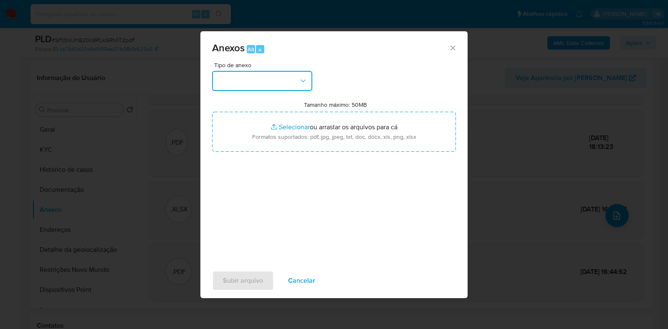
click at [303, 79] on icon "button" at bounding box center [303, 81] width 8 height 8
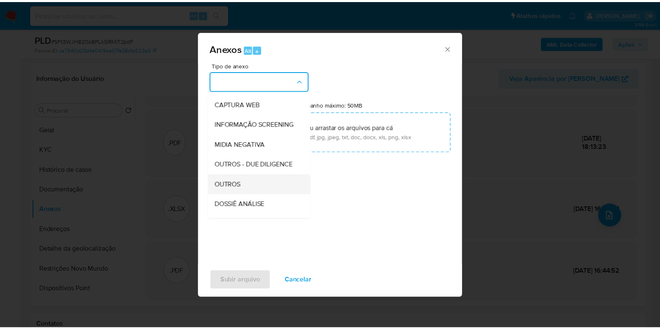
scroll to position [129, 0]
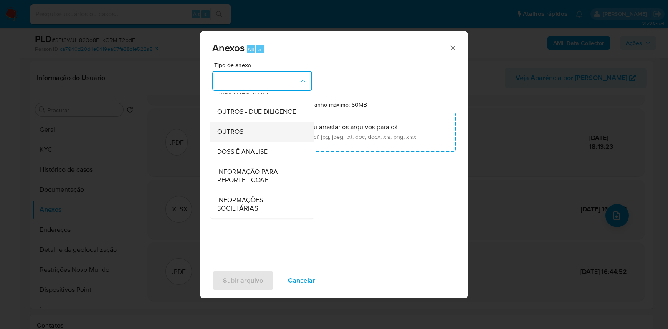
click at [265, 128] on div "OUTROS" at bounding box center [259, 132] width 85 height 20
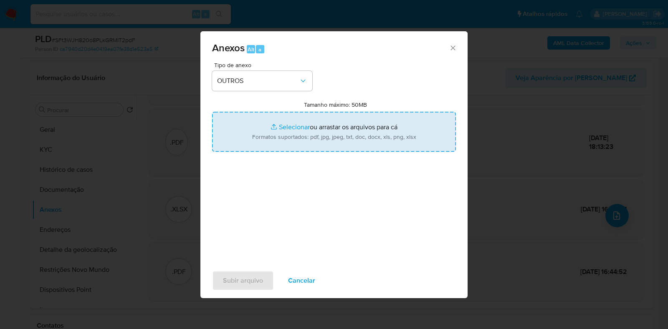
type input "C:\fakepath\Mulan- SFt3WJH820o8PLkGRMIT2pdF - CNPJ 03047609000104 - S. G CARDOS…"
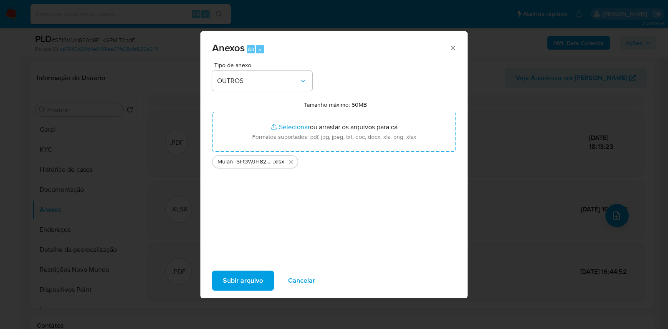
click at [235, 280] on span "Subir arquivo" at bounding box center [243, 281] width 40 height 18
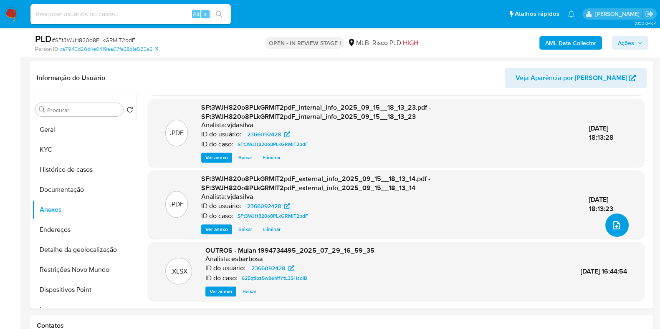
scroll to position [55, 0]
click at [71, 164] on button "Histórico de casos" at bounding box center [81, 170] width 98 height 20
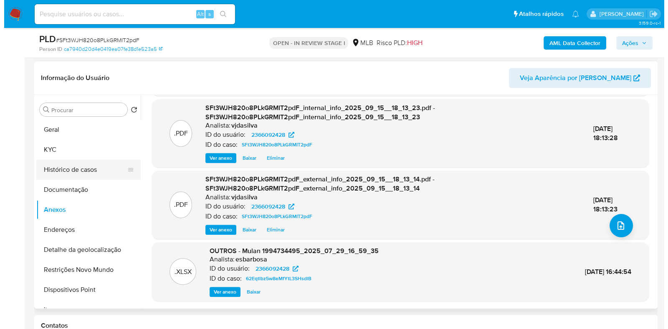
scroll to position [0, 0]
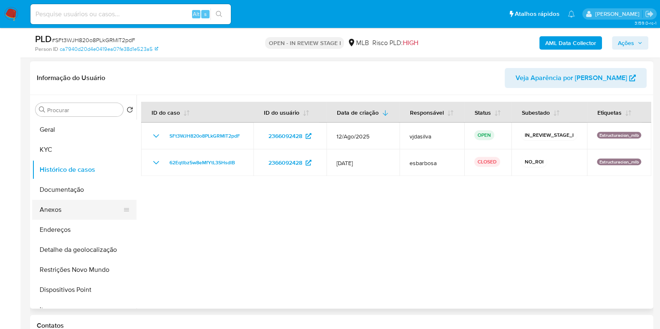
click at [78, 202] on button "Anexos" at bounding box center [81, 210] width 98 height 20
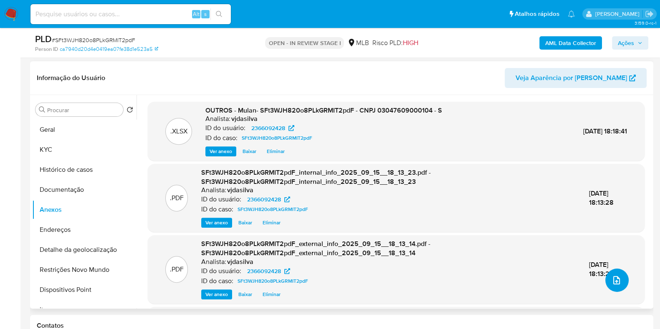
click at [618, 280] on icon "upload-file" at bounding box center [617, 281] width 10 height 10
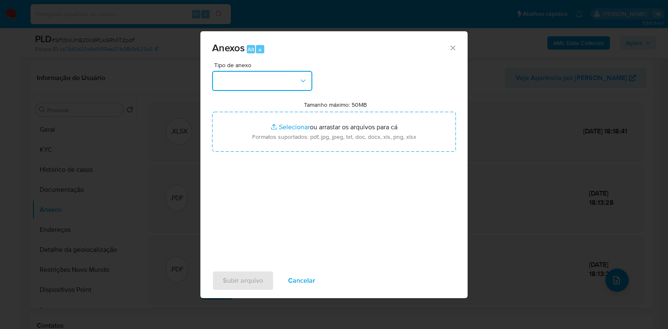
click at [301, 85] on button "button" at bounding box center [262, 81] width 100 height 20
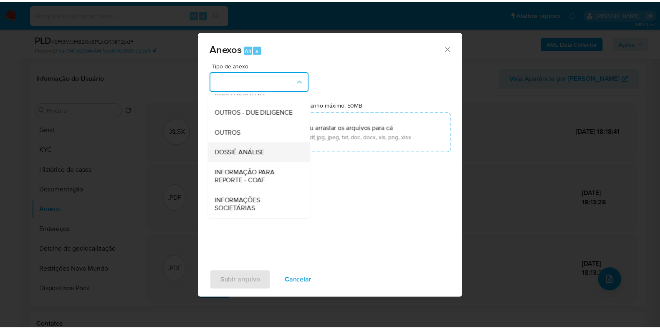
scroll to position [129, 0]
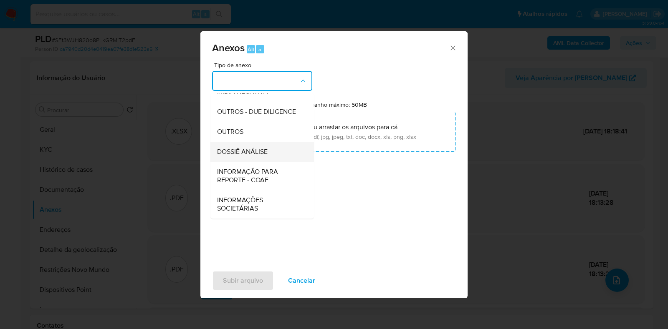
click at [266, 154] on span "DOSSIÊ ANÁLISE" at bounding box center [242, 152] width 51 height 8
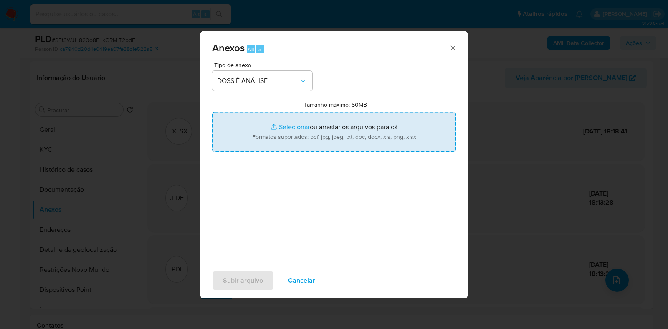
type input "C:\fakepath\2° SAR - XXXX - CNPJ 03047609000104 - S. G CARDOSO LTDA (1).pdf"
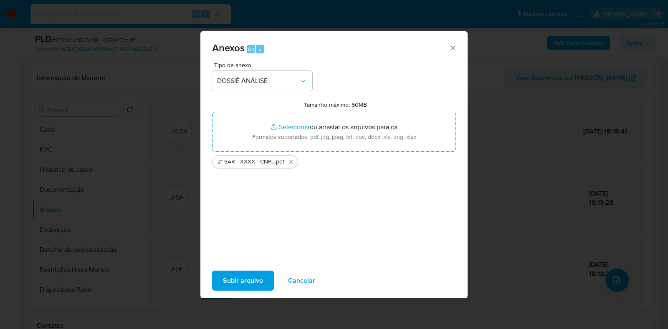
click at [247, 276] on span "Subir arquivo" at bounding box center [243, 281] width 40 height 18
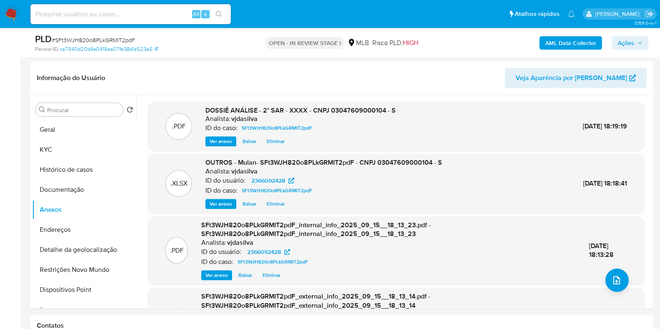
click at [630, 43] on span "Ações" at bounding box center [626, 42] width 16 height 13
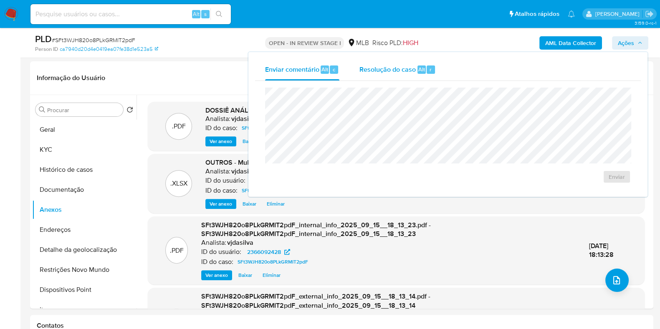
click at [383, 70] on span "Resolução do caso" at bounding box center [388, 69] width 56 height 10
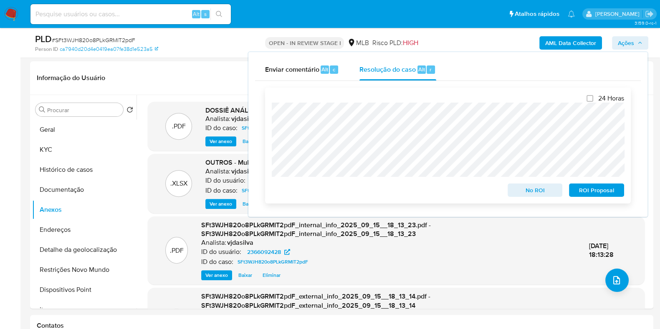
click at [610, 187] on span "ROI Proposal" at bounding box center [596, 191] width 43 height 12
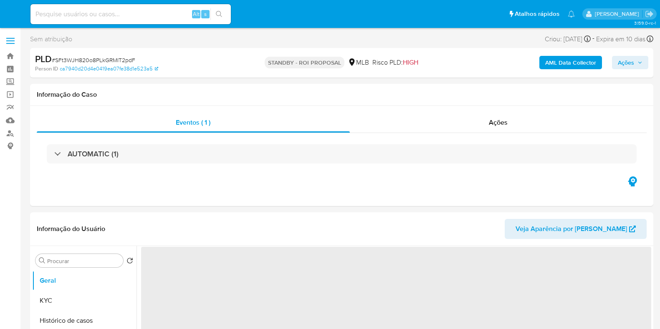
select select "10"
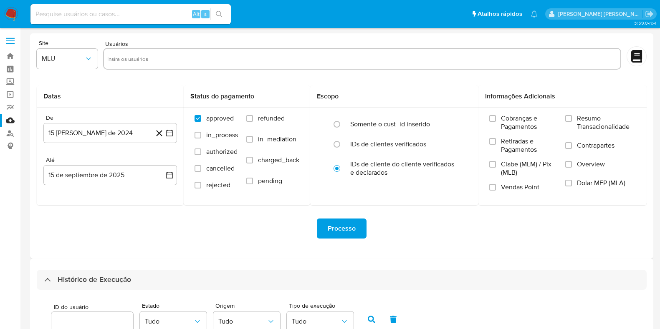
select select "10"
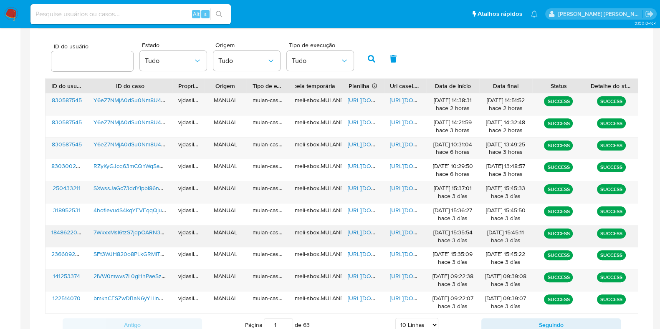
click at [403, 230] on span "[URL][DOMAIN_NAME]" at bounding box center [419, 232] width 58 height 8
click at [148, 228] on span "7WkxxMsI6tzS7jdpOARN35wT" at bounding box center [132, 232] width 77 height 8
click at [367, 230] on span "[URL][DOMAIN_NAME]" at bounding box center [377, 232] width 58 height 8
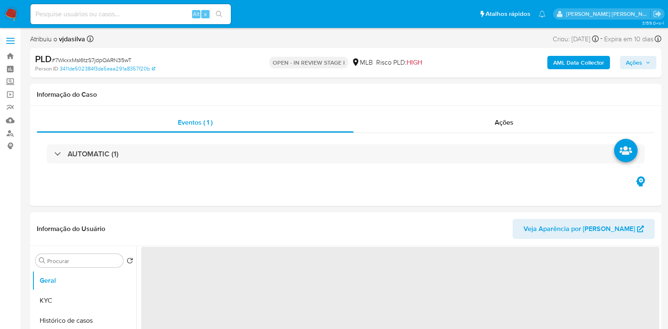
select select "10"
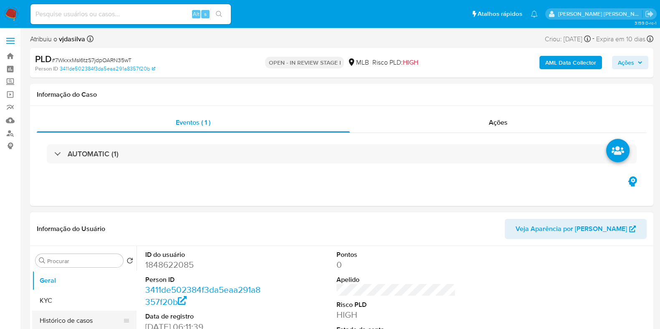
click at [86, 322] on button "Histórico de casos" at bounding box center [81, 321] width 98 height 20
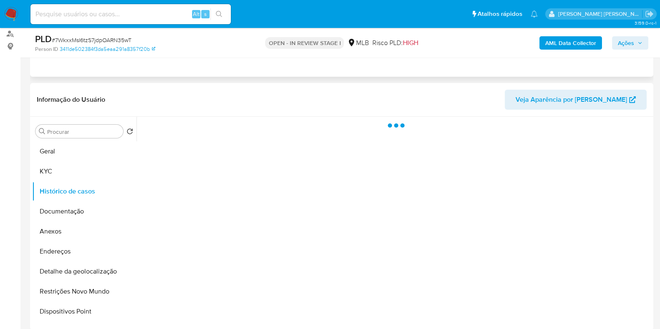
scroll to position [104, 0]
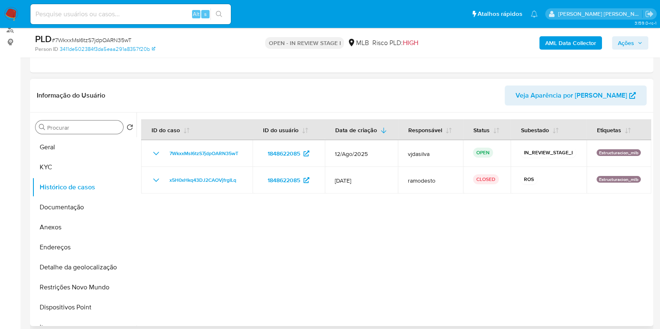
click at [60, 130] on input "Procurar" at bounding box center [83, 128] width 73 height 8
click at [61, 142] on button "Geral" at bounding box center [81, 147] width 98 height 20
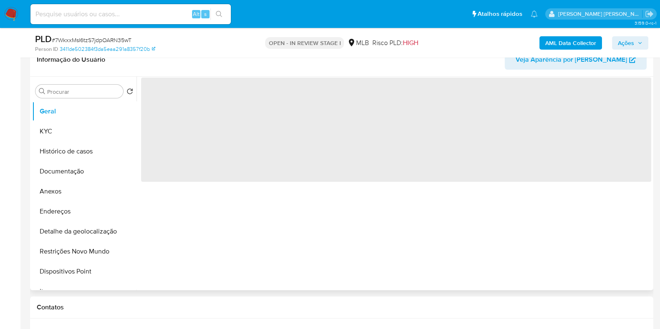
scroll to position [157, 0]
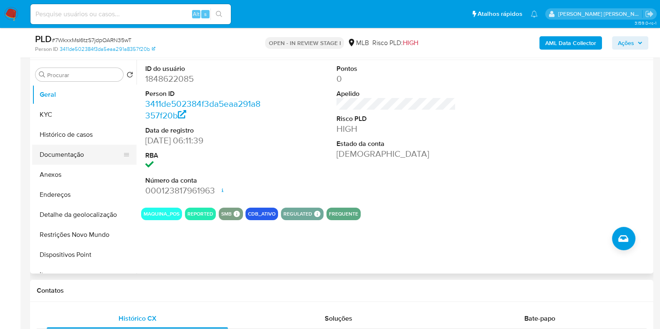
click at [61, 148] on button "Documentação" at bounding box center [81, 155] width 98 height 20
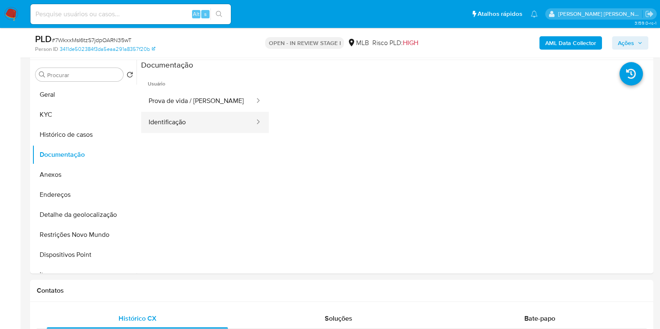
click at [154, 127] on button "Identificação" at bounding box center [198, 122] width 114 height 21
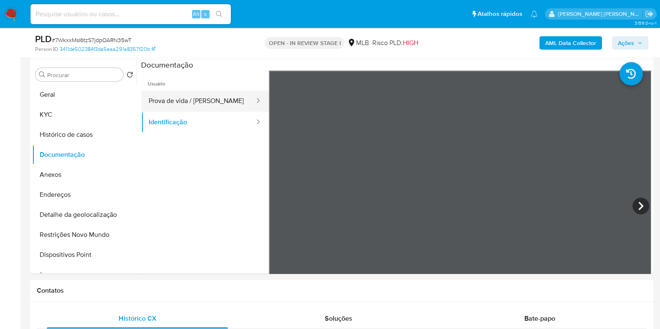
click at [218, 99] on button "Prova de vida / Selfie" at bounding box center [198, 101] width 114 height 21
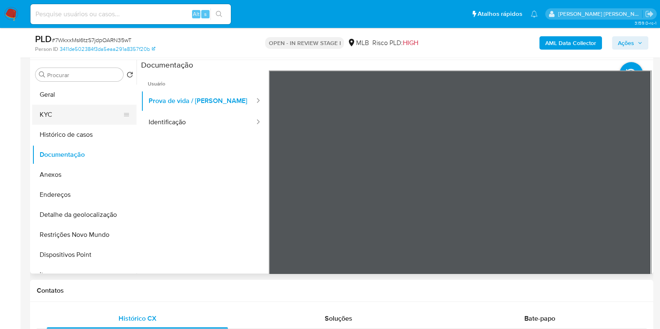
click at [72, 118] on button "KYC" at bounding box center [81, 115] width 98 height 20
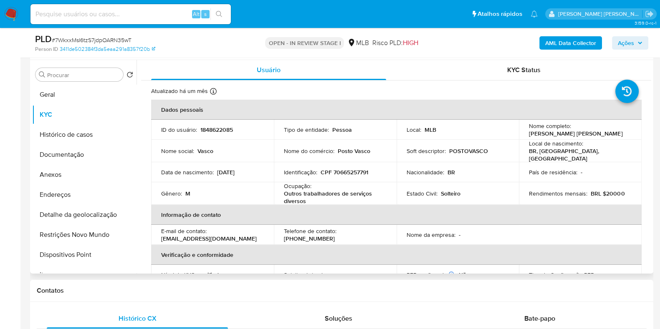
click at [320, 193] on p "Outros trabalhadores de serviços diversos" at bounding box center [333, 197] width 99 height 15
copy div "Ocupação : Outros trabalhadores de serviços diversos"
click at [267, 182] on td "Gênero : M" at bounding box center [212, 193] width 123 height 23
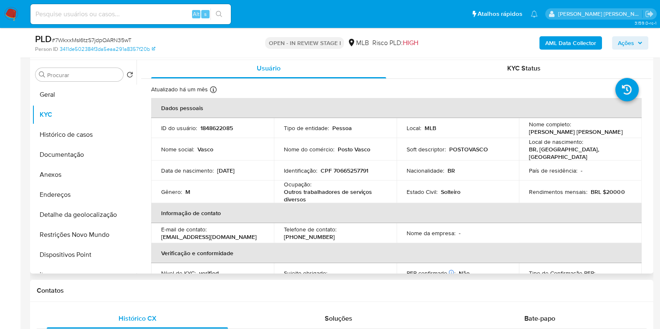
scroll to position [0, 0]
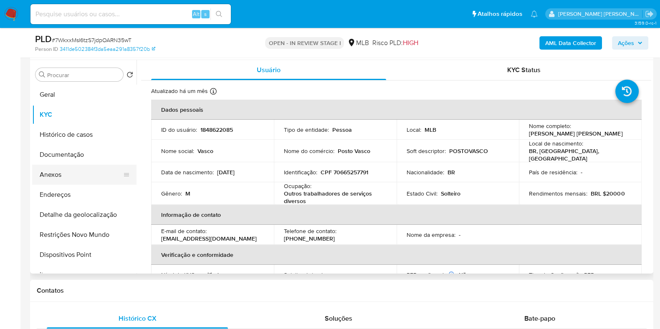
click at [46, 175] on button "Anexos" at bounding box center [81, 175] width 98 height 20
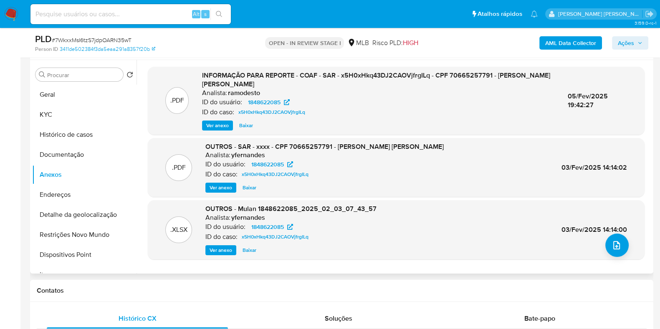
click at [214, 122] on span "Ver anexo" at bounding box center [217, 126] width 23 height 8
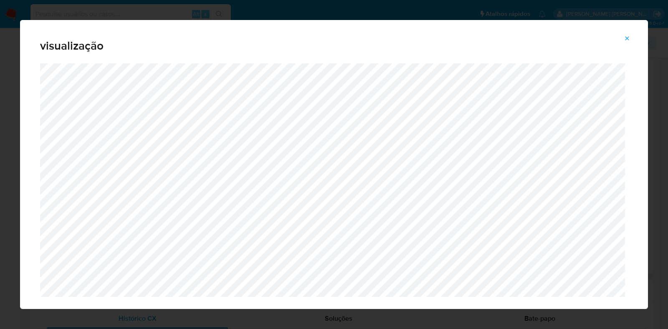
click at [624, 37] on icon "Attachment preview" at bounding box center [627, 38] width 7 height 7
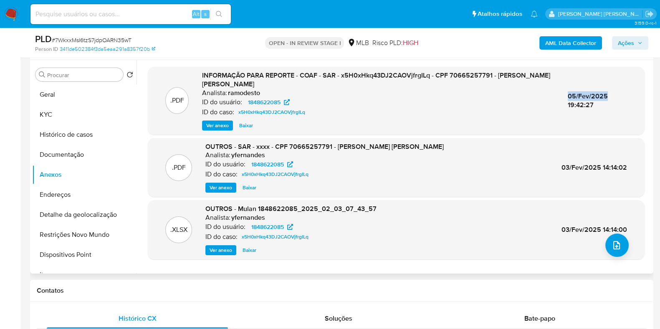
drag, startPoint x: 559, startPoint y: 95, endPoint x: 602, endPoint y: 94, distance: 43.0
click at [602, 94] on div ".PDF INFORMAÇÃO PARA REPORTE - COAF - SAR - x5H0xHkq43DJ2CAOVjfrgILq - CPF 7066…" at bounding box center [396, 101] width 489 height 60
copy span "05/Fev/2025"
click at [99, 115] on button "KYC" at bounding box center [81, 115] width 98 height 20
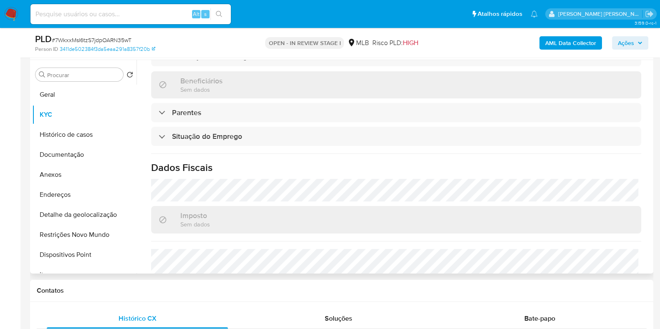
scroll to position [365, 0]
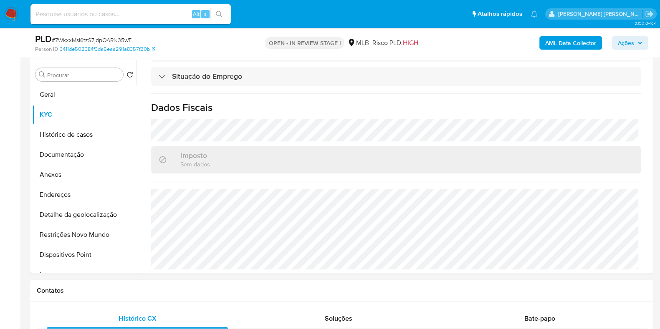
click at [552, 45] on b "AML Data Collector" at bounding box center [570, 42] width 51 height 13
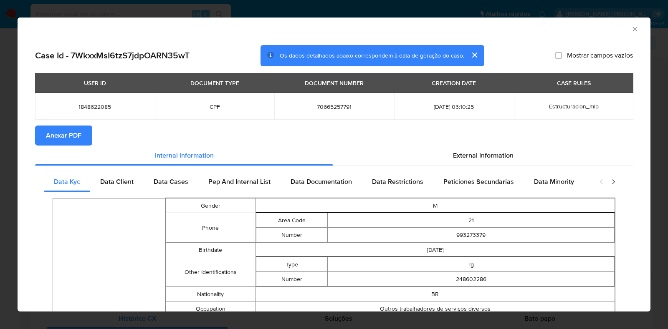
click at [64, 133] on span "Anexar PDF" at bounding box center [63, 136] width 35 height 18
click at [628, 34] on div "AML Data Collector" at bounding box center [334, 28] width 633 height 21
click at [631, 26] on icon "Fechar a janela" at bounding box center [635, 29] width 8 height 8
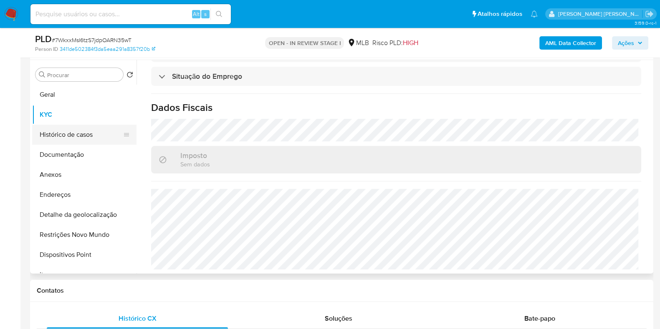
click at [79, 130] on button "Histórico de casos" at bounding box center [81, 135] width 98 height 20
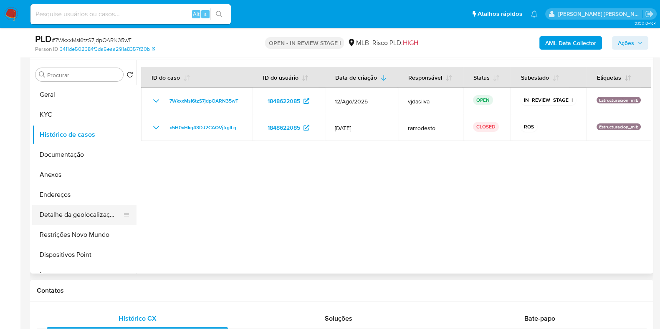
click at [77, 213] on button "Detalhe da geolocalização" at bounding box center [81, 215] width 98 height 20
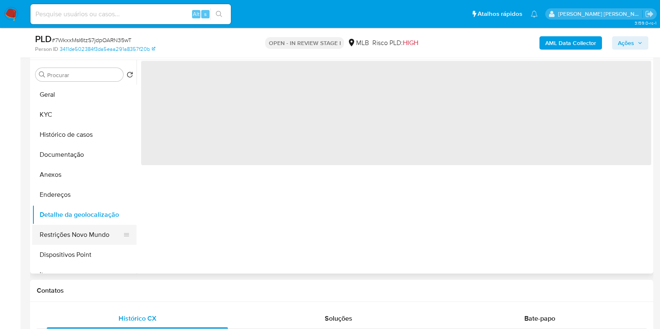
click at [77, 233] on button "Restrições Novo Mundo" at bounding box center [81, 235] width 98 height 20
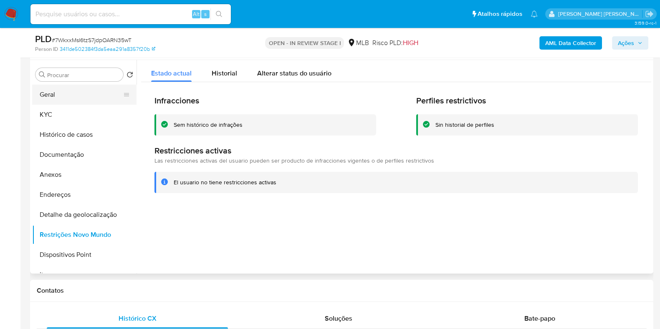
click at [48, 97] on button "Geral" at bounding box center [81, 95] width 98 height 20
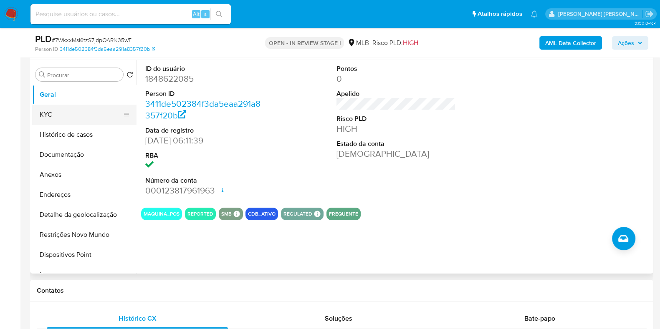
click at [56, 116] on button "KYC" at bounding box center [81, 115] width 98 height 20
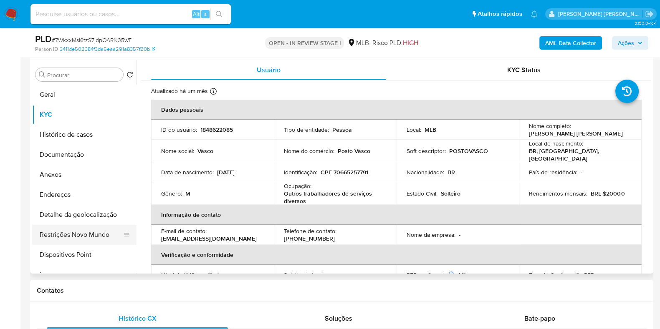
click at [73, 237] on button "Restrições Novo Mundo" at bounding box center [81, 235] width 98 height 20
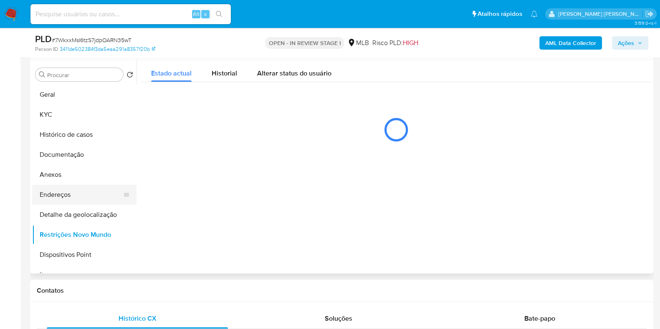
click at [82, 195] on button "Endereços" at bounding box center [81, 195] width 98 height 20
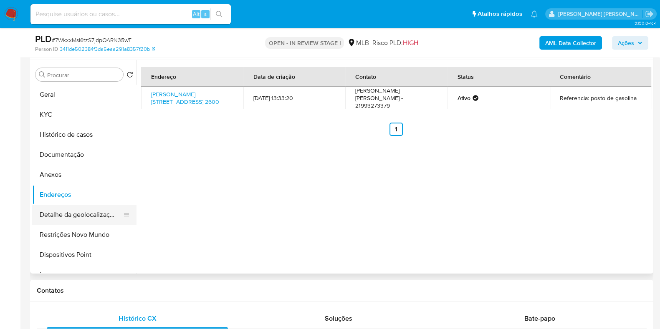
click at [73, 217] on button "Detalhe da geolocalização" at bounding box center [81, 215] width 98 height 20
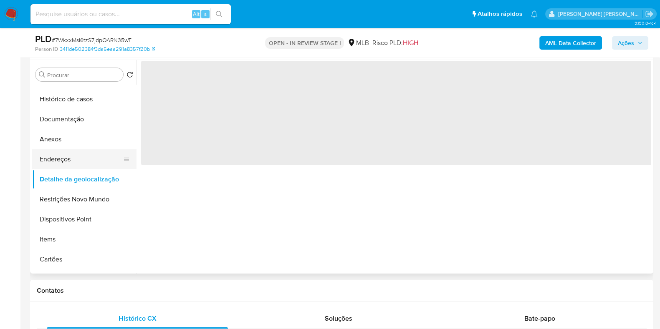
scroll to position [52, 0]
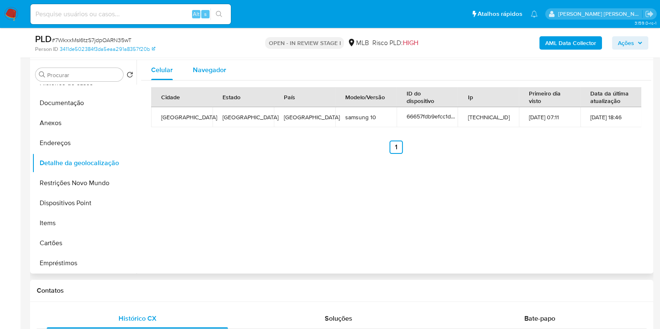
click at [220, 74] on span "Navegador" at bounding box center [209, 70] width 33 height 10
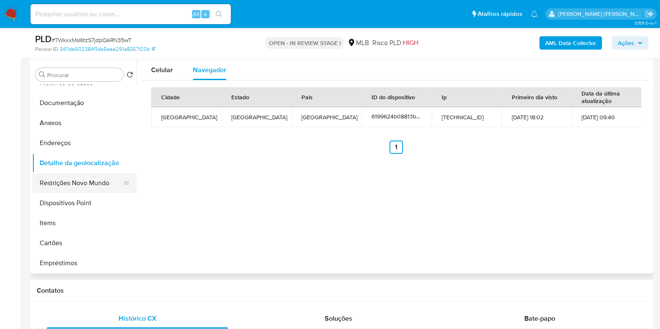
click at [87, 182] on button "Restrições Novo Mundo" at bounding box center [81, 183] width 98 height 20
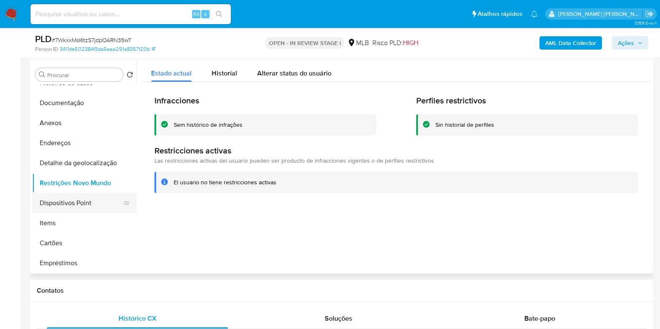
click at [100, 200] on button "Dispositivos Point" at bounding box center [81, 203] width 98 height 20
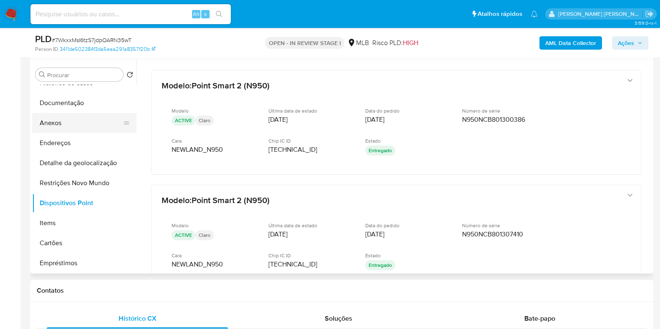
click at [63, 130] on button "Anexos" at bounding box center [81, 123] width 98 height 20
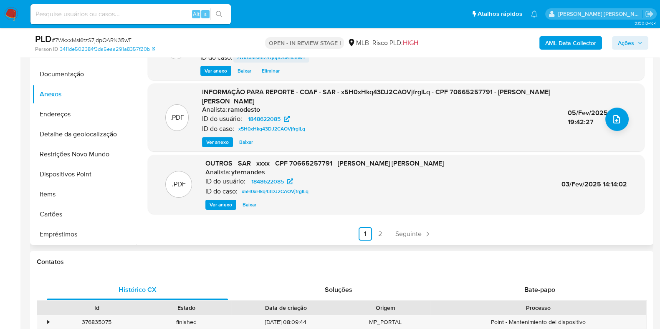
scroll to position [208, 0]
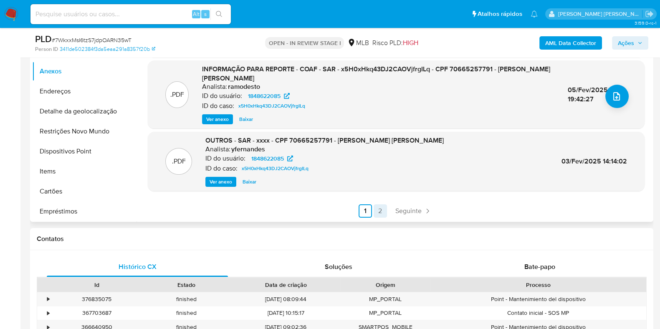
click at [380, 208] on link "2" at bounding box center [380, 211] width 13 height 13
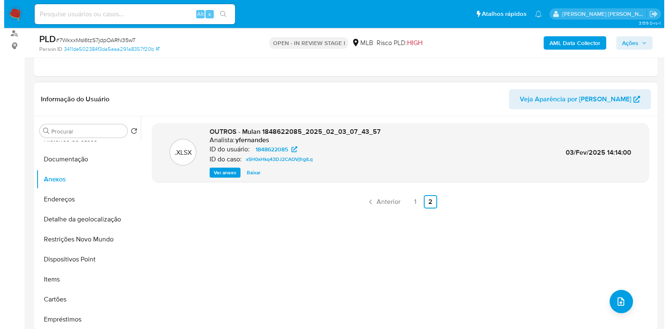
scroll to position [157, 0]
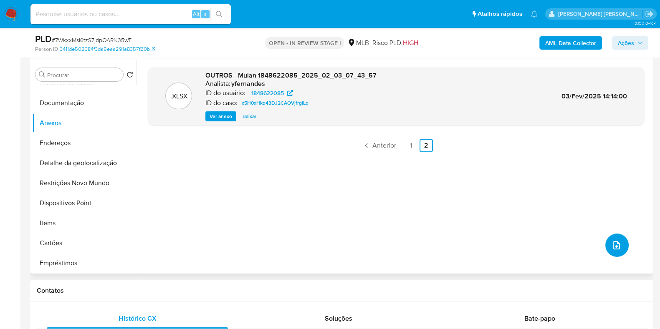
click at [620, 244] on button "upload-file" at bounding box center [616, 245] width 23 height 23
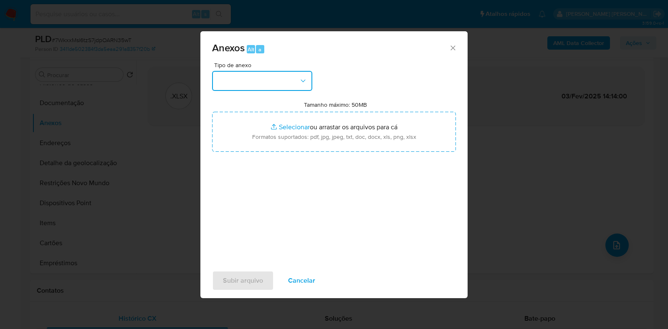
click at [309, 81] on button "button" at bounding box center [262, 81] width 100 height 20
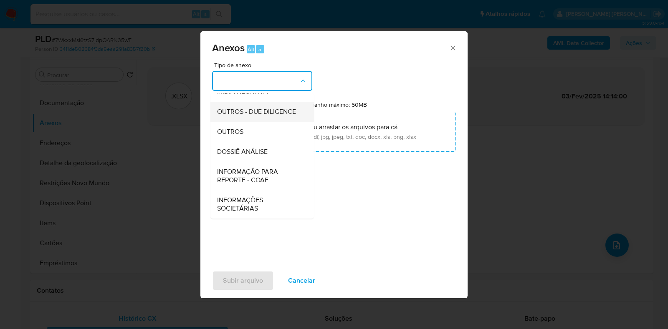
scroll to position [129, 0]
click at [262, 132] on div "OUTROS" at bounding box center [259, 132] width 85 height 20
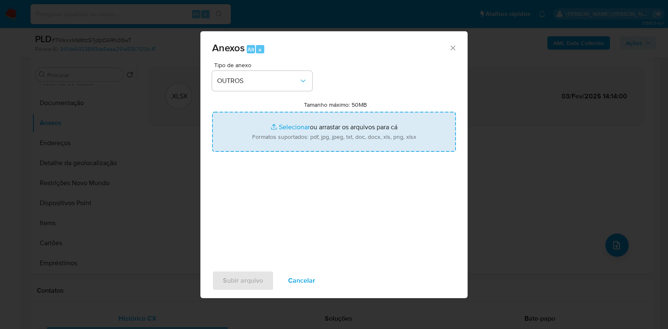
type input "C:\fakepath\Mulan - 7WkxxMsI6tzS7jdpOARN35wT - CPF 70665257791 - VASCO GAMA SOA…"
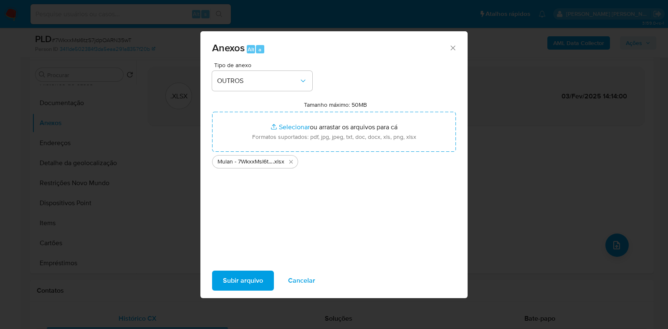
click at [242, 279] on span "Subir arquivo" at bounding box center [243, 281] width 40 height 18
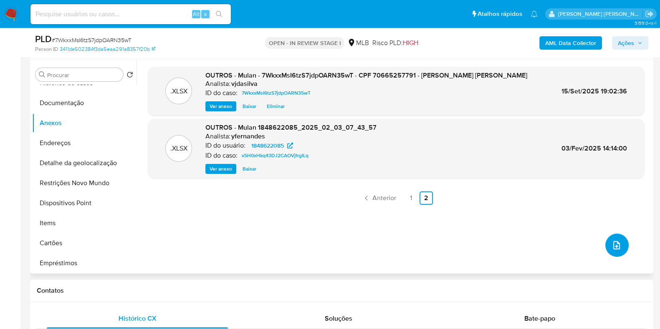
click at [612, 247] on icon "upload-file" at bounding box center [617, 246] width 10 height 10
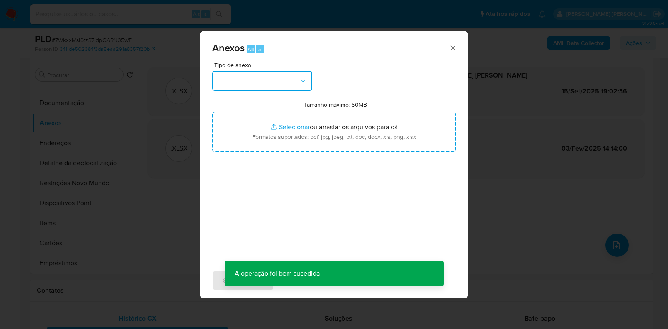
click at [284, 76] on button "button" at bounding box center [262, 81] width 100 height 20
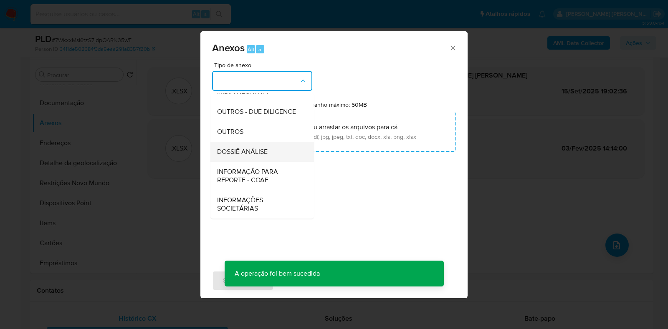
click at [240, 156] on span "DOSSIÊ ANÁLISE" at bounding box center [242, 152] width 51 height 8
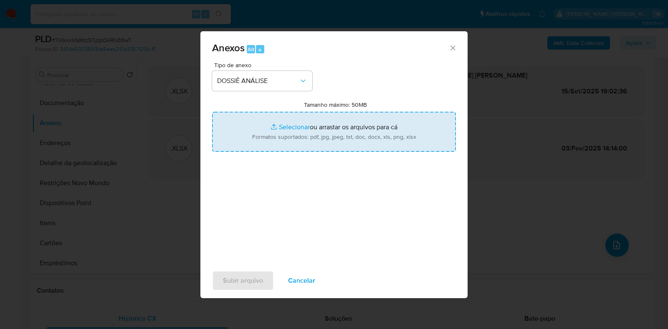
type input "C:\fakepath\2° SAR - XXXX - CPF 70665257791 - VASCO GAMA SOARES.pdf"
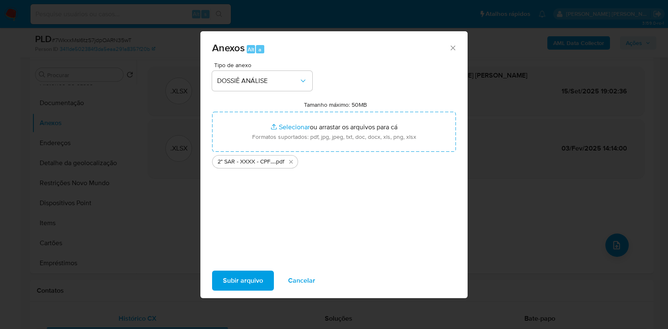
click at [248, 276] on span "Subir arquivo" at bounding box center [243, 281] width 40 height 18
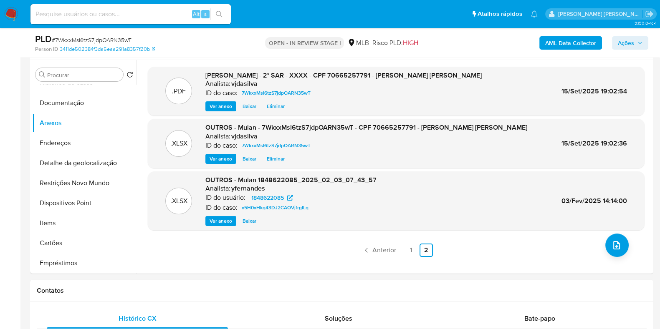
drag, startPoint x: 633, startPoint y: 42, endPoint x: 595, endPoint y: 50, distance: 38.9
click at [631, 42] on span "Ações" at bounding box center [626, 42] width 16 height 13
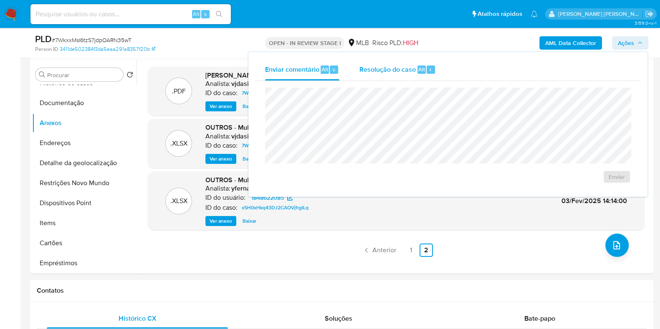
click at [395, 69] on span "Resolução do caso" at bounding box center [388, 69] width 56 height 10
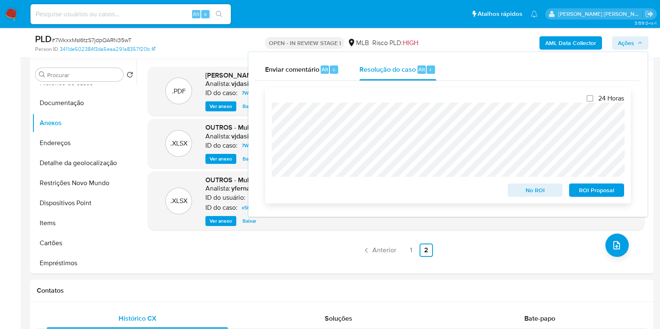
click at [589, 190] on span "ROI Proposal" at bounding box center [596, 191] width 43 height 12
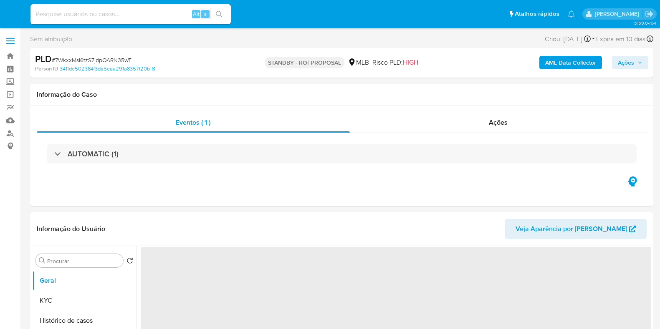
select select "10"
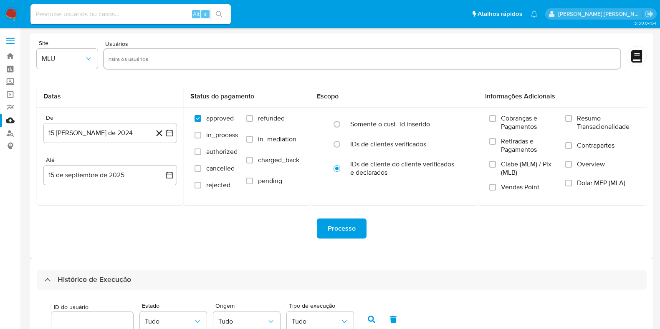
select select "10"
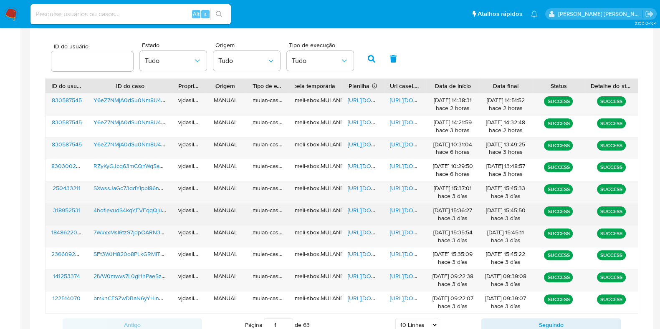
click at [412, 209] on span "[URL][DOMAIN_NAME]" at bounding box center [419, 210] width 58 height 8
click at [152, 212] on span "4hofievudS4kqYFVFqqQjuy9" at bounding box center [131, 210] width 75 height 8
click at [360, 210] on span "[URL][DOMAIN_NAME]" at bounding box center [377, 210] width 58 height 8
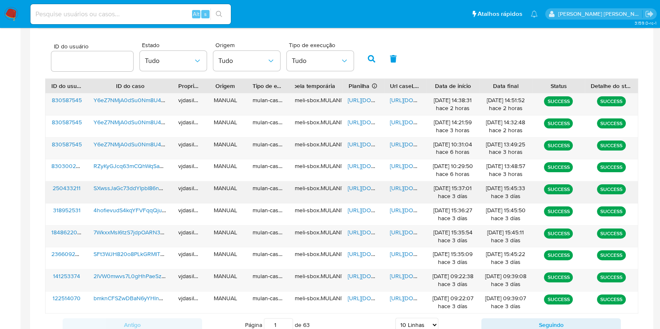
click at [397, 185] on span "[URL][DOMAIN_NAME]" at bounding box center [419, 188] width 58 height 8
click at [121, 188] on span "SXwssJaGc73ddYIpbI86nBXh" at bounding box center [132, 188] width 76 height 8
click at [358, 187] on span "[URL][DOMAIN_NAME]" at bounding box center [377, 188] width 58 height 8
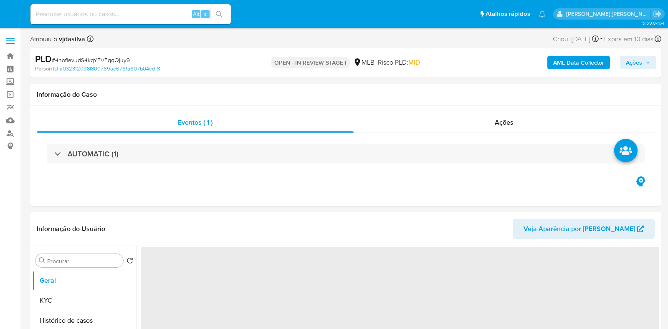
select select "10"
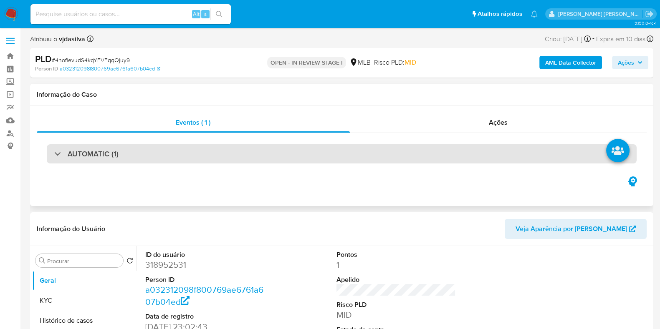
click at [122, 160] on div "AUTOMATIC (1)" at bounding box center [342, 153] width 590 height 19
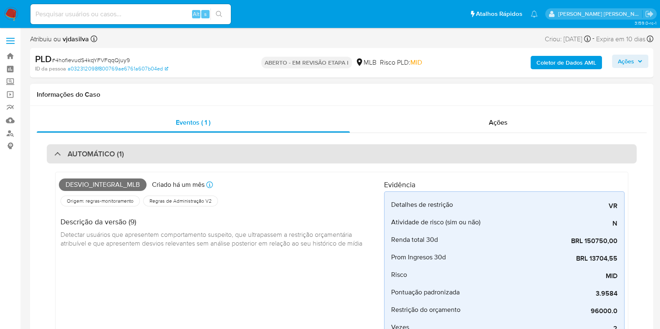
click at [53, 149] on div "AUTOMÁTICO (1)" at bounding box center [342, 153] width 590 height 19
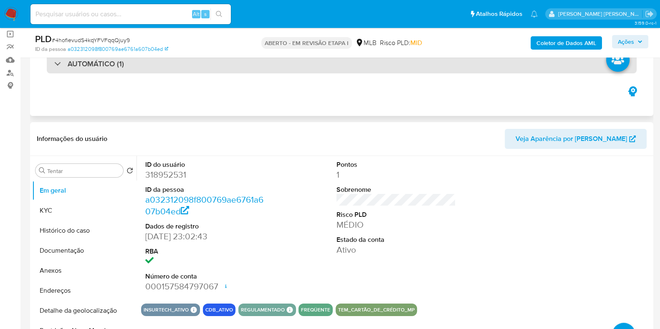
scroll to position [104, 0]
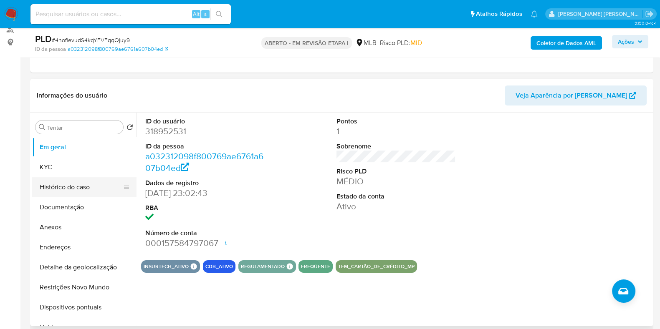
click at [52, 186] on button "Histórico do caso" at bounding box center [81, 187] width 98 height 20
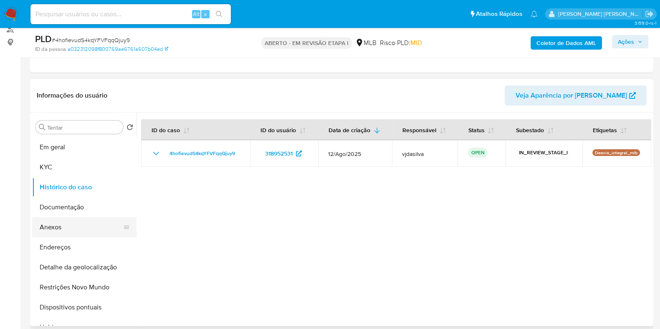
click at [75, 230] on button "Anexos" at bounding box center [81, 228] width 98 height 20
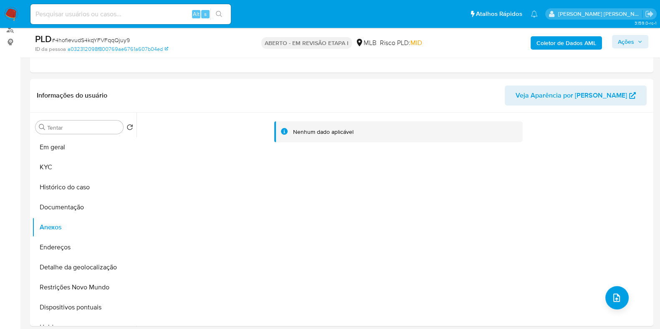
click at [561, 37] on font "Coletor de Dados AML" at bounding box center [567, 42] width 60 height 13
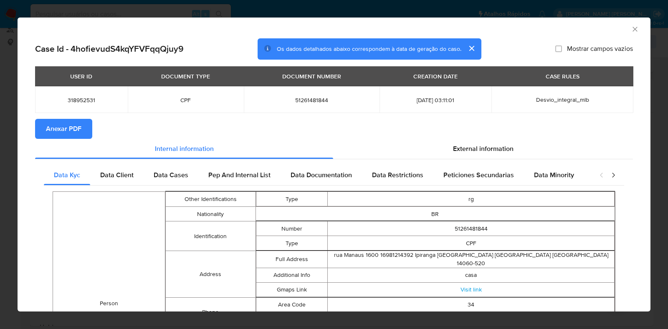
click at [76, 133] on span "Anexar PDF" at bounding box center [63, 129] width 35 height 18
click at [631, 30] on icon "Fechar a janela" at bounding box center [635, 29] width 8 height 8
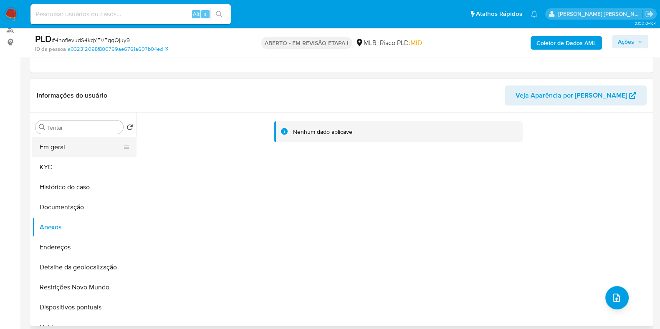
click at [58, 144] on button "Em geral" at bounding box center [81, 147] width 98 height 20
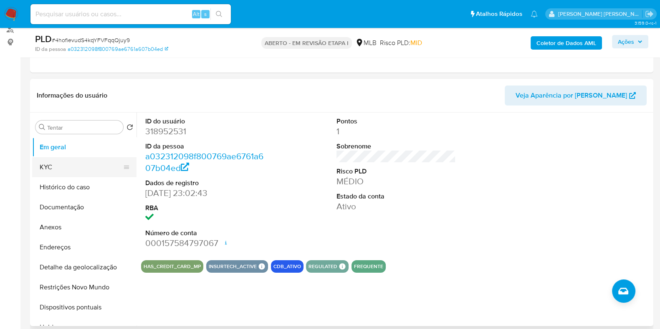
click at [98, 164] on button "KYC" at bounding box center [81, 167] width 98 height 20
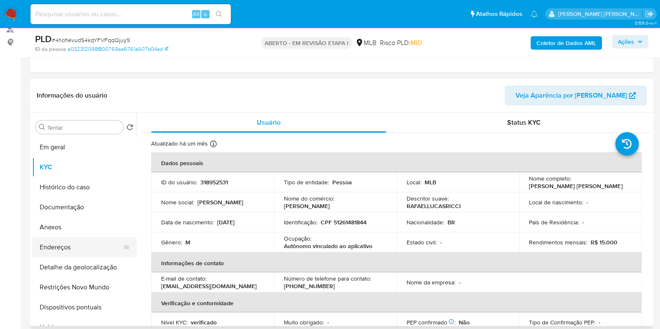
click at [86, 251] on button "Endereços" at bounding box center [81, 248] width 98 height 20
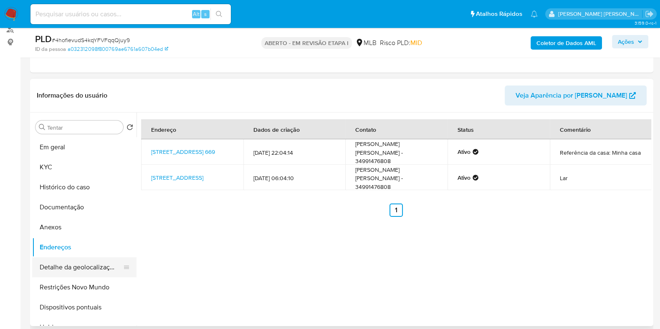
click at [74, 269] on button "Detalhe da geolocalização" at bounding box center [81, 268] width 98 height 20
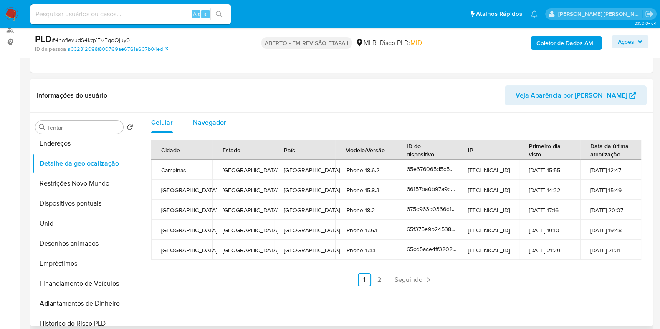
click at [214, 121] on font "Navegador" at bounding box center [209, 123] width 33 height 10
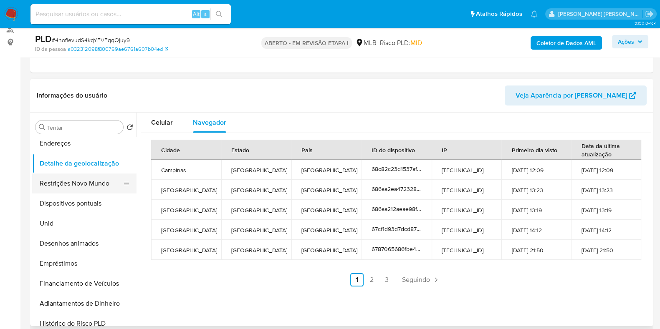
click at [80, 182] on button "Restrições Novo Mundo" at bounding box center [81, 184] width 98 height 20
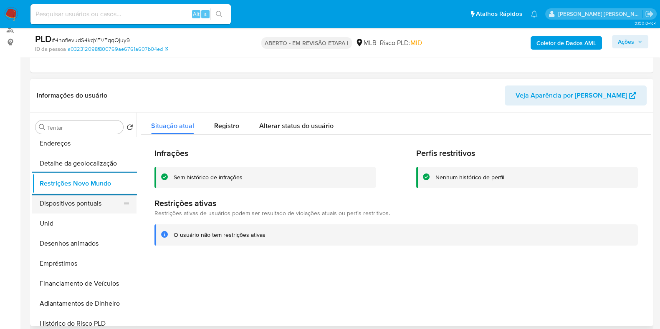
click at [76, 205] on button "Dispositivos pontuais" at bounding box center [81, 204] width 98 height 20
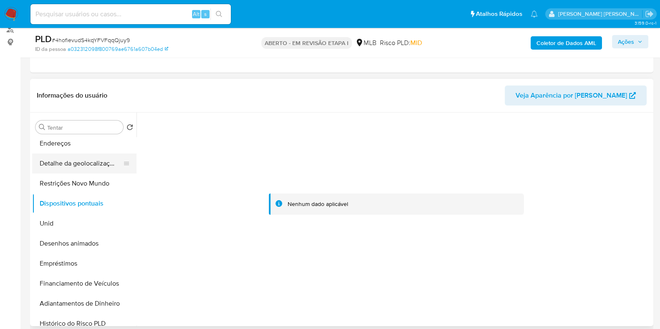
scroll to position [0, 0]
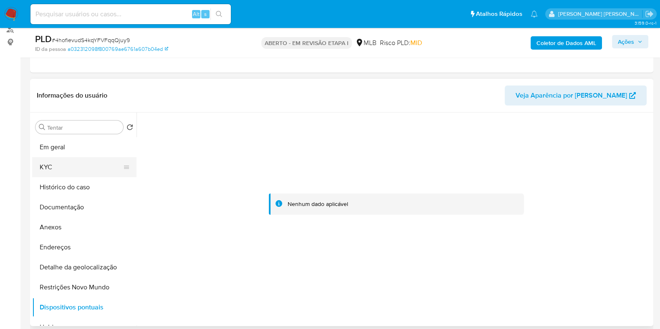
click at [70, 167] on button "KYC" at bounding box center [81, 167] width 98 height 20
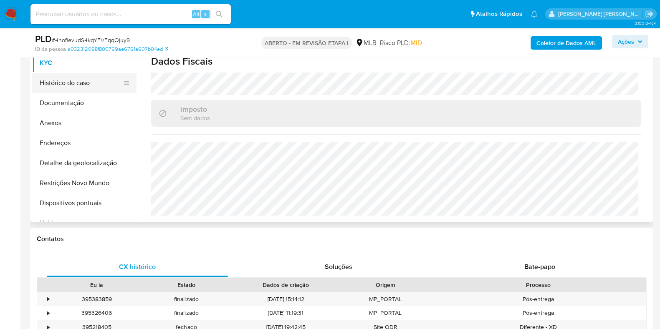
scroll to position [104, 0]
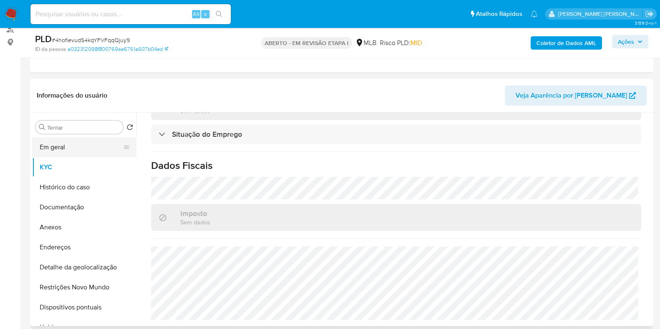
click at [56, 147] on button "Em geral" at bounding box center [81, 147] width 98 height 20
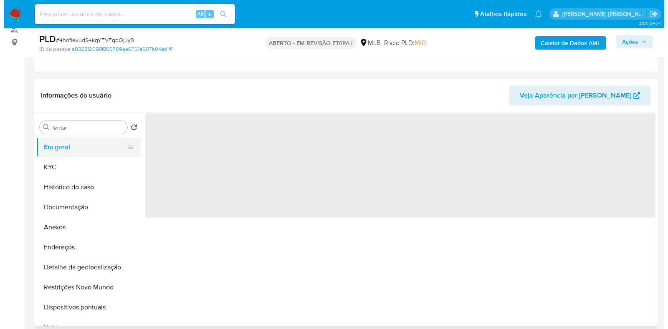
scroll to position [0, 0]
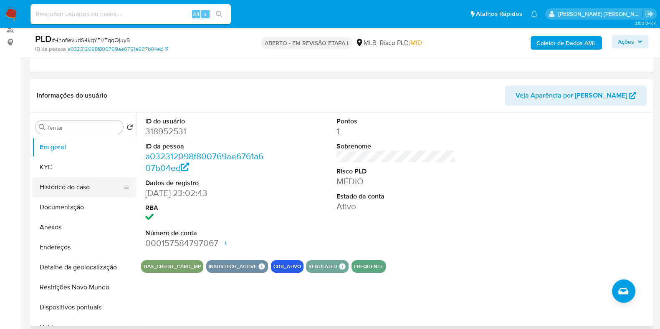
click at [81, 180] on button "Histórico do caso" at bounding box center [81, 187] width 98 height 20
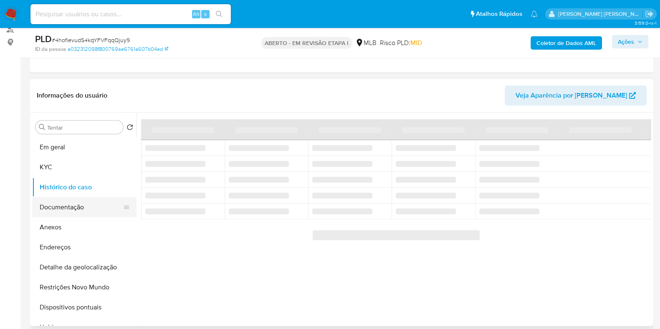
click at [90, 211] on button "Documentação" at bounding box center [81, 207] width 98 height 20
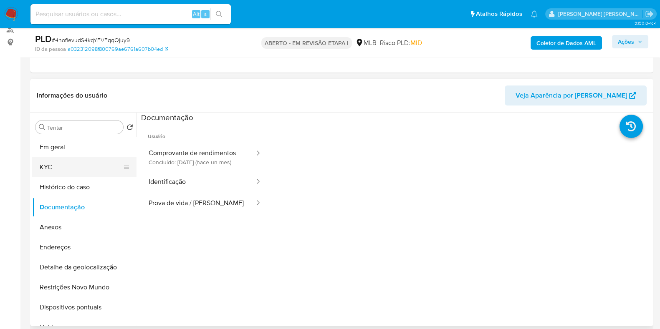
click at [80, 160] on button "KYC" at bounding box center [81, 167] width 98 height 20
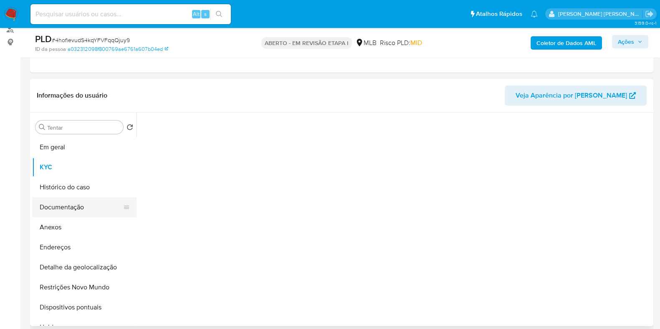
click at [80, 203] on button "Documentação" at bounding box center [81, 207] width 98 height 20
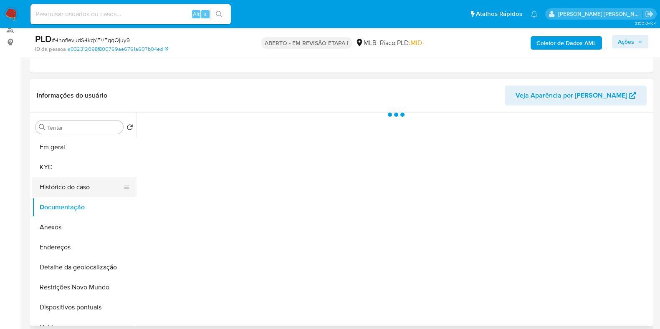
click at [81, 193] on button "Histórico do caso" at bounding box center [81, 187] width 98 height 20
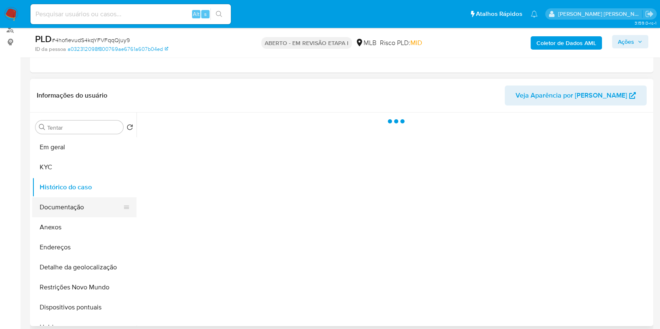
click at [76, 204] on button "Documentação" at bounding box center [81, 207] width 98 height 20
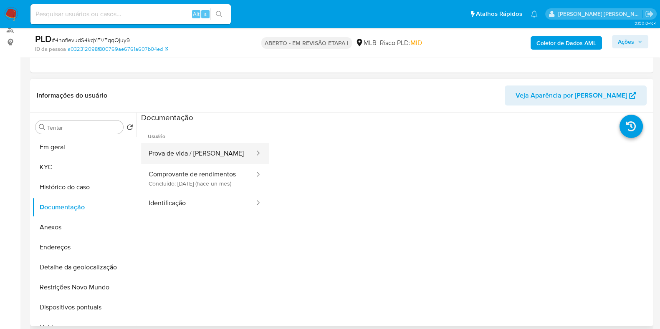
click at [184, 151] on button "Prova de vida / Selfie" at bounding box center [198, 153] width 114 height 21
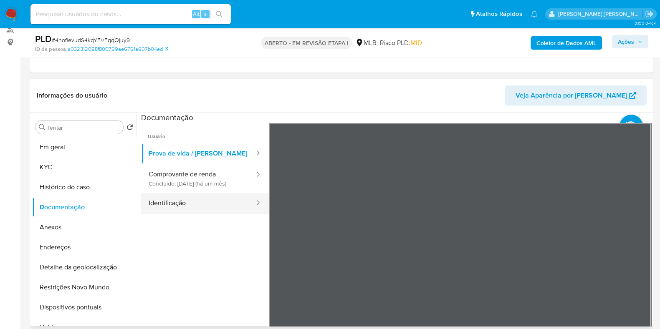
click at [182, 210] on button "Identificação" at bounding box center [198, 203] width 114 height 21
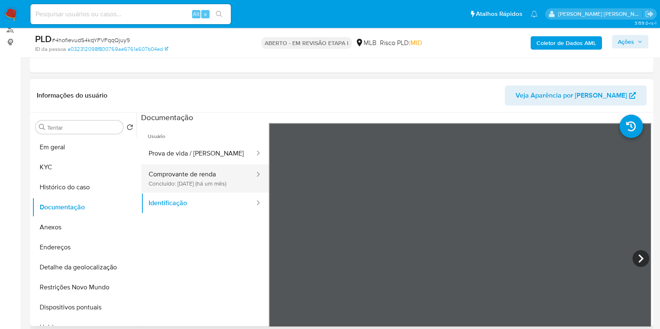
click at [195, 182] on button "Comprovante de renda Concluído: 20/08/2025 (há um mês)" at bounding box center [198, 179] width 114 height 28
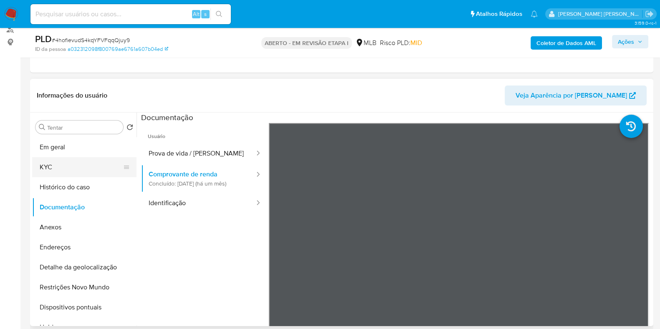
click at [47, 160] on button "KYC" at bounding box center [81, 167] width 98 height 20
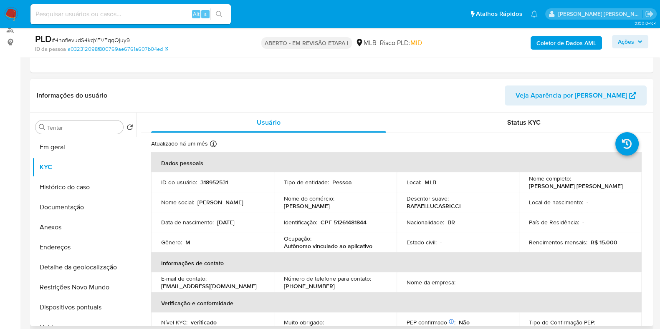
click at [306, 246] on font "Autônomo vinculado ao aplicativo" at bounding box center [328, 246] width 89 height 8
copy tr "Autônomo vinculado ao aplicativo"
click at [73, 221] on button "Anexos" at bounding box center [81, 228] width 98 height 20
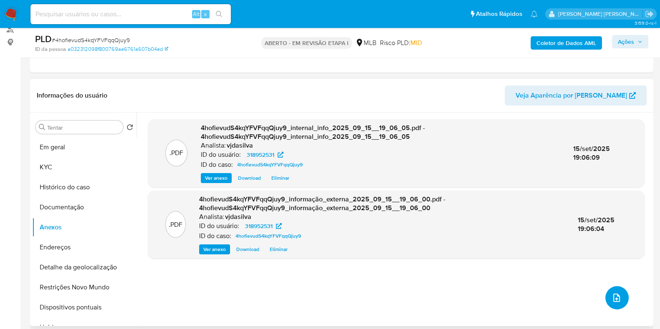
click at [623, 299] on button "upload de arquivo" at bounding box center [616, 297] width 23 height 23
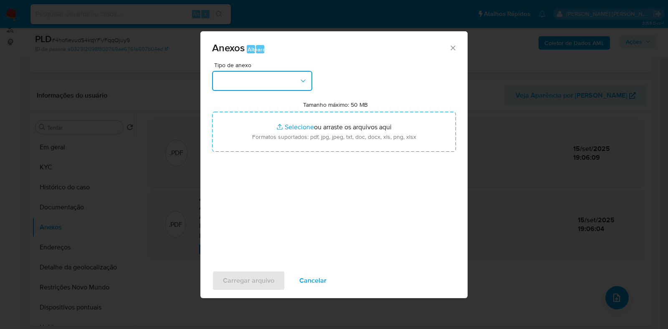
click at [301, 83] on icon "button" at bounding box center [303, 81] width 8 height 8
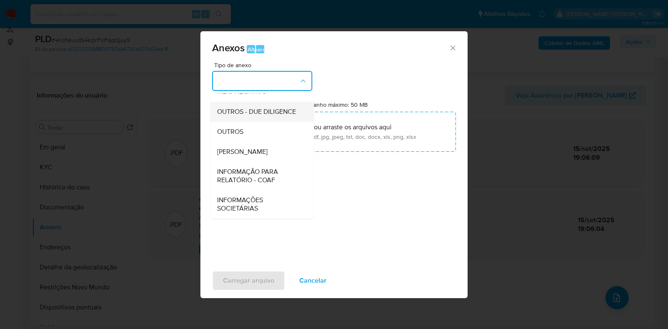
scroll to position [137, 0]
click at [268, 137] on div "OUTROS" at bounding box center [259, 132] width 85 height 20
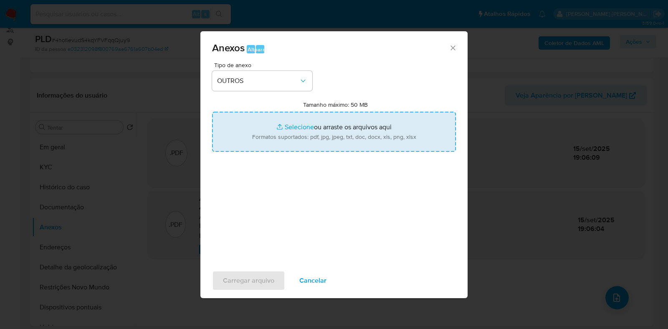
type input "C:\fakepath\Mulan - 4hofievudS4kqYFVFqqQjuy9 - CPF 51261481844 - RAPHAEL LUCAS …"
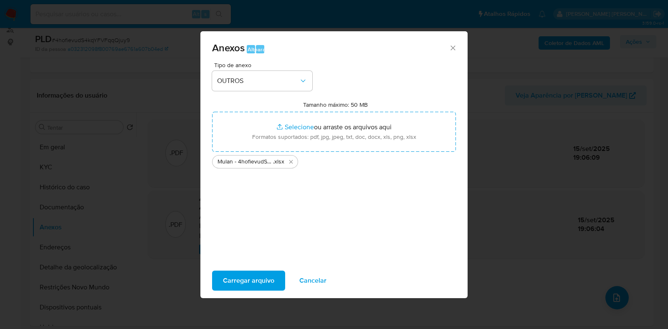
click at [253, 276] on font "Carregar arquivo" at bounding box center [248, 281] width 51 height 20
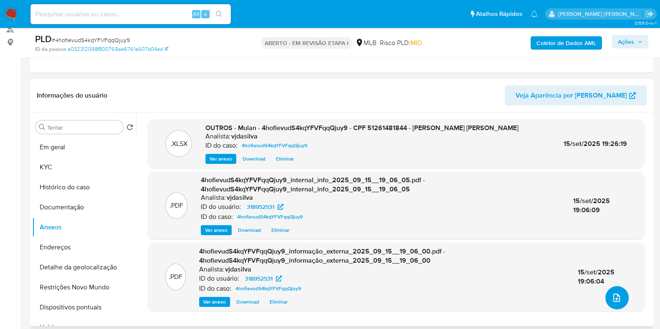
click at [613, 297] on icon "upload de arquivo" at bounding box center [617, 298] width 10 height 10
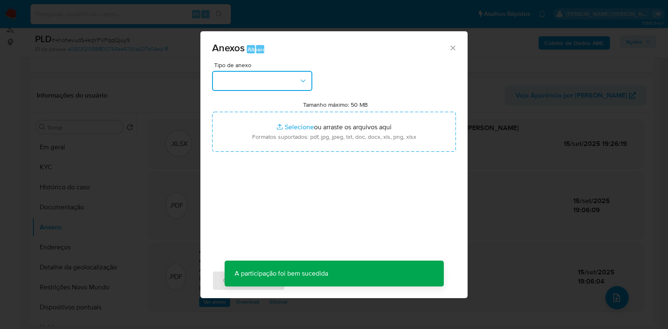
click at [309, 84] on button "button" at bounding box center [262, 81] width 100 height 20
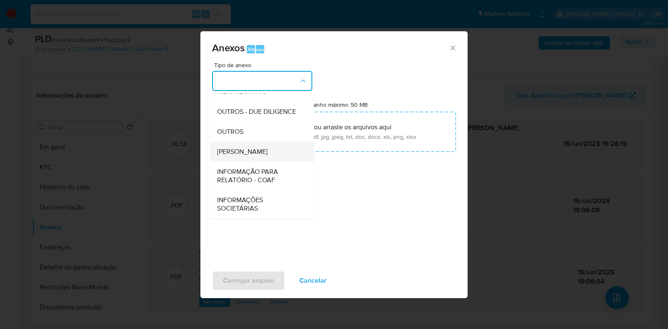
click at [264, 155] on font "ANÁLISE DE DOSSIÊ" at bounding box center [242, 152] width 51 height 10
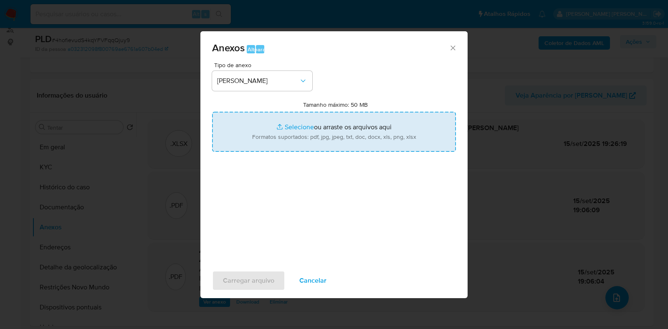
type input "C:\fakepath\SAR - XXXX - CPF 51261481844 - RAPHAEL LUCAS RICCI.pdf"
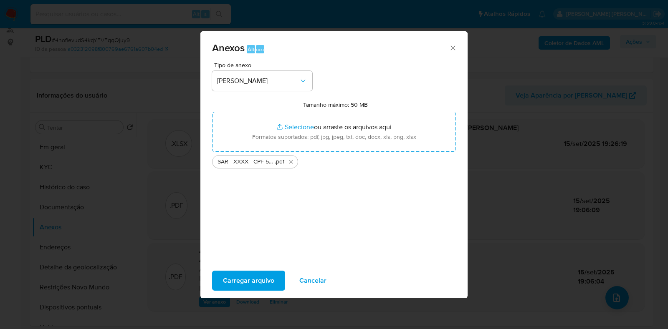
click at [218, 289] on button "Carregar arquivo" at bounding box center [248, 281] width 73 height 20
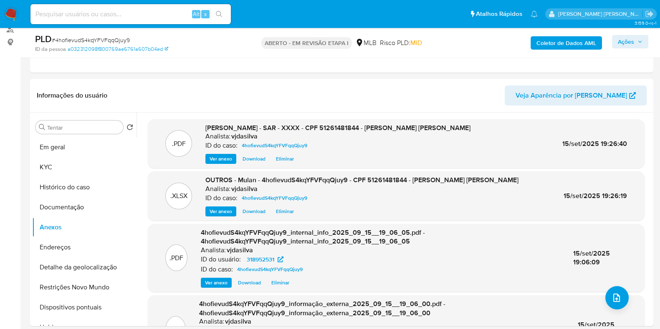
click at [623, 44] on font "Ações" at bounding box center [626, 41] width 16 height 13
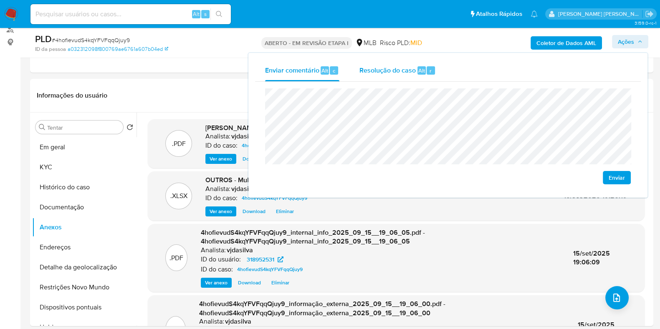
click at [384, 72] on font "Resolução do caso" at bounding box center [388, 71] width 56 height 10
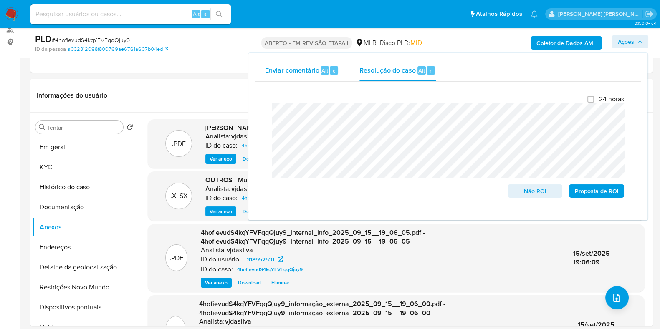
click at [311, 73] on font "Enviar comentário" at bounding box center [292, 71] width 54 height 10
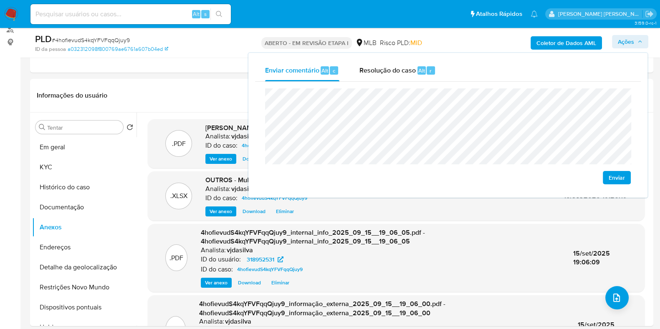
click at [261, 99] on div "Enviar" at bounding box center [448, 136] width 386 height 109
click at [372, 71] on font "Resolução do caso" at bounding box center [388, 71] width 56 height 10
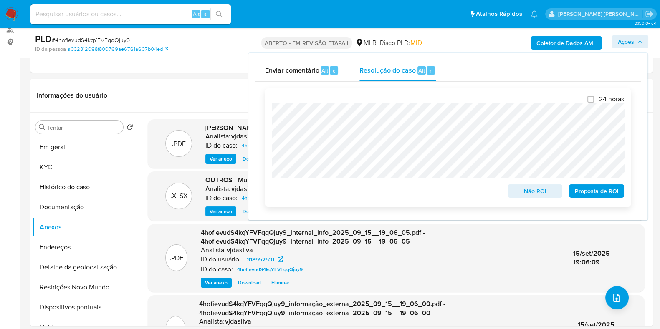
click at [600, 190] on font "Proposta de ROI" at bounding box center [597, 191] width 44 height 13
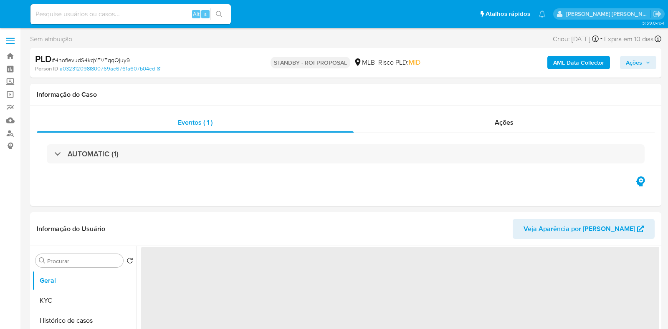
select select "10"
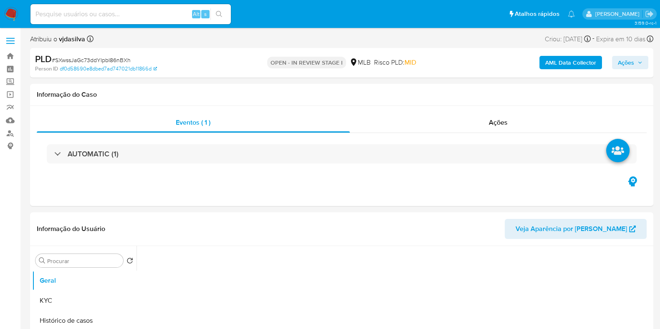
select select "10"
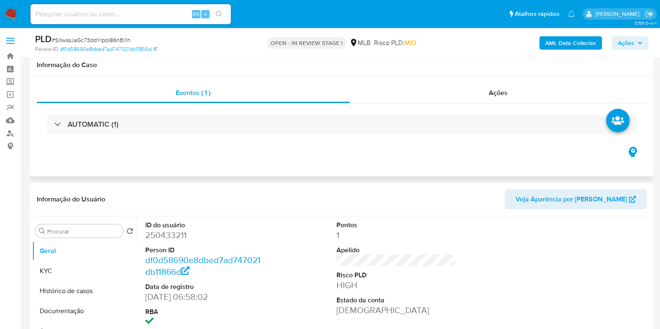
scroll to position [104, 0]
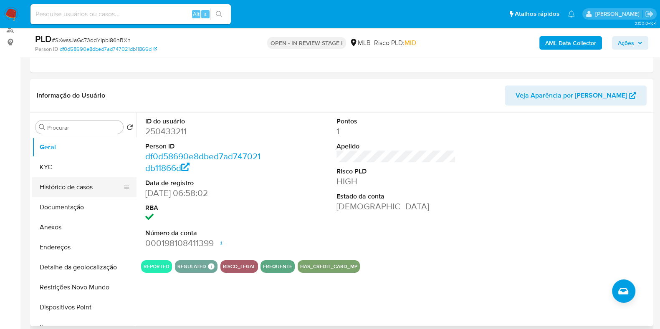
click at [63, 189] on button "Histórico de casos" at bounding box center [81, 187] width 98 height 20
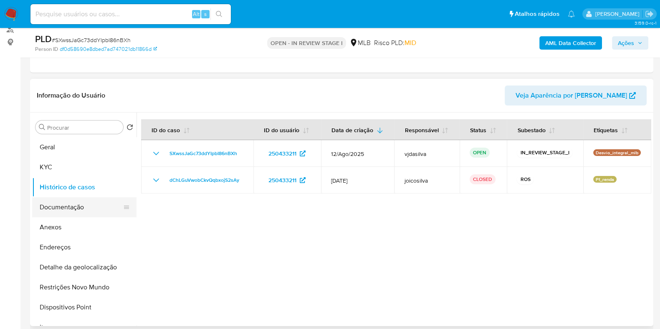
click at [45, 213] on button "Documentação" at bounding box center [81, 207] width 98 height 20
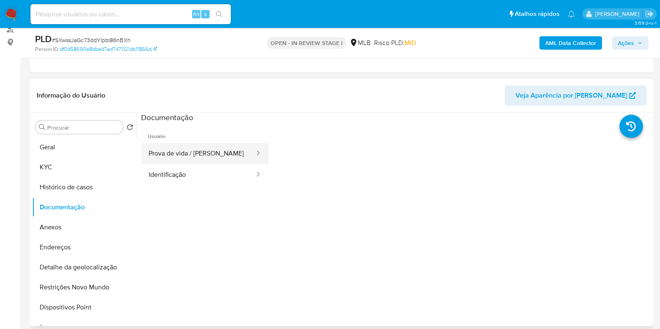
click at [170, 157] on button "Prova de vida / [PERSON_NAME]" at bounding box center [198, 153] width 114 height 21
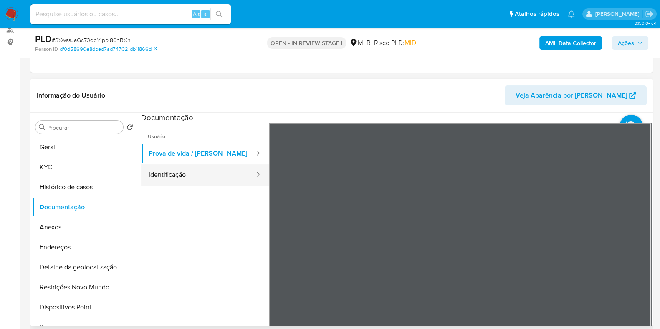
click at [172, 179] on button "Identificação" at bounding box center [198, 175] width 114 height 21
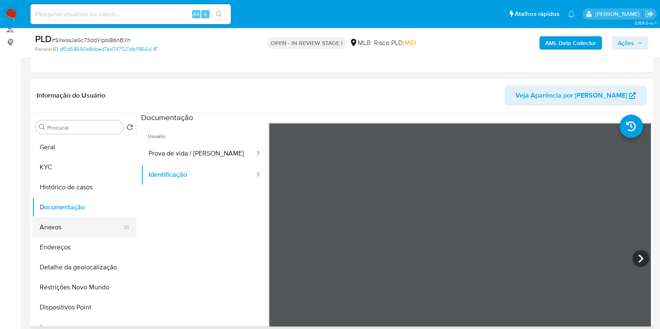
click at [76, 223] on button "Anexos" at bounding box center [81, 228] width 98 height 20
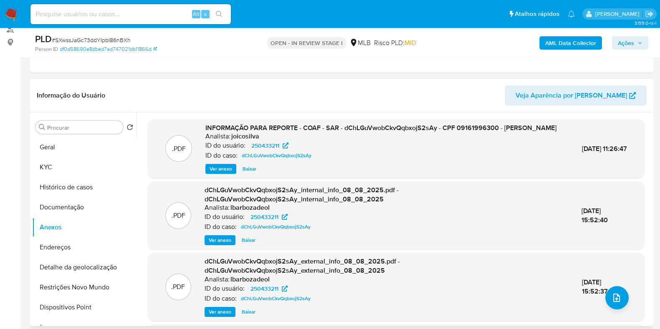
click at [211, 173] on span "Ver anexo" at bounding box center [221, 169] width 23 height 8
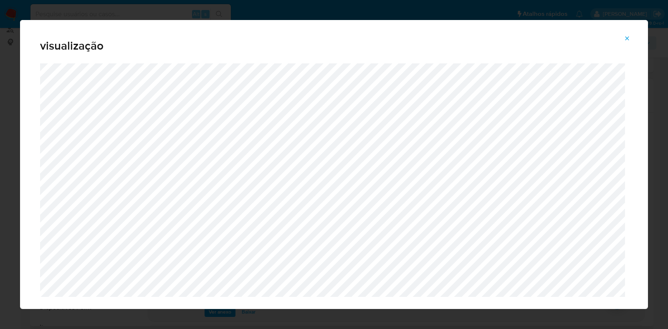
click at [628, 42] on span "Attachment preview" at bounding box center [627, 39] width 7 height 12
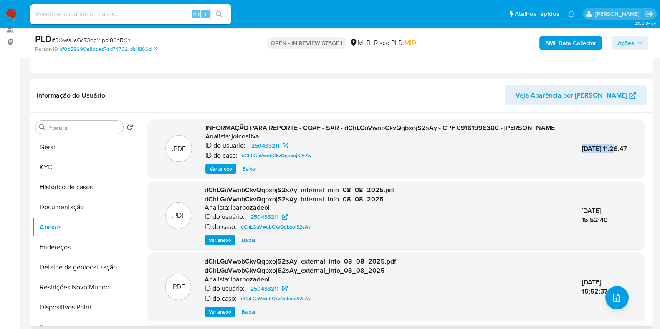
drag, startPoint x: 563, startPoint y: 147, endPoint x: 608, endPoint y: 146, distance: 44.7
click at [608, 146] on div ".PDF INFORMAÇÃO PARA REPORTE - COAF - SAR - dChLGuVwobCkvQqbxojS2sAy - CPF 0916…" at bounding box center [396, 149] width 489 height 51
copy span "12/Ago/2025"
click at [60, 170] on button "KYC" at bounding box center [81, 167] width 98 height 20
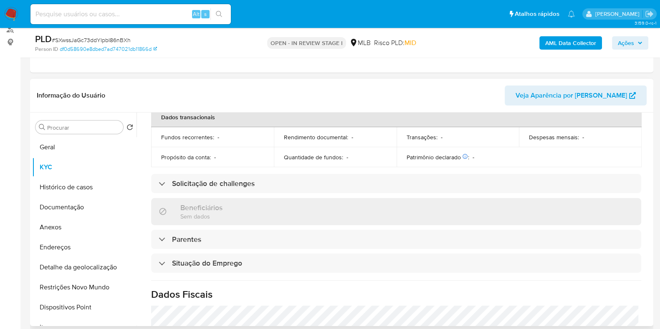
scroll to position [363, 0]
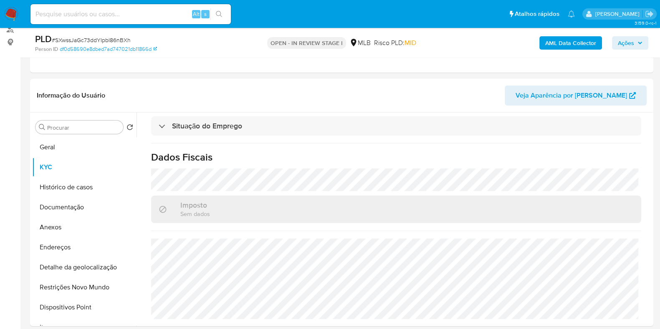
click at [566, 47] on b "AML Data Collector" at bounding box center [570, 42] width 51 height 13
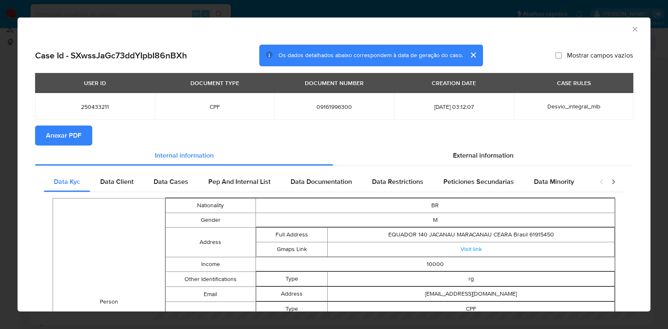
drag, startPoint x: 77, startPoint y: 131, endPoint x: 233, endPoint y: 40, distance: 180.4
click at [77, 131] on span "Anexar PDF" at bounding box center [63, 136] width 35 height 18
drag, startPoint x: 623, startPoint y: 27, endPoint x: 624, endPoint y: 32, distance: 5.2
click at [631, 27] on icon "Fechar a janela" at bounding box center [635, 29] width 8 height 8
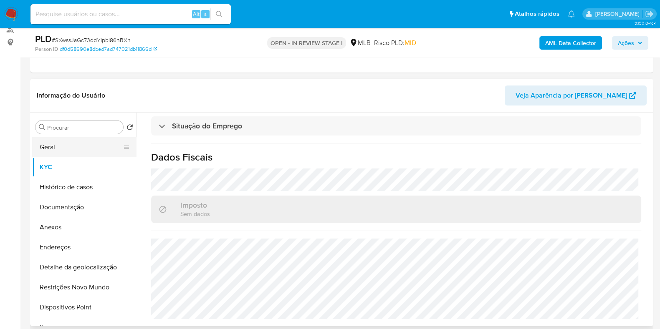
click at [56, 148] on button "Geral" at bounding box center [81, 147] width 98 height 20
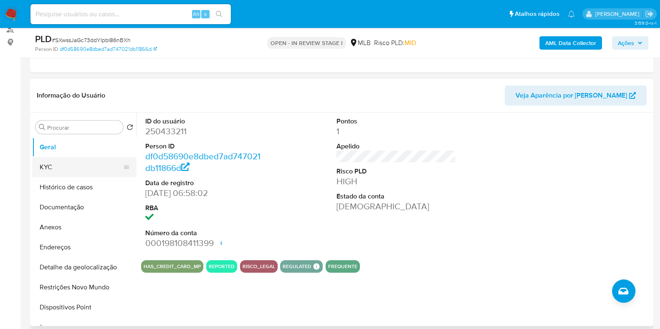
click at [65, 164] on button "KYC" at bounding box center [81, 167] width 98 height 20
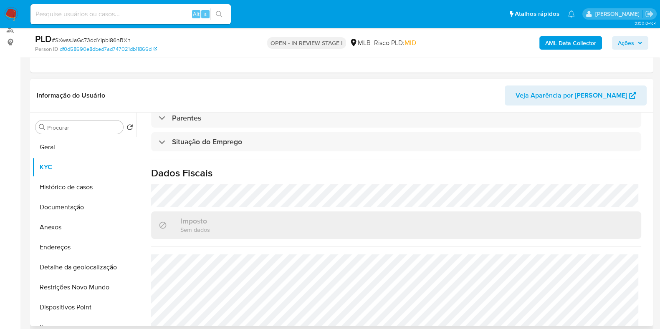
scroll to position [363, 0]
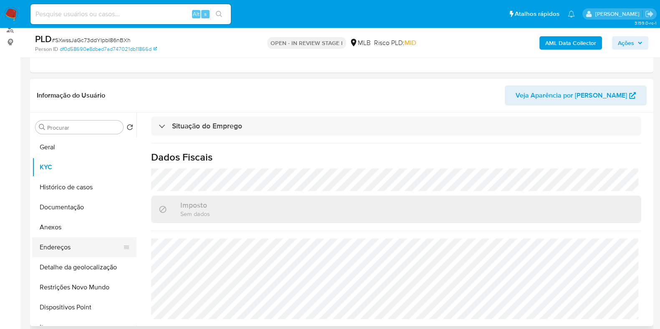
click at [95, 242] on button "Endereços" at bounding box center [81, 248] width 98 height 20
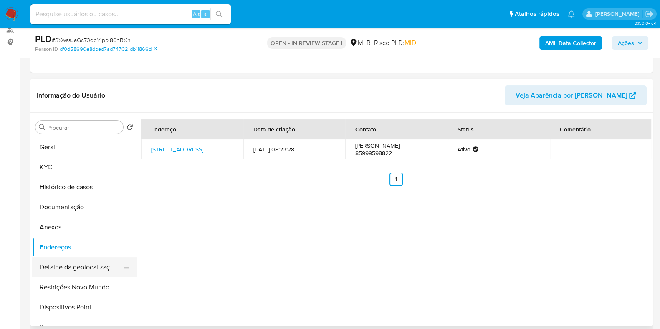
click at [91, 275] on button "Detalhe da geolocalização" at bounding box center [81, 268] width 98 height 20
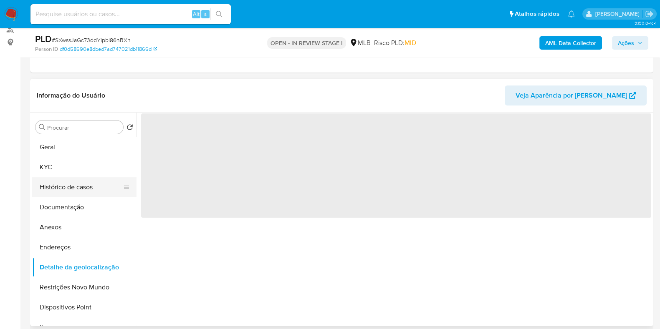
scroll to position [104, 0]
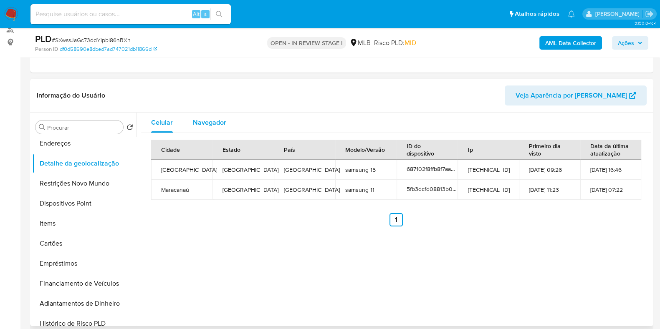
click at [205, 115] on div "Navegador" at bounding box center [209, 123] width 33 height 20
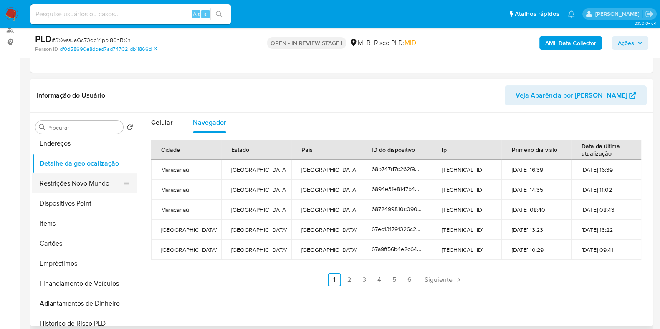
click at [84, 184] on button "Restrições Novo Mundo" at bounding box center [81, 184] width 98 height 20
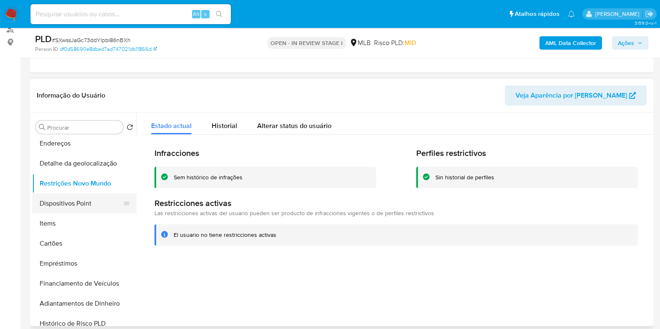
click at [55, 201] on button "Dispositivos Point" at bounding box center [81, 204] width 98 height 20
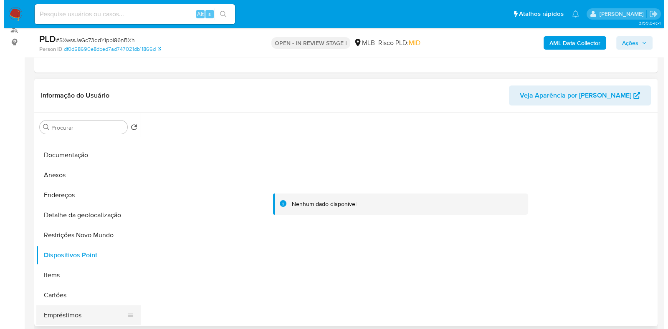
scroll to position [52, 0]
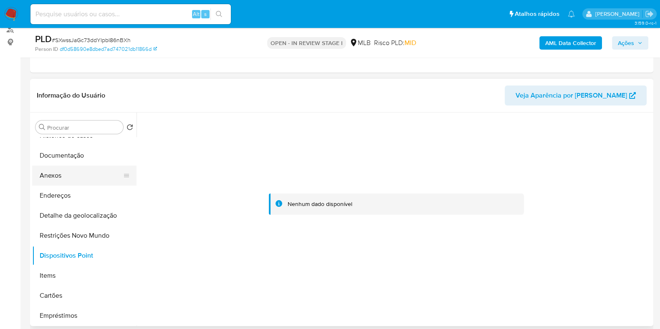
click at [73, 169] on button "Anexos" at bounding box center [81, 176] width 98 height 20
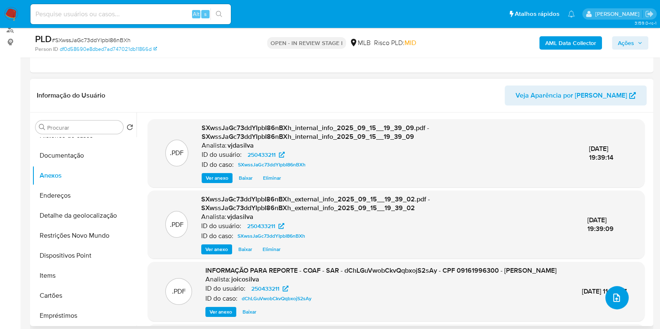
click at [617, 296] on icon "upload-file" at bounding box center [617, 298] width 10 height 10
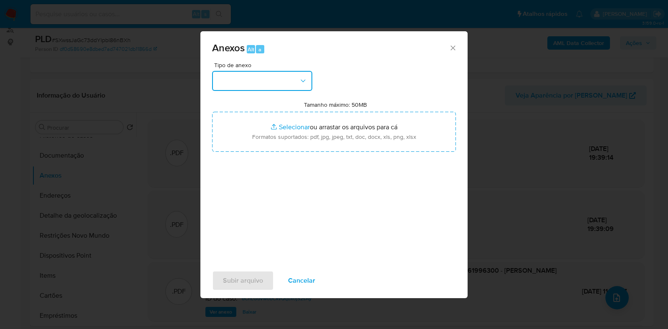
click at [304, 81] on icon "button" at bounding box center [303, 81] width 8 height 8
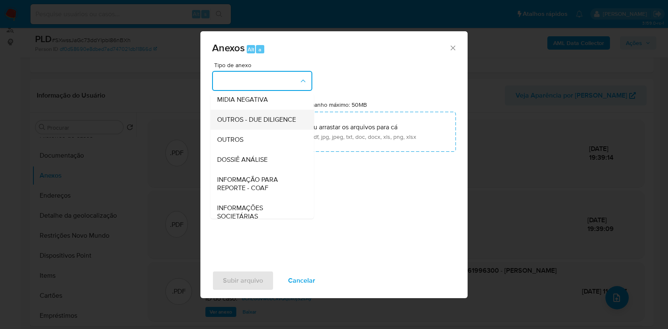
scroll to position [129, 0]
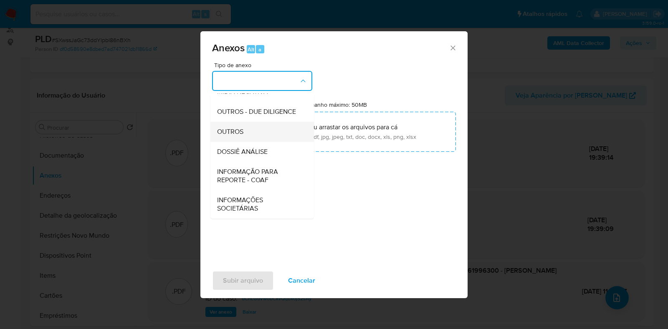
click at [274, 138] on div "OUTROS" at bounding box center [259, 132] width 85 height 20
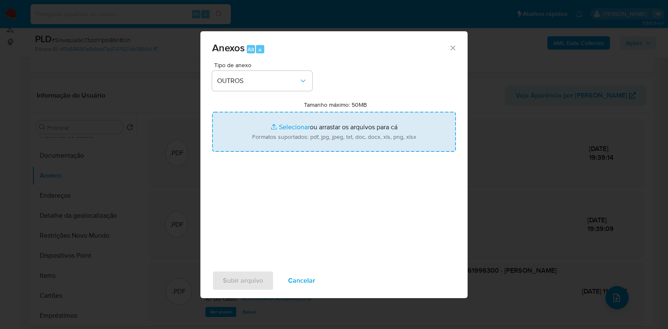
type input "C:\fakepath\Mulan - SXwssJaGc73ddYIpbI86nBXh - CPF 09161996300 - [PERSON_NAME].…"
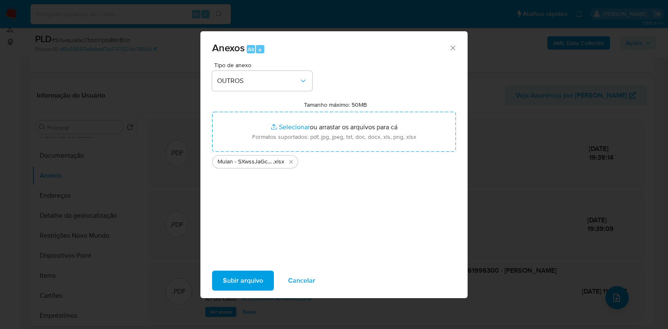
click at [221, 278] on button "Subir arquivo" at bounding box center [243, 281] width 62 height 20
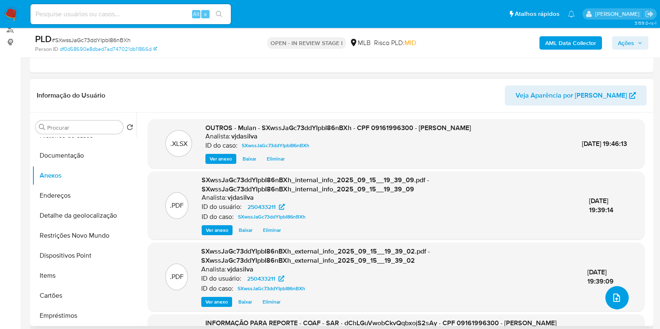
click at [610, 290] on button "upload-file" at bounding box center [616, 297] width 23 height 23
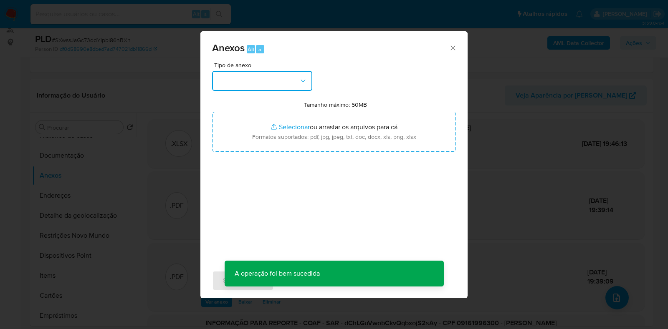
click at [301, 84] on icon "button" at bounding box center [303, 81] width 8 height 8
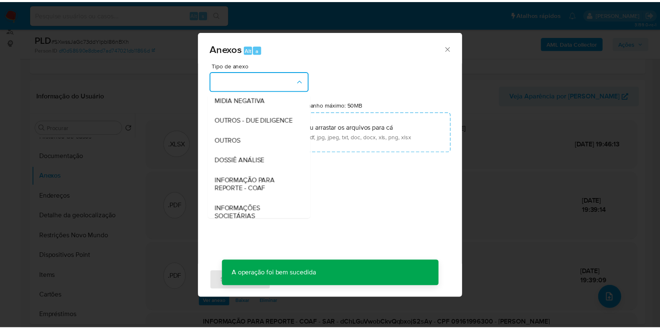
scroll to position [104, 0]
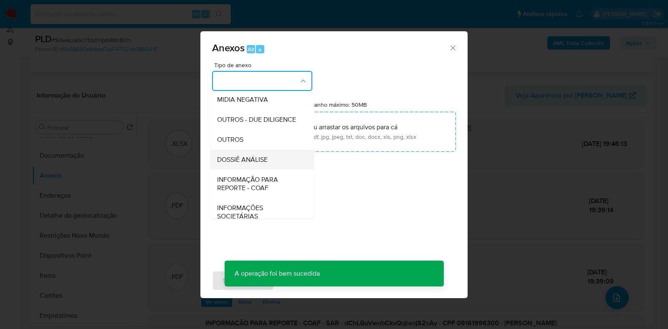
click at [265, 170] on div "DOSSIÊ ANÁLISE" at bounding box center [259, 160] width 85 height 20
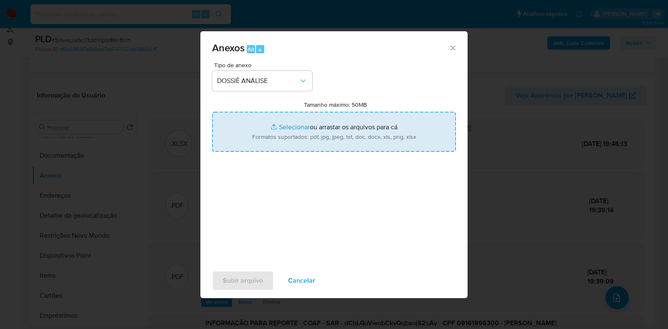
type input "C:\fakepath\DECLÍNIO - XXXX - CPF 09161996300 - [PERSON_NAME].pdf"
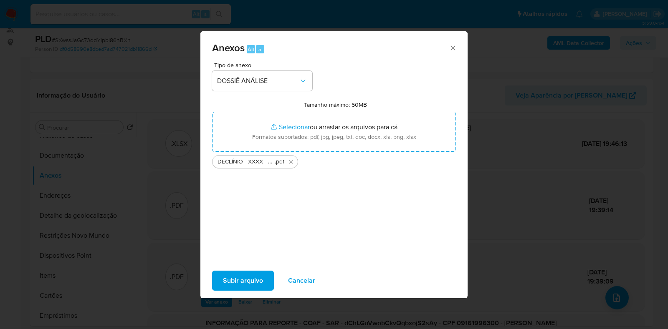
click at [241, 279] on span "Subir arquivo" at bounding box center [243, 281] width 40 height 18
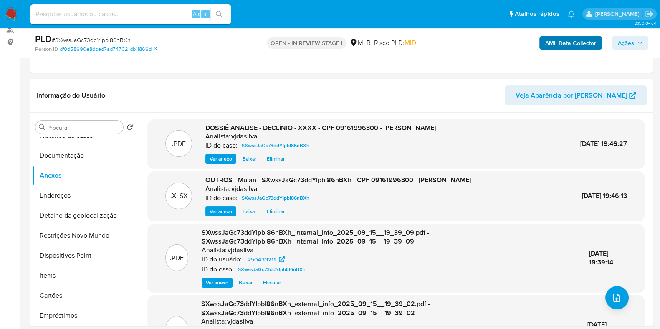
drag, startPoint x: 631, startPoint y: 38, endPoint x: 599, endPoint y: 43, distance: 32.1
click at [631, 38] on span "Ações" at bounding box center [626, 42] width 16 height 13
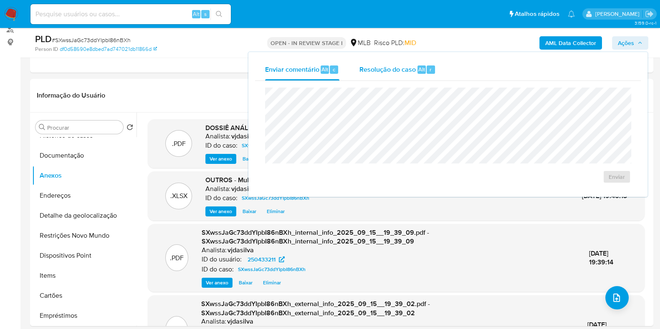
click at [401, 63] on div "Resolução do caso Alt r" at bounding box center [398, 70] width 76 height 22
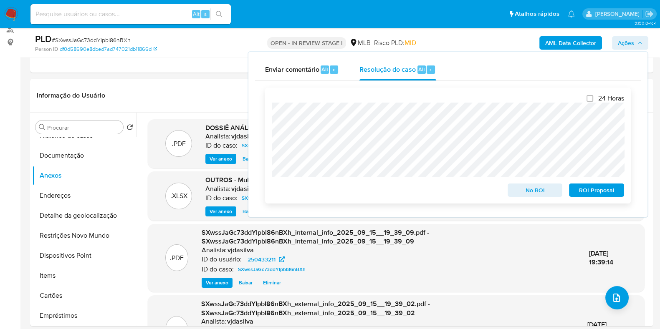
click at [582, 195] on span "ROI Proposal" at bounding box center [596, 191] width 43 height 12
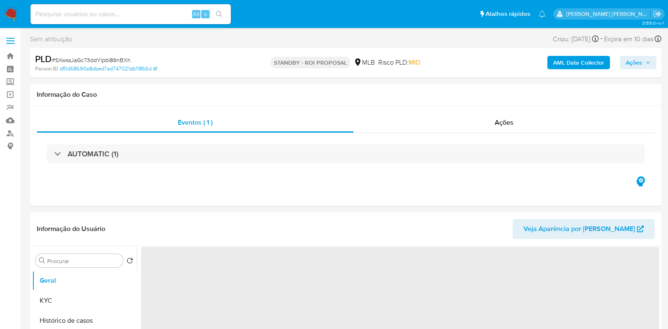
select select "10"
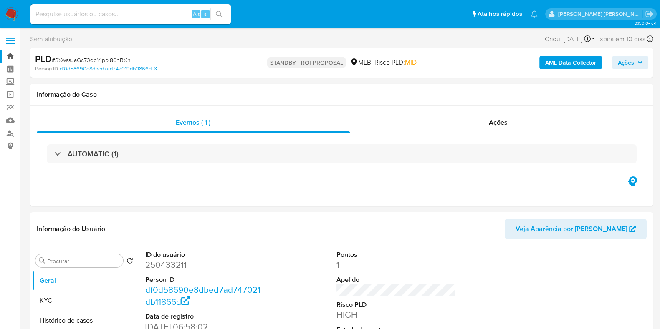
click at [8, 55] on link "Bandeja" at bounding box center [49, 56] width 99 height 13
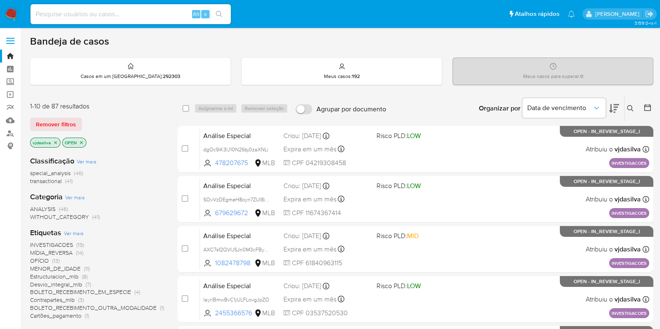
click at [617, 107] on icon at bounding box center [614, 109] width 10 height 10
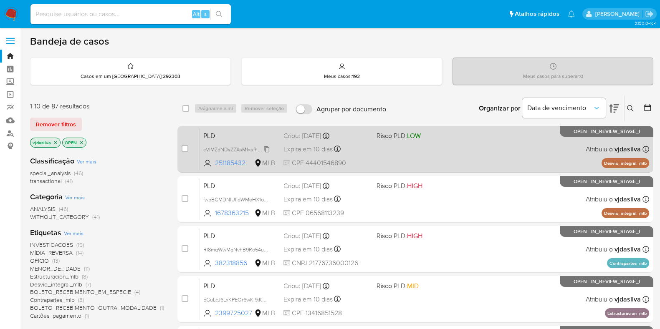
click at [265, 148] on span "cVlMZdNDsZZAsM1xafh2q2Z0" at bounding box center [237, 148] width 69 height 9
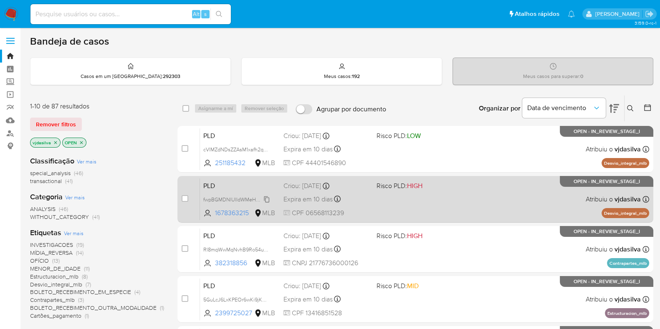
click at [266, 200] on span "fwpBGMDNlUIIdWMeHX1owAWT" at bounding box center [240, 199] width 75 height 9
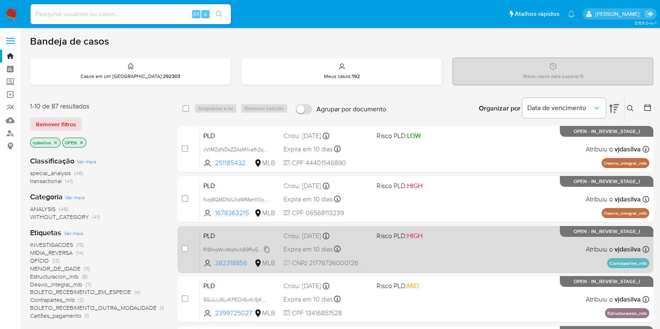
click at [263, 251] on span "Rl8mqWwMqNvhB9Ro54uh5y5c" at bounding box center [240, 249] width 74 height 9
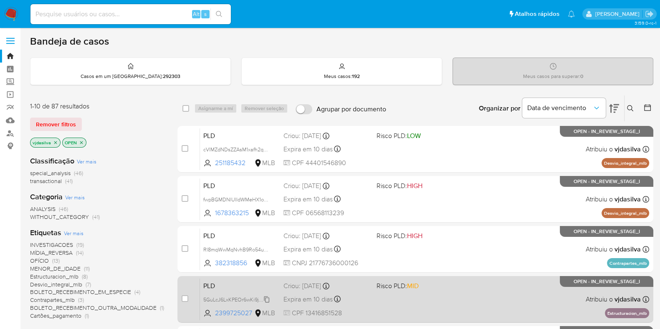
click at [267, 298] on span "5GuLcJ6LxKPEOr6wKi9jKUac" at bounding box center [237, 299] width 68 height 9
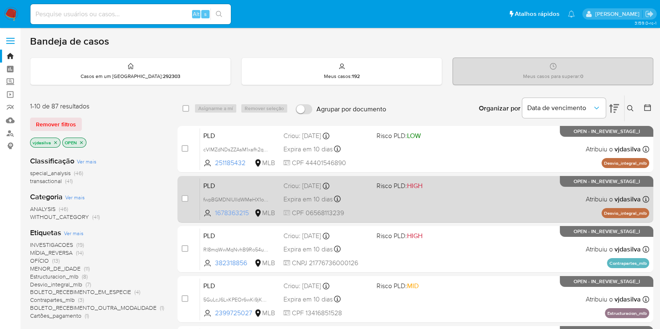
scroll to position [52, 0]
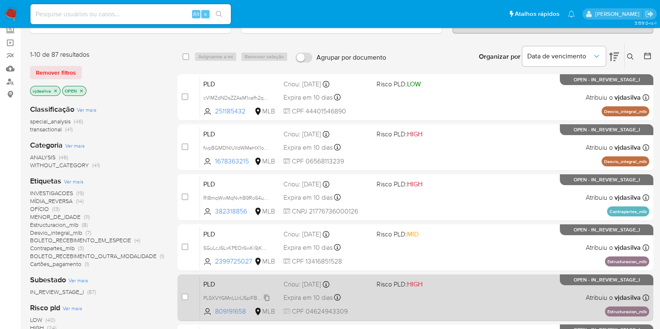
click at [267, 299] on span "PL5XVYGMnLUrLI5pIFBaeJiT" at bounding box center [236, 297] width 66 height 9
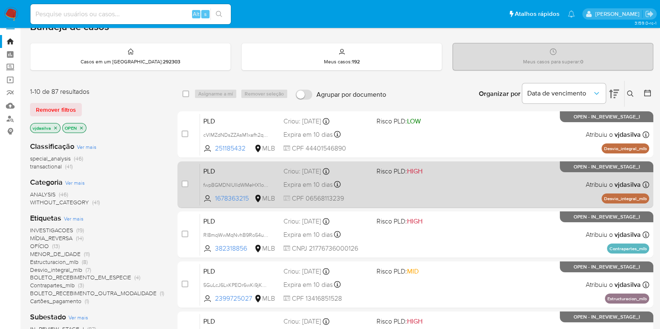
scroll to position [0, 0]
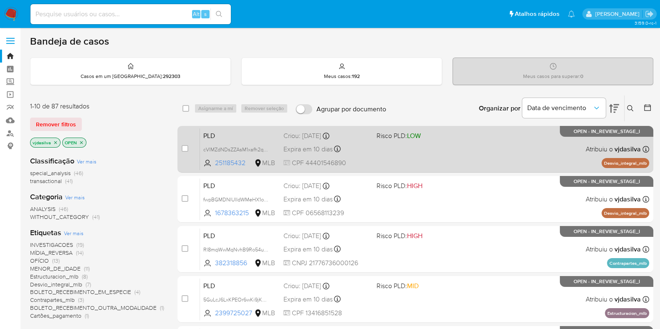
click at [446, 149] on div "PLD cVlMZdNDsZZAsM1xafh2q2Z0 251185432 MLB Risco PLD: LOW Criou: 12/08/2025 Cri…" at bounding box center [424, 149] width 449 height 42
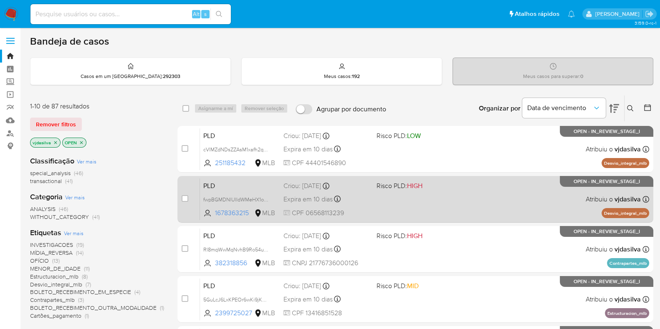
click at [483, 205] on div "PLD fwpBGMDNlUIIdWMeHX1owAWT 1678363215 MLB Risco PLD: HIGH Criou: 12/08/2025 C…" at bounding box center [424, 199] width 449 height 42
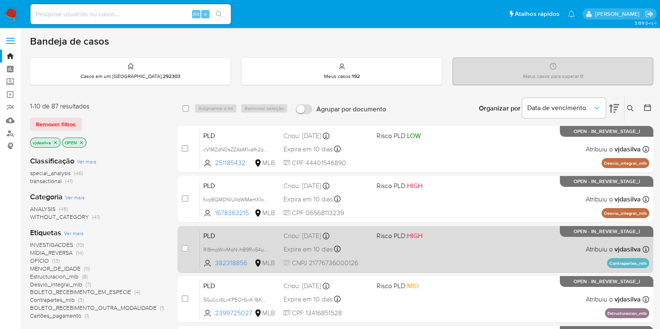
click at [472, 247] on div "PLD Rl8mqWwMqNvhB9Ro54uh5y5c 382318856 MLB Risco PLD: HIGH Criou: 12/08/2025 Cr…" at bounding box center [424, 249] width 449 height 42
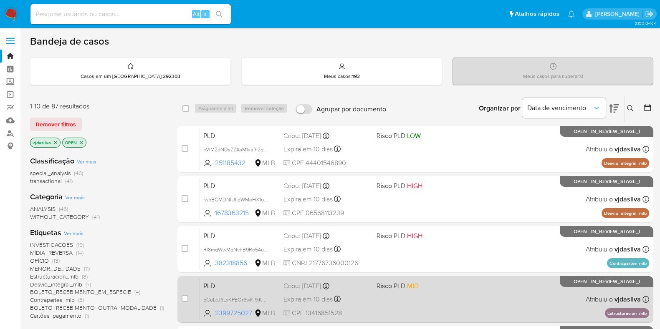
click at [487, 289] on div "PLD 5GuLcJ6LxKPEOr6wKi9jKUac 2399725027 MLB Risco PLD: MID Criou: 12/08/2025 Cr…" at bounding box center [424, 300] width 449 height 42
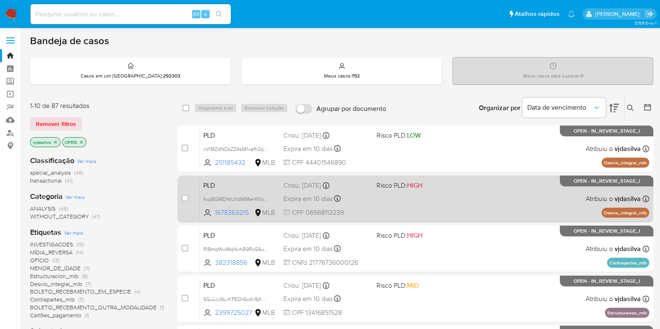
scroll to position [52, 0]
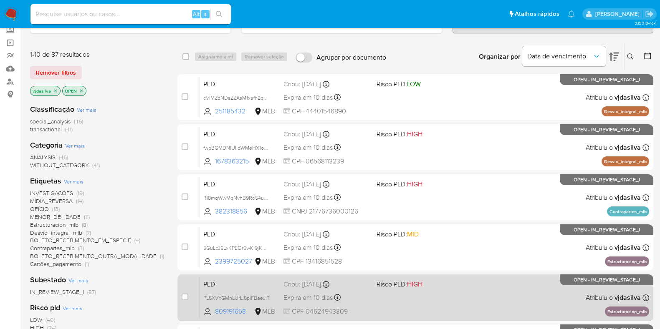
click at [457, 282] on span "Risco PLD: HIGH" at bounding box center [420, 284] width 86 height 11
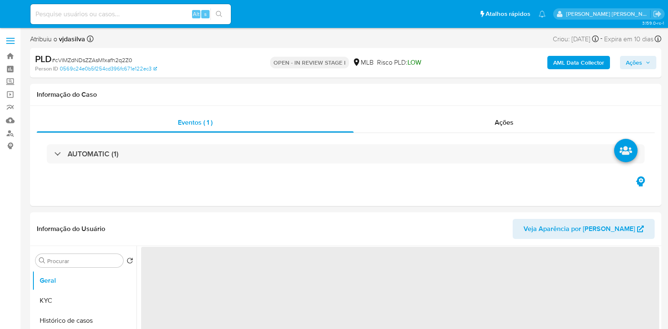
select select "10"
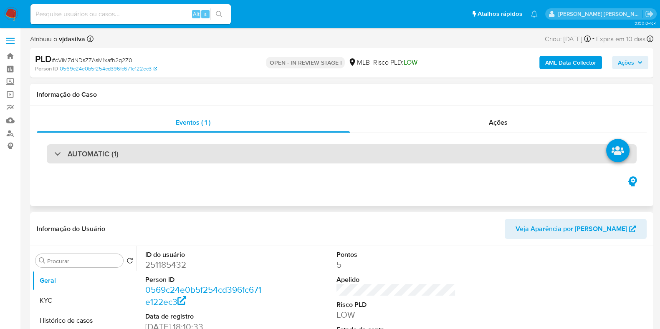
click at [203, 160] on div "AUTOMATIC (1)" at bounding box center [342, 153] width 590 height 19
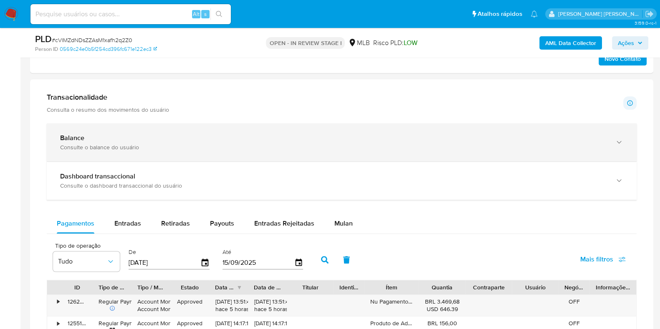
scroll to position [835, 0]
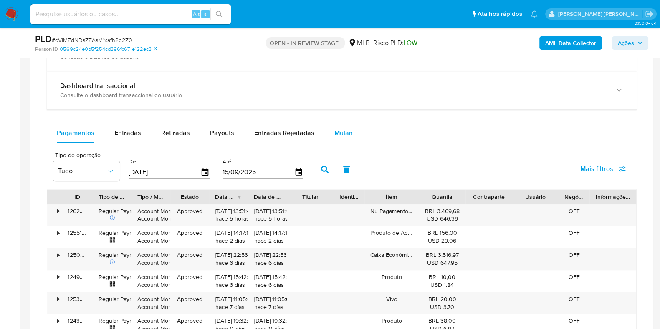
drag, startPoint x: 360, startPoint y: 134, endPoint x: 351, endPoint y: 134, distance: 8.8
click at [359, 134] on div "Pagamentos Entradas Retiradas Payouts Entradas Rejeitadas Mulan" at bounding box center [342, 133] width 590 height 20
click at [342, 133] on span "Mulan" at bounding box center [343, 133] width 18 height 10
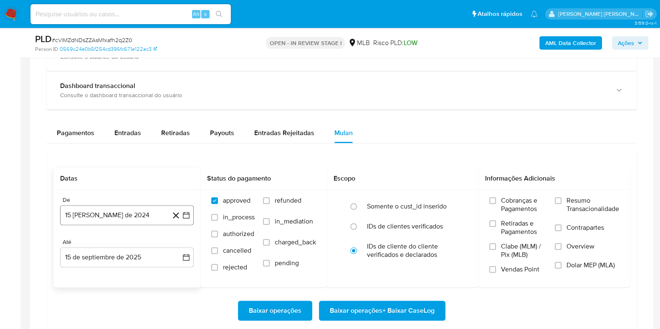
click at [109, 212] on button "15 [PERSON_NAME] de 2024" at bounding box center [127, 215] width 134 height 20
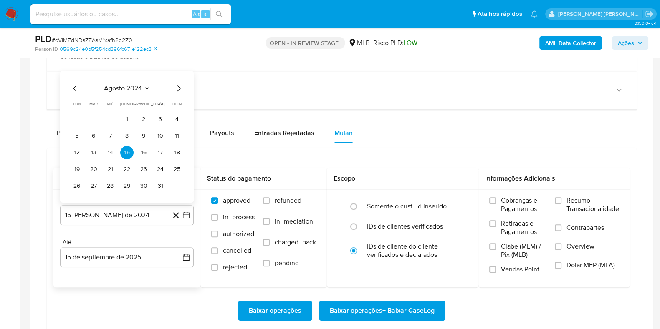
click at [138, 86] on span "agosto 2024" at bounding box center [123, 88] width 38 height 8
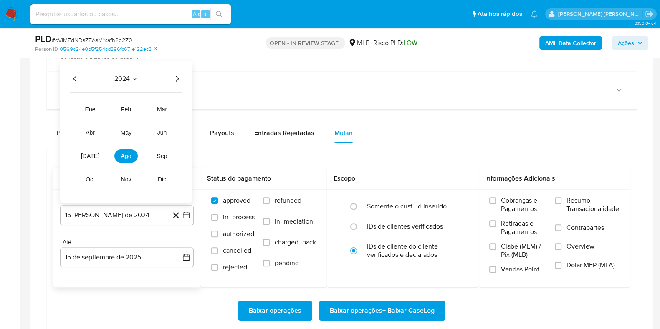
click at [176, 78] on icon "Año siguiente" at bounding box center [177, 78] width 10 height 10
click at [91, 149] on button "[DATE]" at bounding box center [89, 155] width 23 height 13
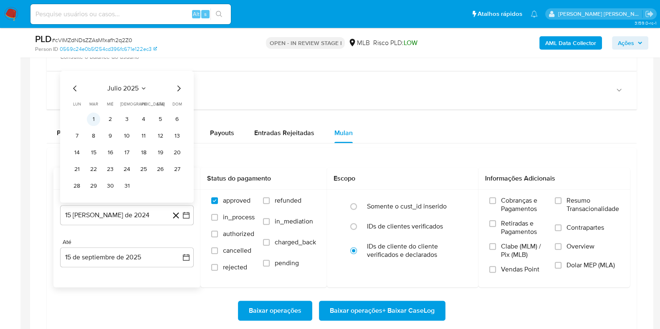
click at [96, 119] on button "1" at bounding box center [93, 118] width 13 height 13
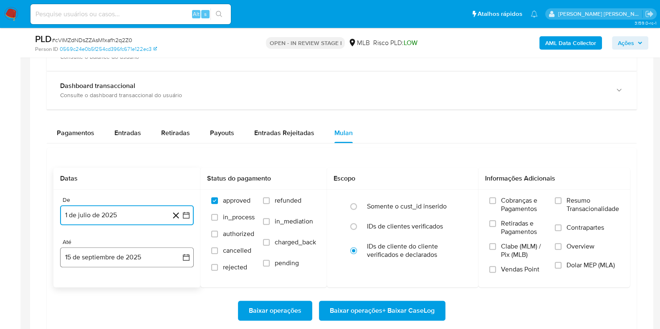
click at [134, 254] on button "15 de septiembre de 2025" at bounding box center [127, 258] width 134 height 20
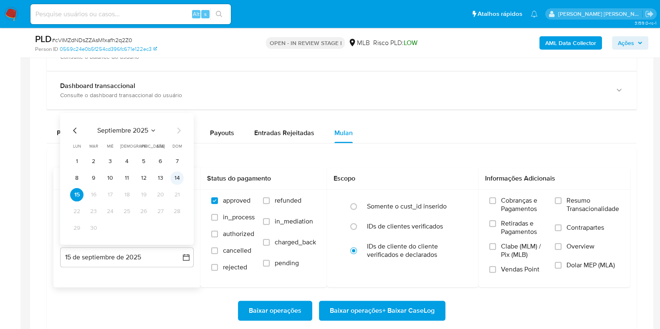
click at [175, 176] on button "14" at bounding box center [176, 177] width 13 height 13
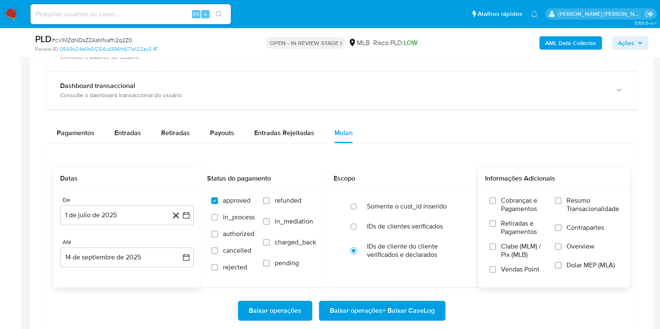
click at [574, 204] on span "Resumo Transacionalidade" at bounding box center [593, 205] width 53 height 17
click at [562, 204] on input "Resumo Transacionalidade" at bounding box center [558, 200] width 7 height 7
click at [562, 226] on label "Contrapartes" at bounding box center [587, 233] width 64 height 19
click at [562, 226] on input "Contrapartes" at bounding box center [558, 228] width 7 height 7
click at [374, 308] on span "Baixar operações + Baixar CaseLog" at bounding box center [382, 311] width 105 height 18
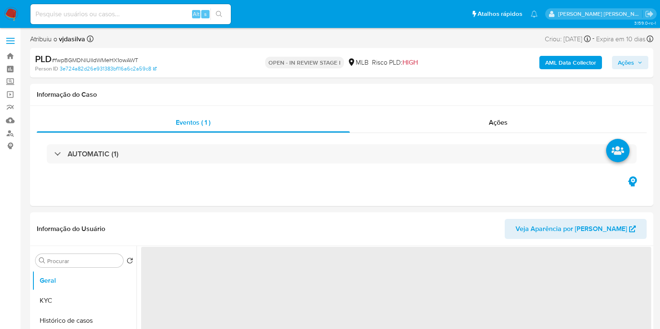
select select "10"
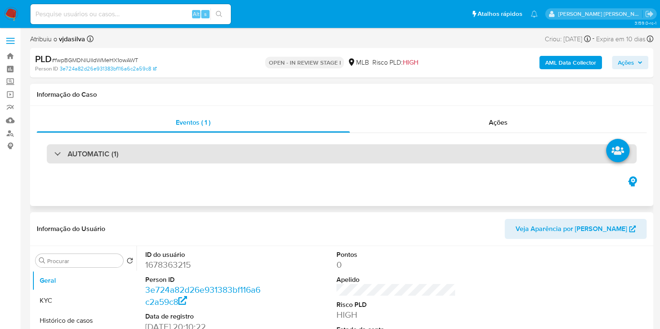
click at [196, 151] on div "AUTOMATIC (1)" at bounding box center [342, 153] width 590 height 19
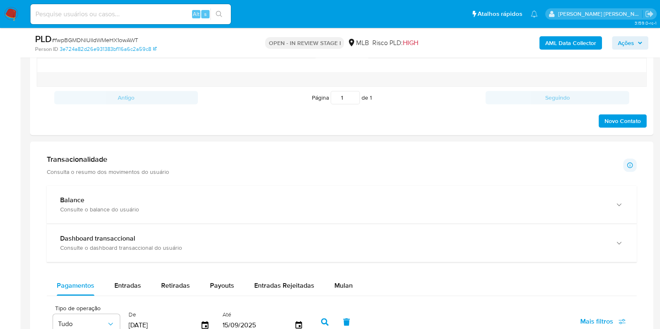
scroll to position [835, 0]
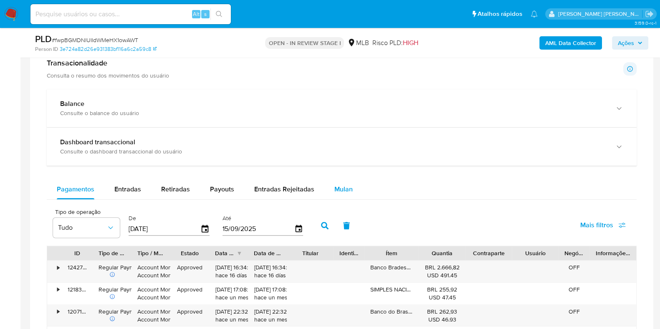
click at [334, 186] on span "Mulan" at bounding box center [343, 190] width 18 height 10
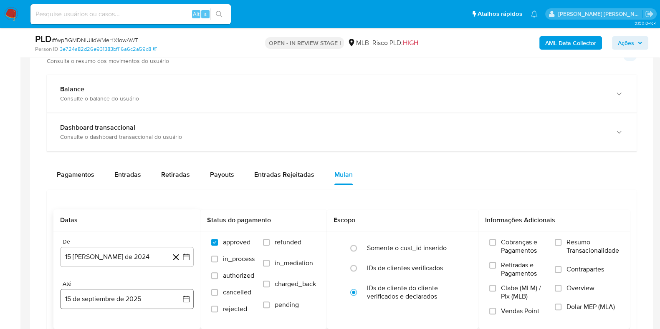
scroll to position [939, 0]
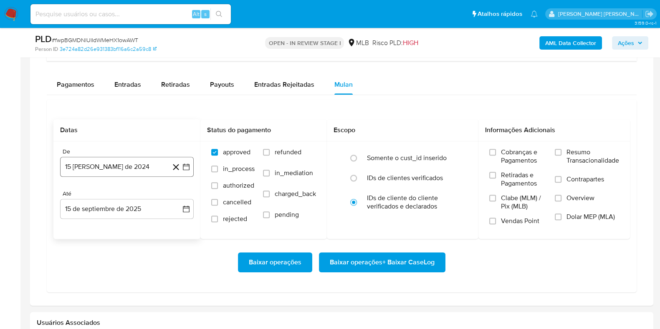
click at [132, 169] on button "15 [PERSON_NAME] de 2024" at bounding box center [127, 167] width 134 height 20
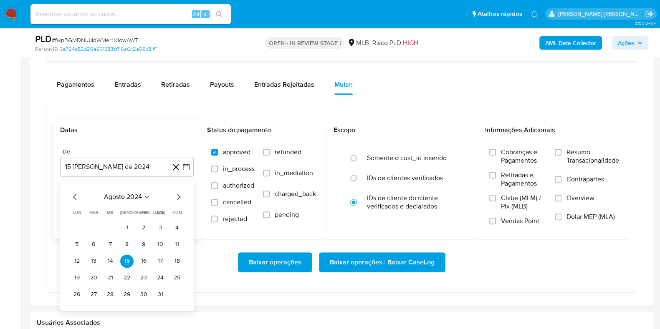
click at [113, 200] on div "agosto 2024" at bounding box center [127, 197] width 114 height 10
click at [133, 197] on span "agosto 2024" at bounding box center [123, 197] width 38 height 8
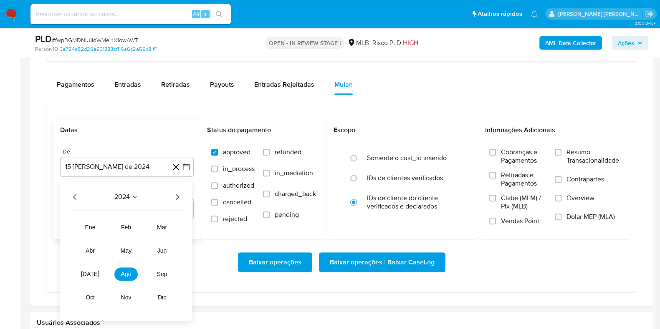
click at [178, 194] on icon "Año siguiente" at bounding box center [177, 197] width 10 height 10
click at [96, 272] on button "[DATE]" at bounding box center [89, 274] width 23 height 13
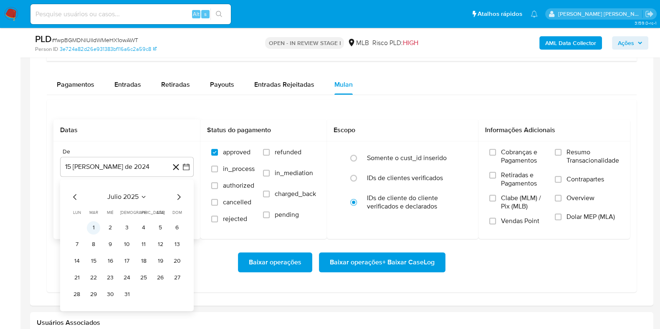
click at [95, 227] on button "1" at bounding box center [93, 227] width 13 height 13
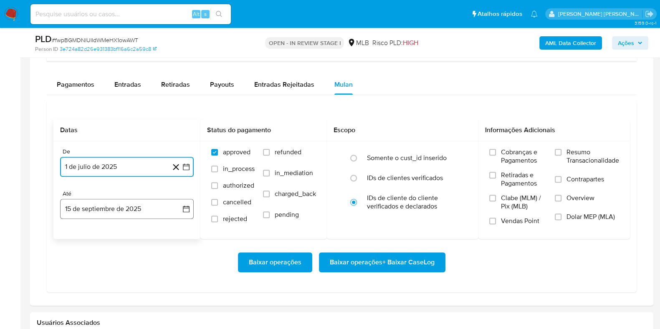
click at [127, 216] on button "15 de septiembre de 2025" at bounding box center [127, 209] width 134 height 20
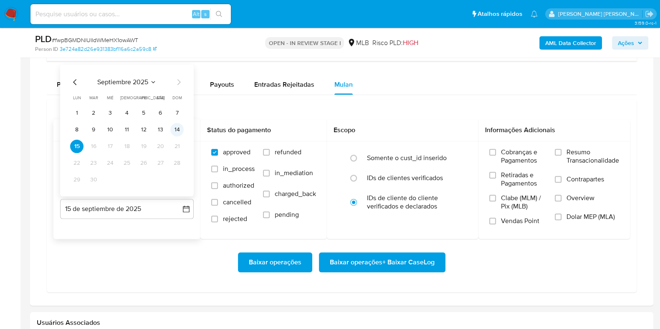
click at [177, 134] on button "14" at bounding box center [176, 129] width 13 height 13
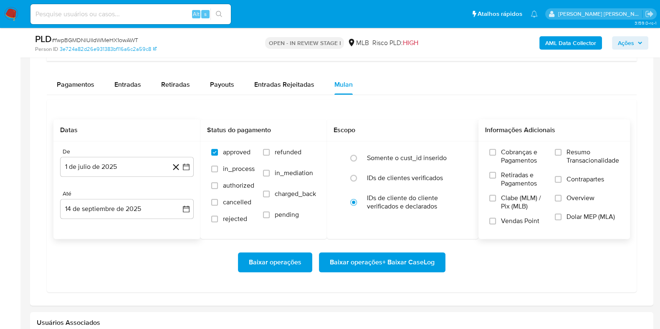
click at [577, 145] on div "Cobranças e Pagamentos Retiradas e Pagamentos Clabe (MLM) / Pix (MLB) Vendas Po…" at bounding box center [555, 190] width 152 height 97
click at [575, 153] on span "Resumo Transacionalidade" at bounding box center [593, 156] width 53 height 17
click at [562, 153] on input "Resumo Transacionalidade" at bounding box center [558, 152] width 7 height 7
click at [567, 179] on span "Contrapartes" at bounding box center [586, 179] width 38 height 8
click at [562, 179] on input "Contrapartes" at bounding box center [558, 179] width 7 height 7
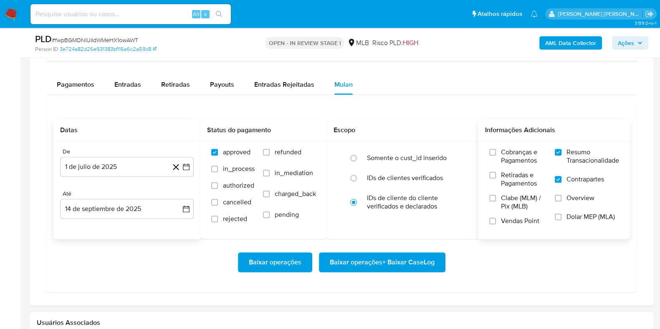
click at [407, 259] on span "Baixar operações + Baixar CaseLog" at bounding box center [382, 262] width 105 height 18
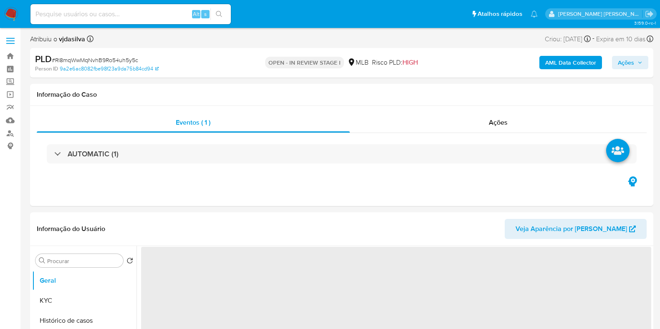
select select "10"
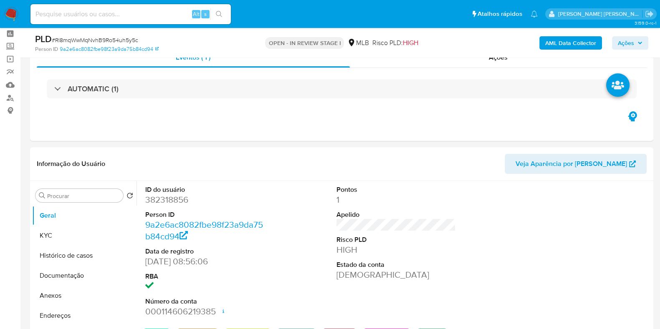
scroll to position [52, 0]
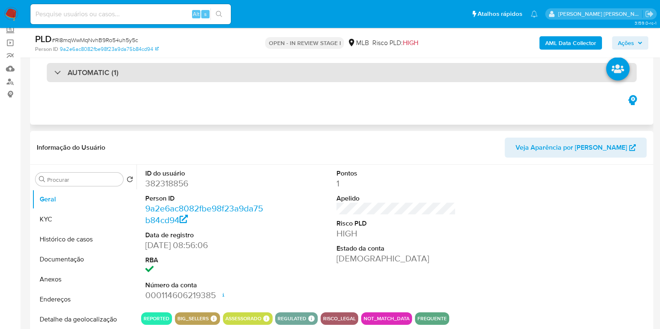
click at [133, 78] on div "AUTOMATIC (1)" at bounding box center [342, 72] width 590 height 19
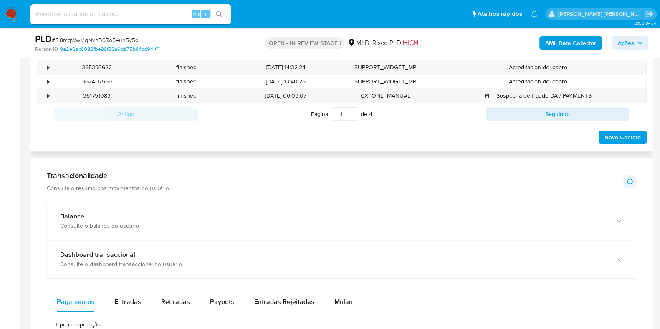
scroll to position [835, 0]
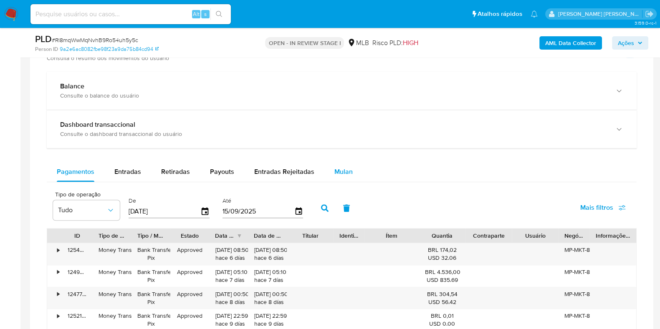
click at [336, 169] on span "Mulan" at bounding box center [343, 172] width 18 height 10
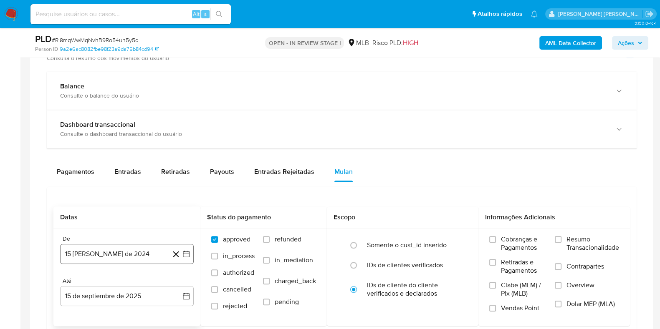
click at [111, 251] on button "15 [PERSON_NAME] de 2024" at bounding box center [127, 254] width 134 height 20
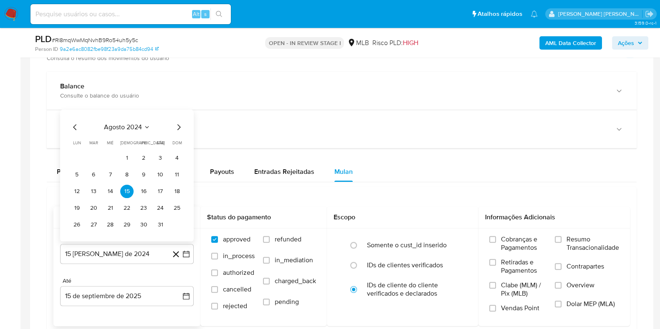
click at [142, 129] on button "agosto 2024" at bounding box center [127, 127] width 46 height 8
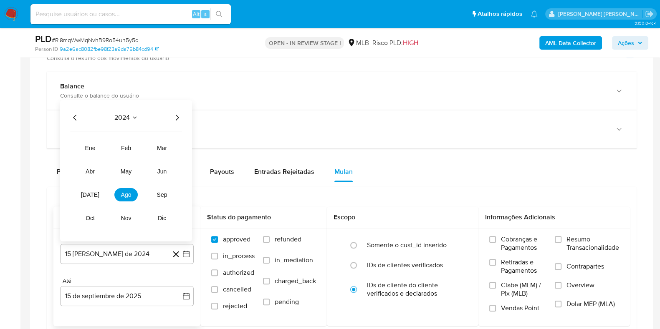
click at [172, 116] on div "2024" at bounding box center [126, 118] width 112 height 10
click at [180, 115] on icon "Año siguiente" at bounding box center [177, 118] width 10 height 10
click at [120, 147] on button "feb" at bounding box center [125, 148] width 23 height 13
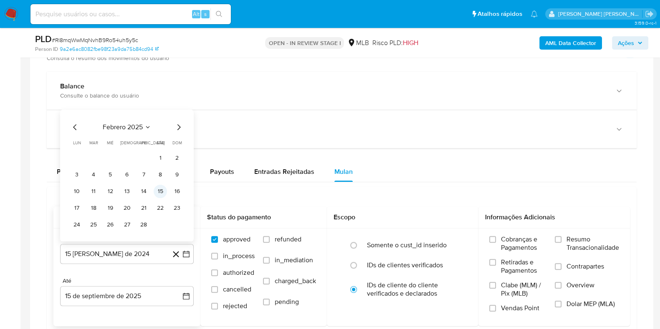
click at [156, 191] on button "15" at bounding box center [160, 191] width 13 height 13
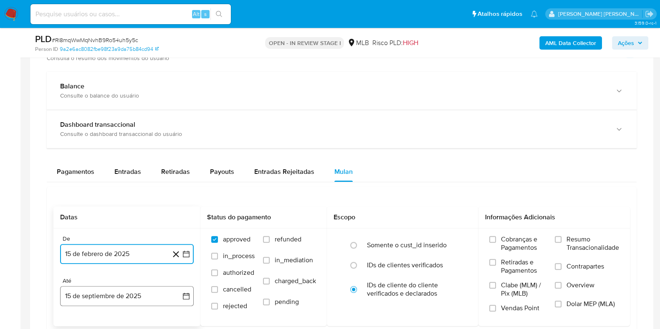
click at [136, 298] on button "15 de septiembre de 2025" at bounding box center [127, 296] width 134 height 20
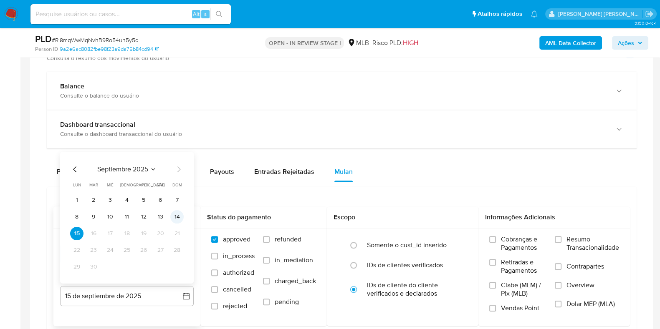
click at [176, 215] on button "14" at bounding box center [176, 216] width 13 height 13
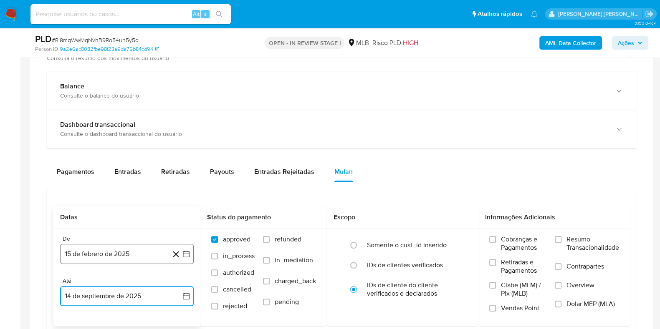
click at [107, 258] on button "15 de febrero de 2025" at bounding box center [127, 254] width 134 height 20
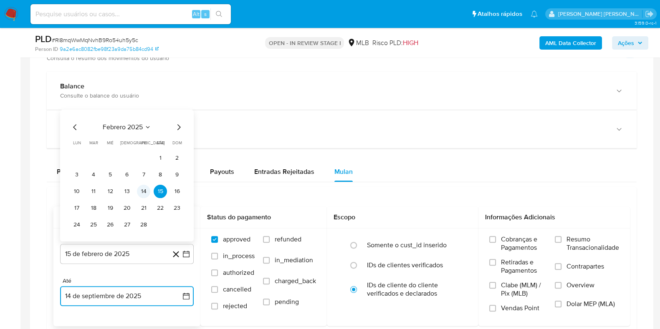
click at [144, 192] on button "14" at bounding box center [143, 191] width 13 height 13
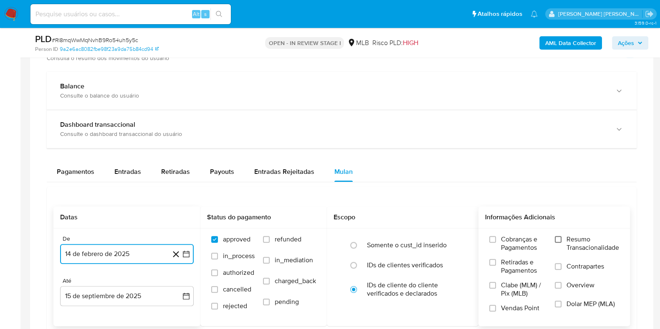
click at [555, 240] on input "Resumo Transacionalidade" at bounding box center [558, 239] width 7 height 7
click at [563, 266] on label "Contrapartes" at bounding box center [587, 272] width 64 height 19
click at [562, 266] on input "Contrapartes" at bounding box center [558, 266] width 7 height 7
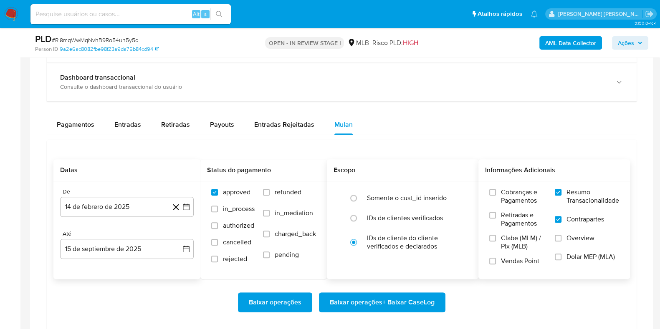
scroll to position [939, 0]
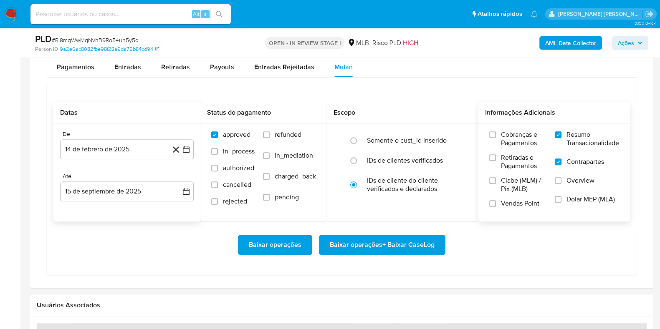
click at [401, 248] on span "Baixar operações + Baixar CaseLog" at bounding box center [382, 245] width 105 height 18
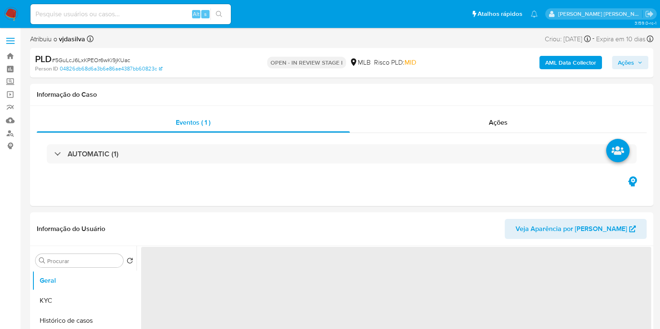
select select "10"
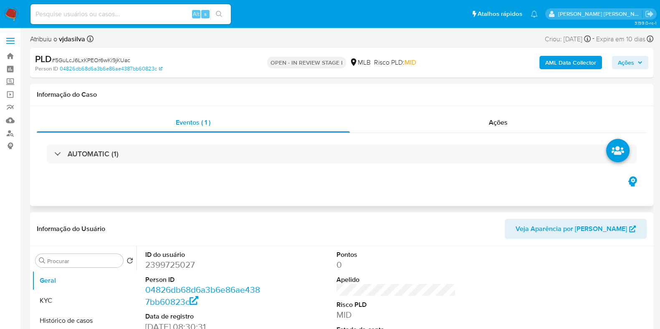
click at [186, 165] on div "AUTOMATIC (1)" at bounding box center [342, 154] width 610 height 42
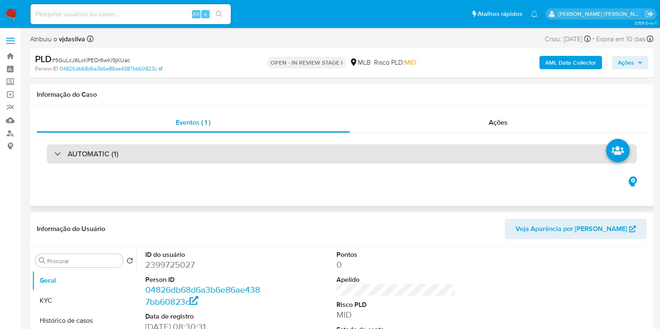
click at [195, 152] on div "AUTOMATIC (1)" at bounding box center [342, 153] width 590 height 19
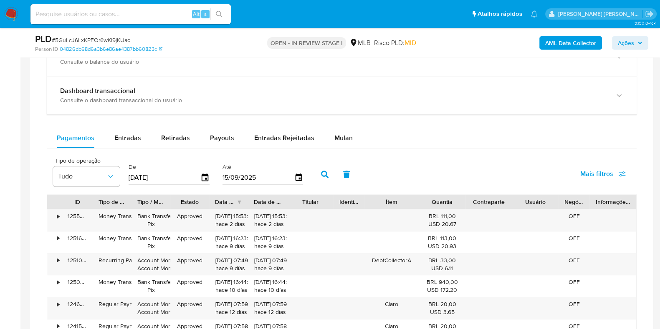
scroll to position [887, 0]
click at [340, 138] on span "Mulan" at bounding box center [343, 137] width 18 height 10
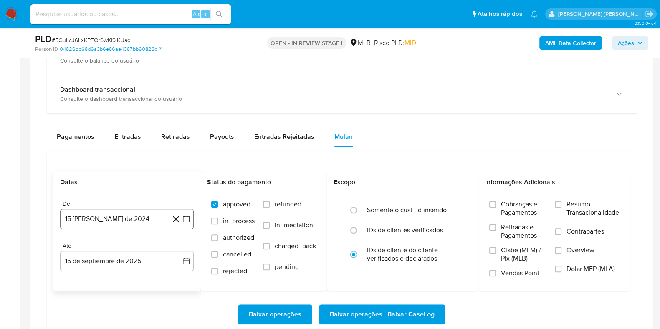
click at [88, 213] on button "15 [PERSON_NAME] de 2024" at bounding box center [127, 219] width 134 height 20
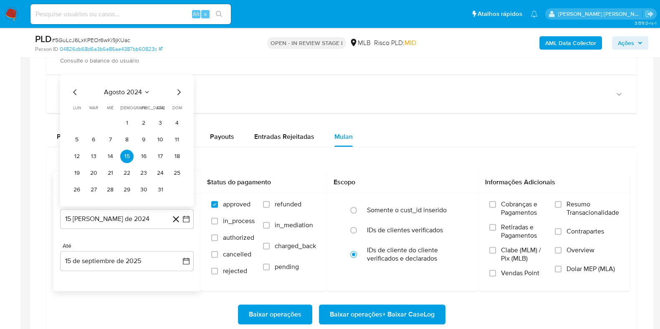
click at [129, 94] on span "agosto 2024" at bounding box center [123, 92] width 38 height 8
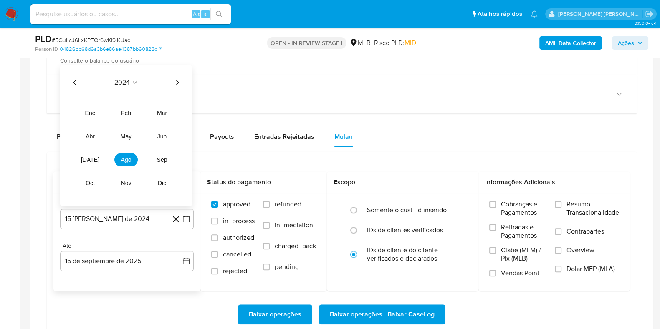
click at [177, 84] on icon "Año siguiente" at bounding box center [177, 83] width 10 height 10
click at [91, 162] on button "[DATE]" at bounding box center [89, 159] width 23 height 13
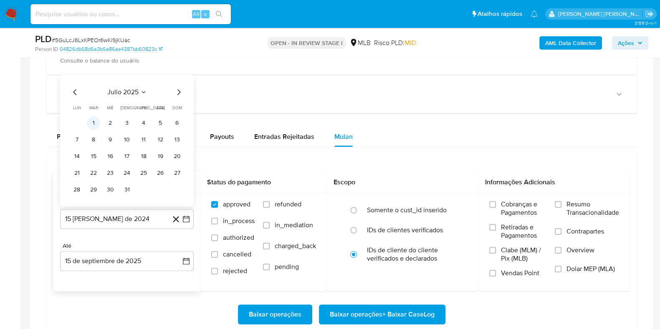
click at [94, 118] on button "1" at bounding box center [93, 122] width 13 height 13
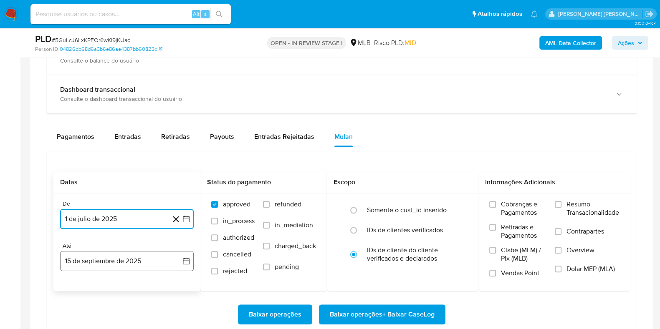
click at [114, 259] on button "15 de septiembre de 2025" at bounding box center [127, 261] width 134 height 20
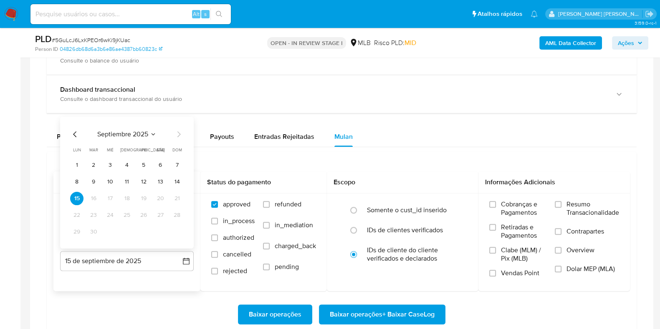
click at [179, 177] on button "14" at bounding box center [176, 181] width 13 height 13
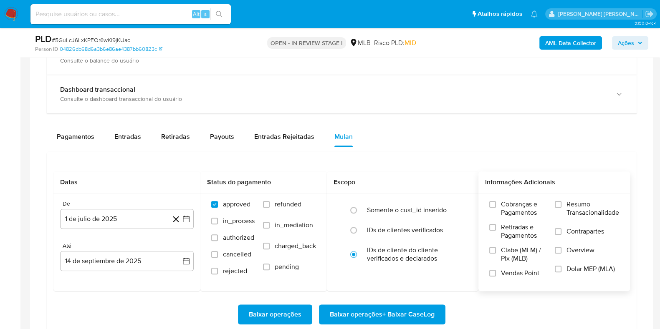
click at [565, 206] on label "Resumo Transacionalidade" at bounding box center [587, 213] width 64 height 27
click at [562, 206] on input "Resumo Transacionalidade" at bounding box center [558, 204] width 7 height 7
click at [560, 228] on input "Contrapartes" at bounding box center [558, 231] width 7 height 7
click at [407, 312] on span "Baixar operações + Baixar CaseLog" at bounding box center [382, 315] width 105 height 18
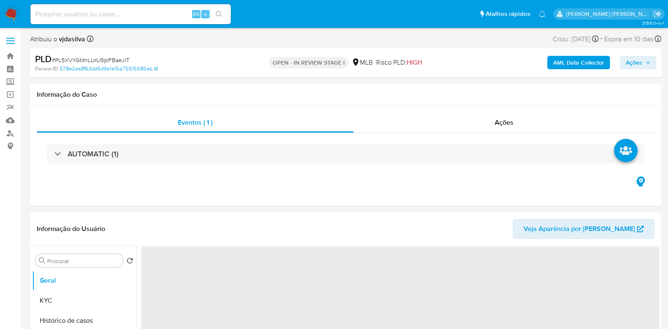
select select "10"
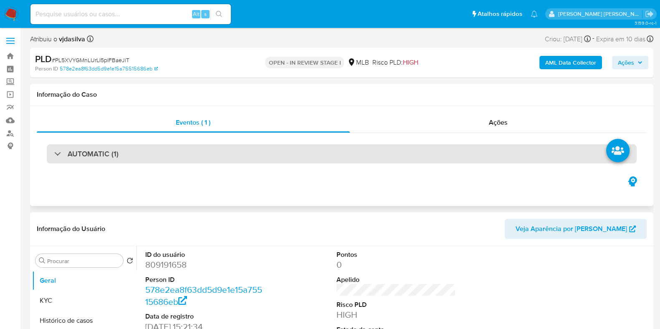
click at [127, 160] on div "AUTOMATIC (1)" at bounding box center [342, 153] width 590 height 19
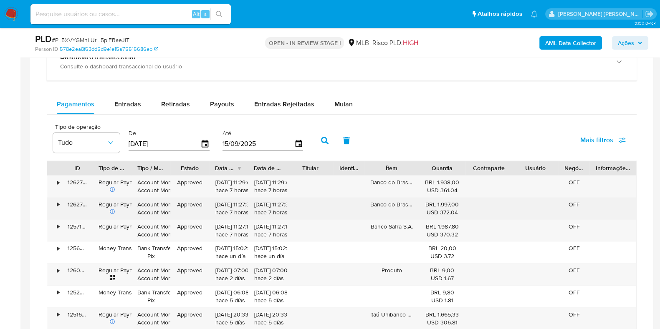
scroll to position [939, 0]
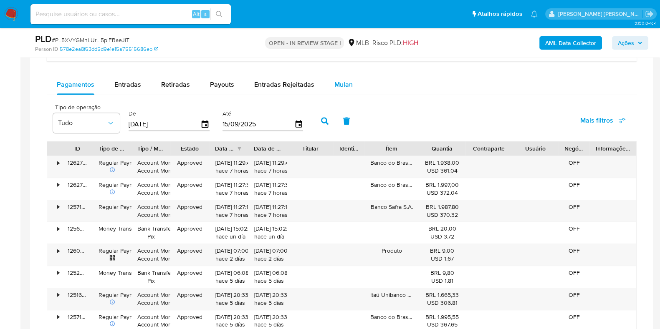
click at [338, 84] on span "Mulan" at bounding box center [343, 85] width 18 height 10
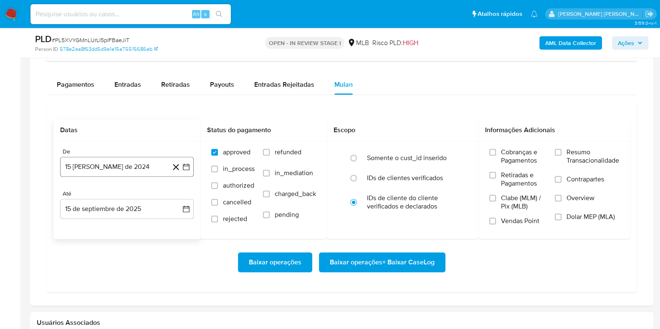
click at [132, 171] on button "15 [PERSON_NAME] de 2024" at bounding box center [127, 167] width 134 height 20
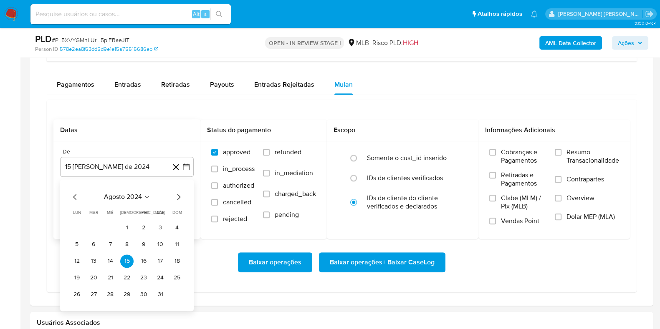
click at [115, 197] on span "agosto 2024" at bounding box center [123, 197] width 38 height 8
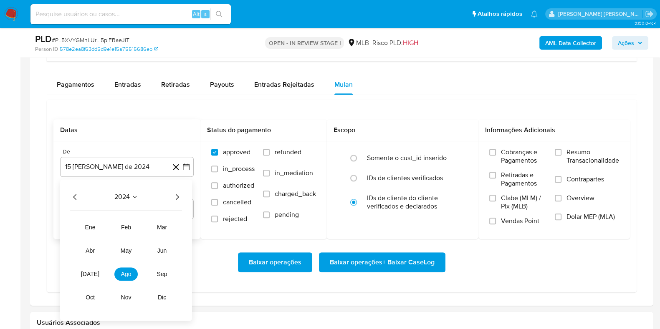
click at [175, 195] on icon "Año siguiente" at bounding box center [177, 197] width 10 height 10
click at [94, 274] on button "[DATE]" at bounding box center [89, 274] width 23 height 13
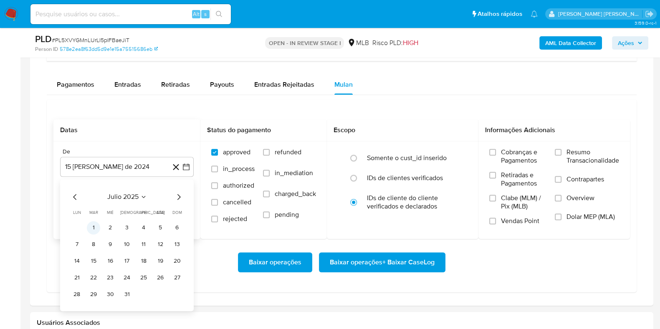
click at [94, 228] on button "1" at bounding box center [93, 227] width 13 height 13
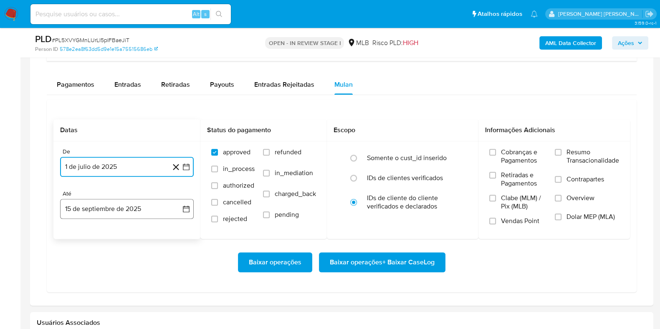
click at [111, 210] on button "15 de septiembre de 2025" at bounding box center [127, 209] width 134 height 20
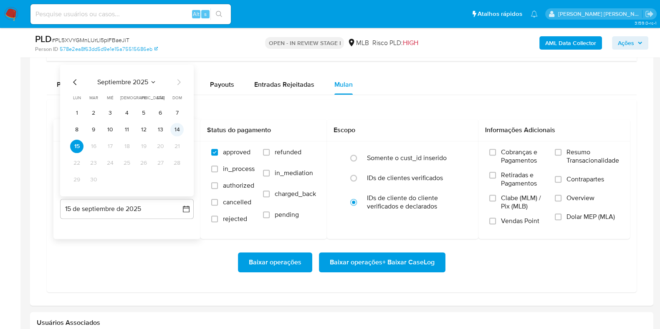
click at [176, 127] on button "14" at bounding box center [176, 129] width 13 height 13
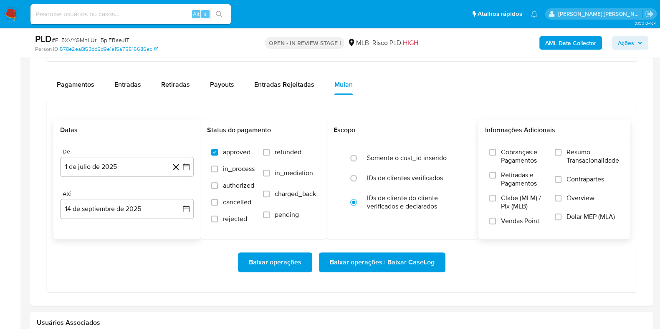
click at [570, 153] on span "Resumo Transacionalidade" at bounding box center [593, 156] width 53 height 17
click at [562, 153] on input "Resumo Transacionalidade" at bounding box center [558, 152] width 7 height 7
click at [556, 181] on input "Contrapartes" at bounding box center [558, 179] width 7 height 7
click at [387, 268] on span "Baixar operações + Baixar CaseLog" at bounding box center [382, 262] width 105 height 18
